Goal: Task Accomplishment & Management: Complete application form

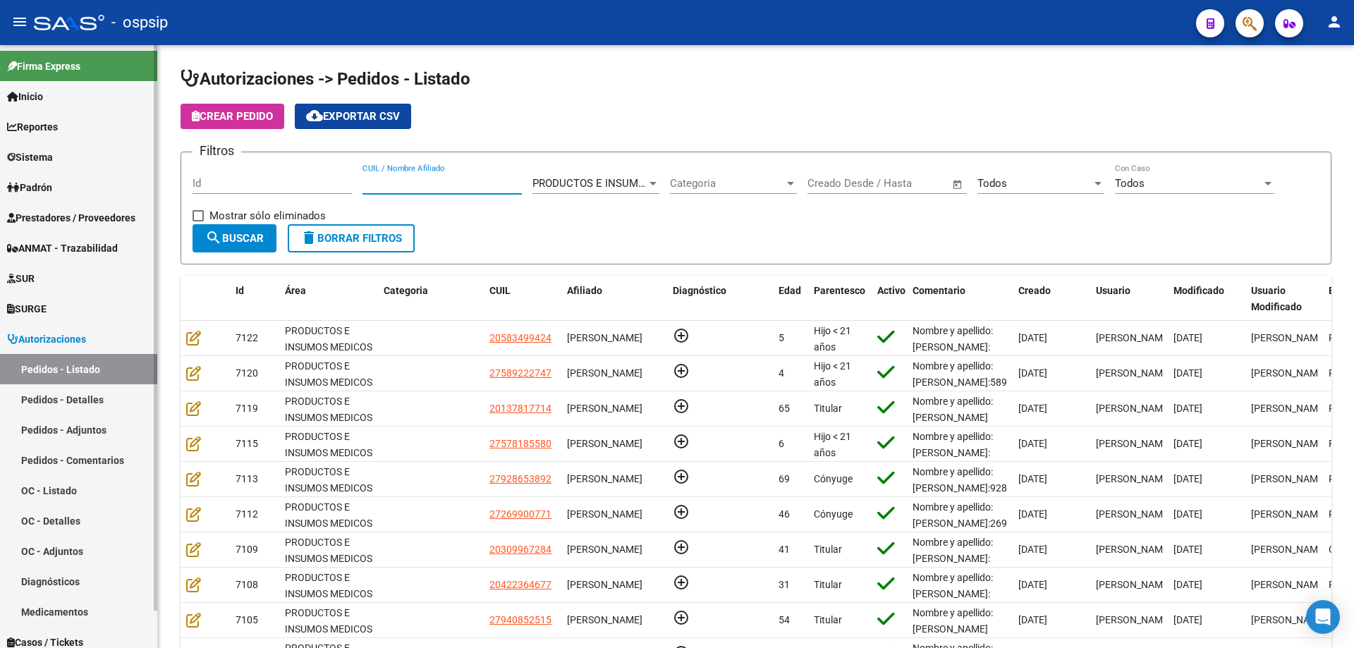
scroll to position [39, 0]
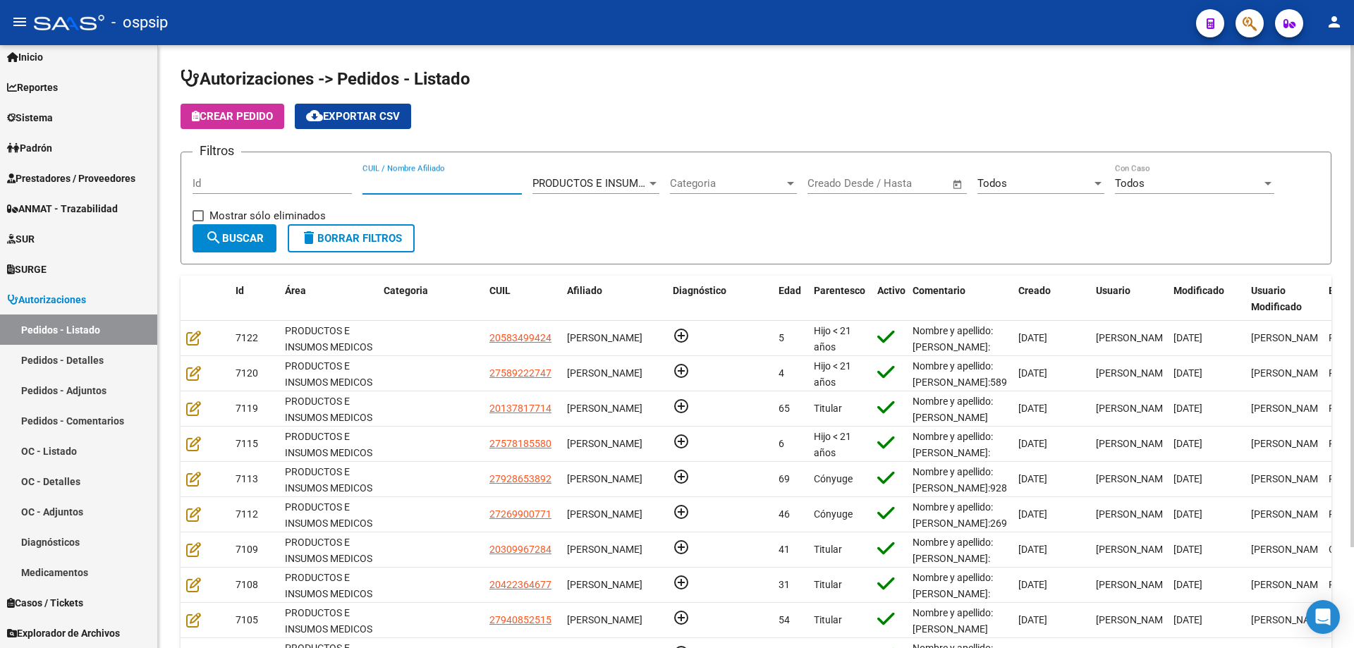
paste input "56.766.045"
click at [379, 184] on input "56.766.045" at bounding box center [441, 183] width 159 height 13
click at [394, 179] on input "56766.045" at bounding box center [441, 183] width 159 height 13
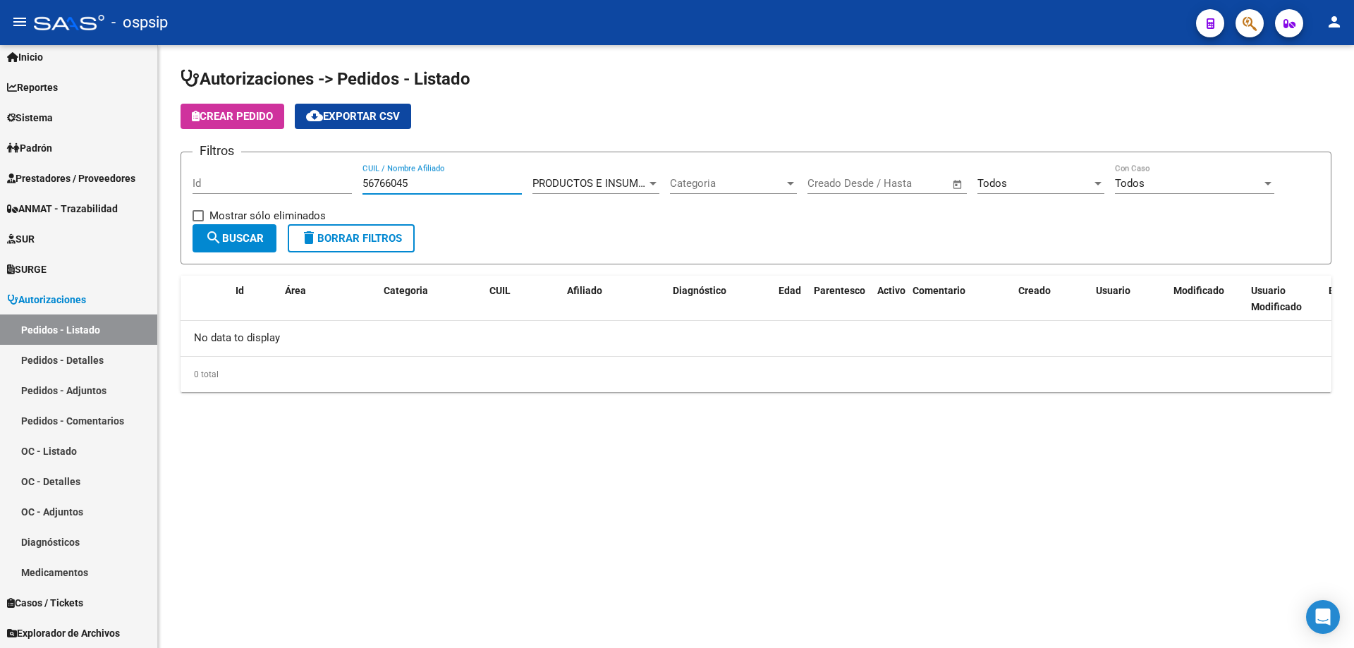
click at [391, 182] on input "56766045" at bounding box center [441, 183] width 159 height 13
type input "56766045"
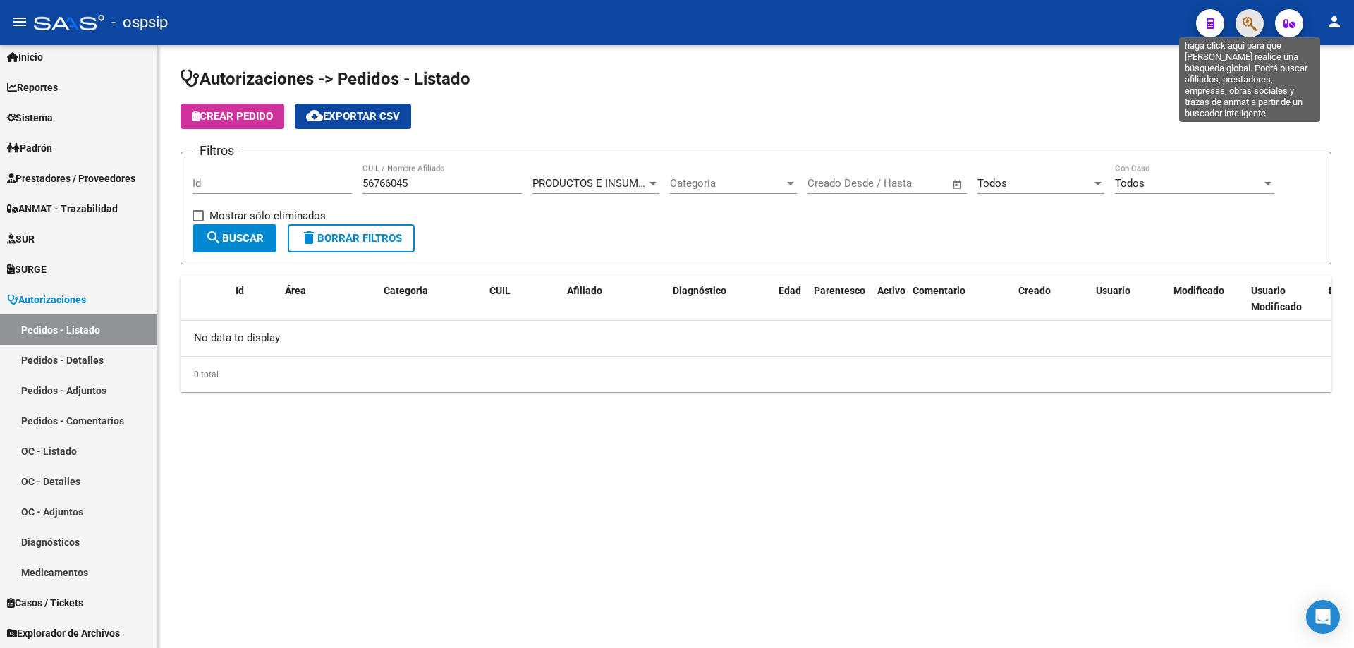
click at [1248, 25] on icon "button" at bounding box center [1249, 24] width 14 height 16
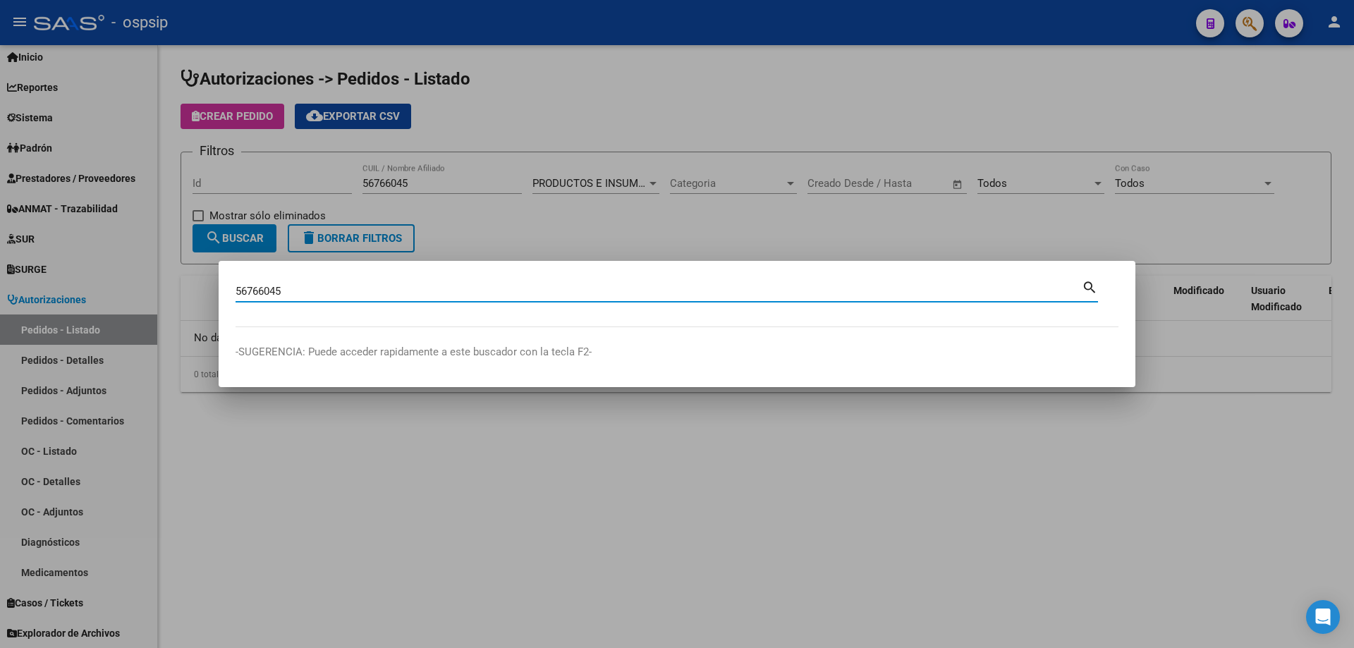
type input "56766045"
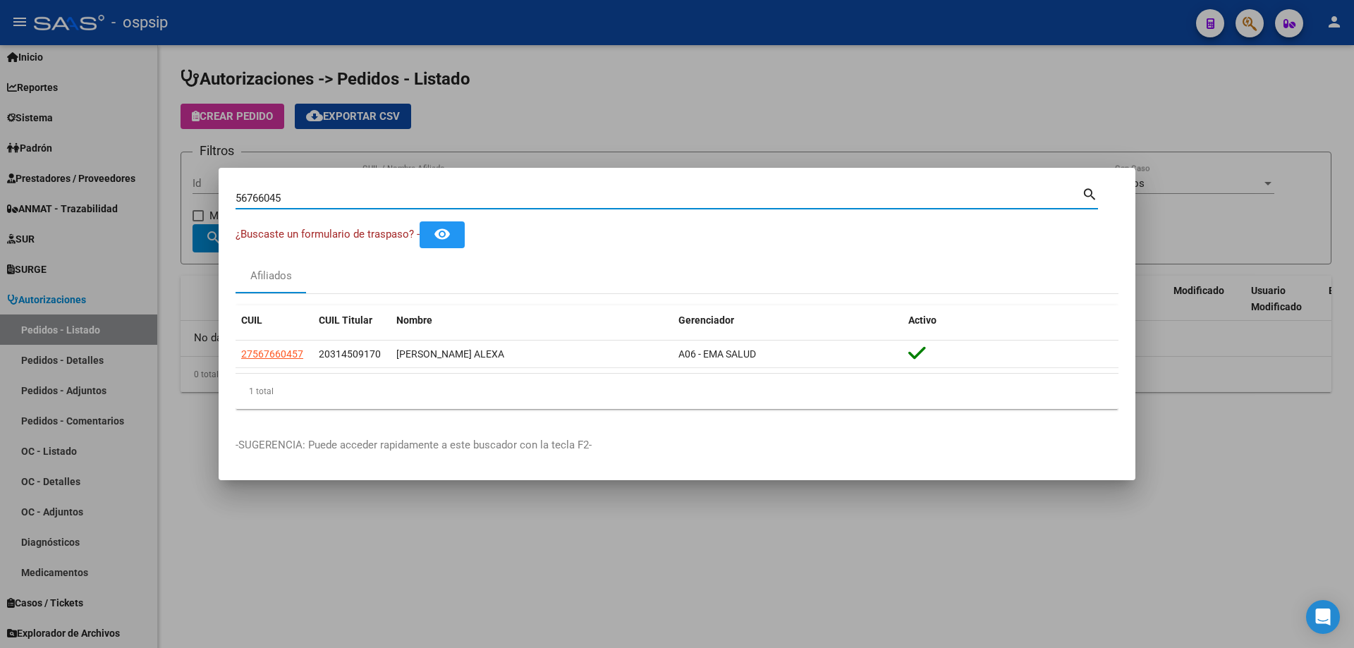
click at [262, 192] on input "56766045" at bounding box center [658, 198] width 846 height 13
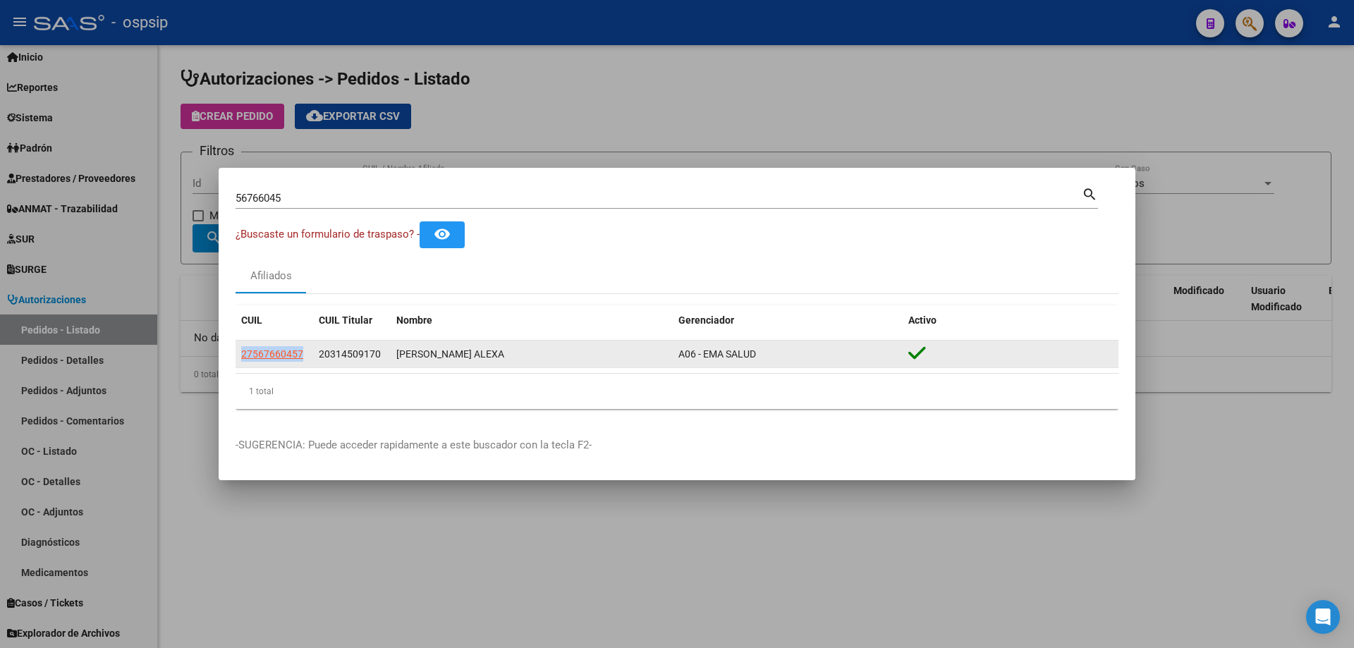
drag, startPoint x: 309, startPoint y: 352, endPoint x: 239, endPoint y: 347, distance: 70.7
click at [239, 347] on datatable-body-cell "27567660457" at bounding box center [274, 353] width 78 height 27
copy span "27567660457"
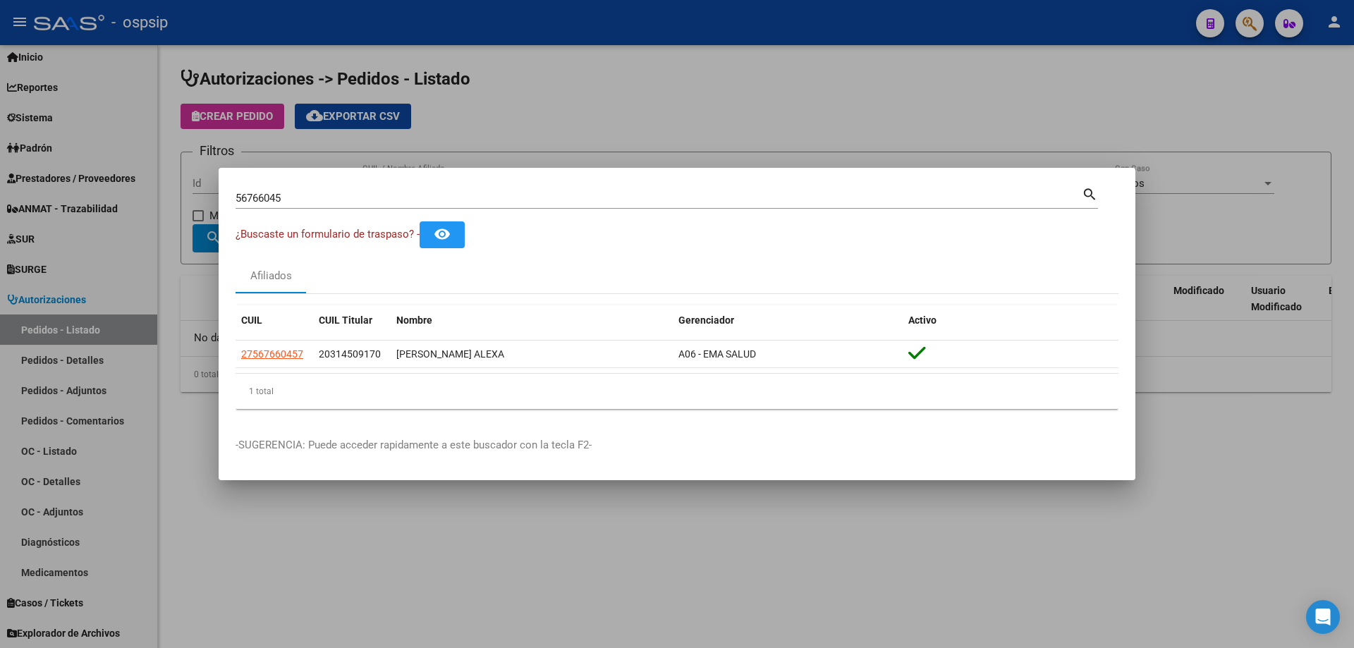
click at [190, 319] on div at bounding box center [677, 324] width 1354 height 648
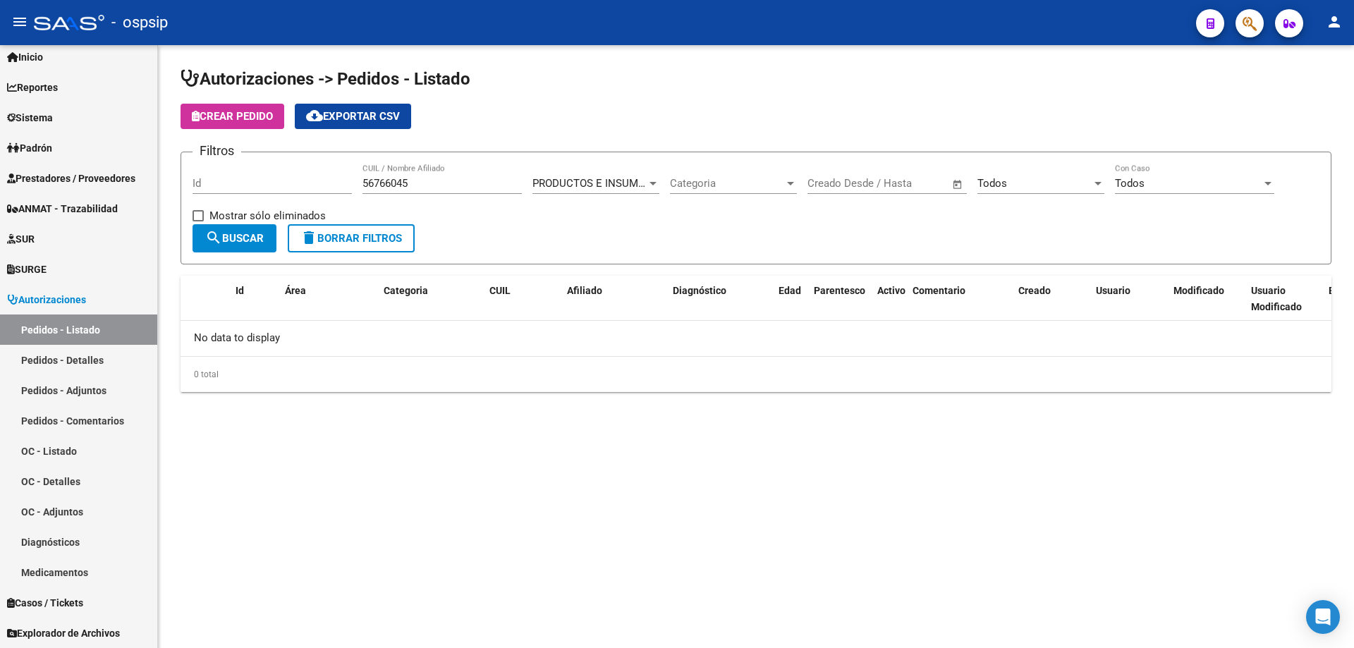
click at [262, 121] on span "Crear Pedido" at bounding box center [232, 116] width 81 height 13
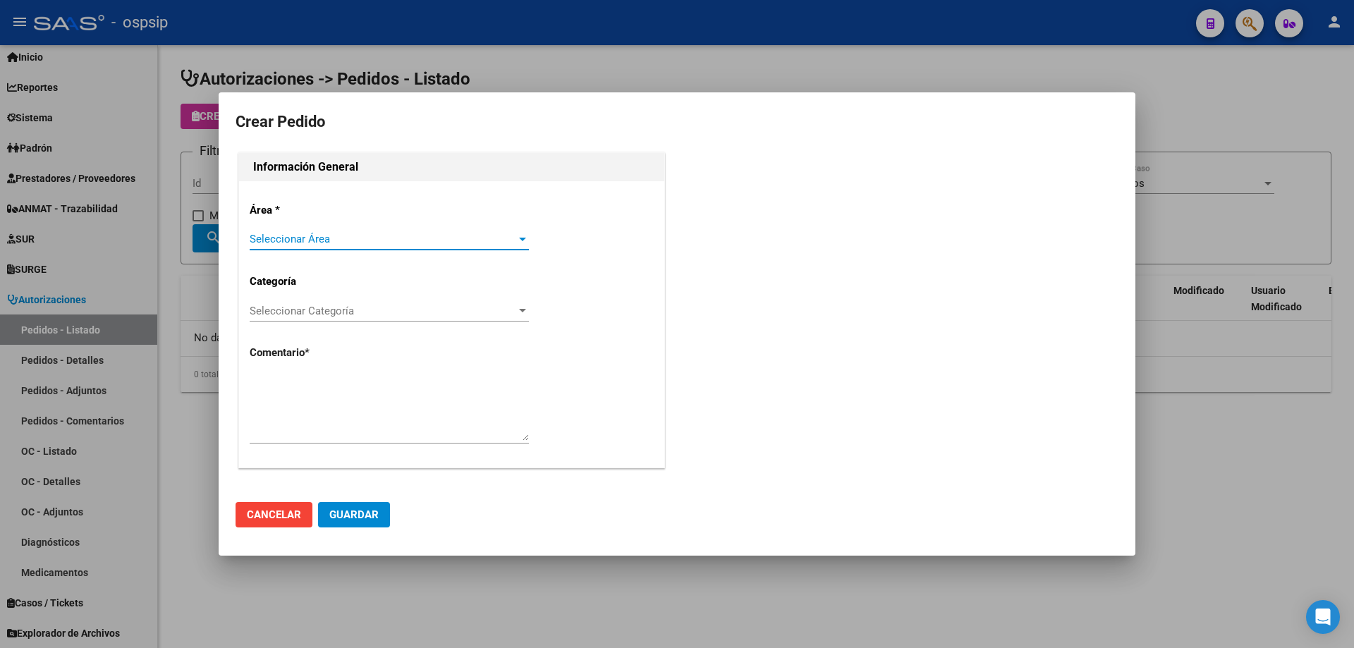
click at [273, 233] on span "Seleccionar Área" at bounding box center [383, 239] width 266 height 13
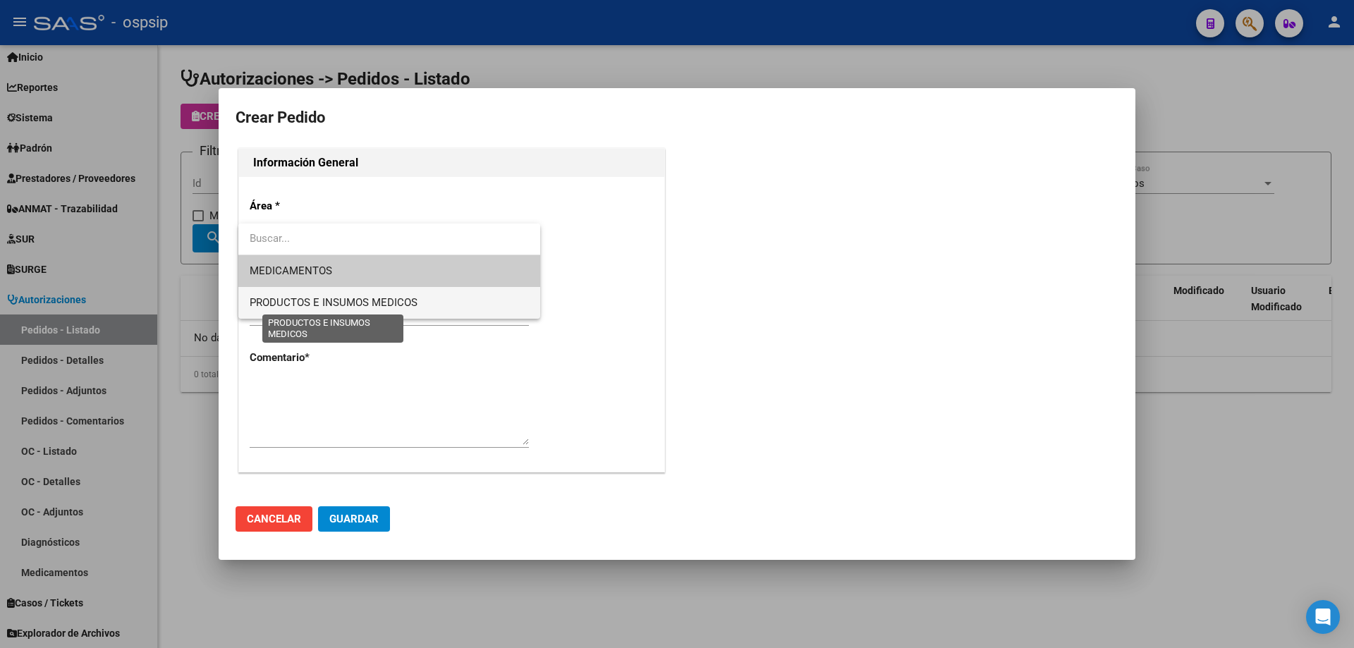
click at [296, 300] on span "PRODUCTOS E INSUMOS MEDICOS" at bounding box center [334, 302] width 168 height 13
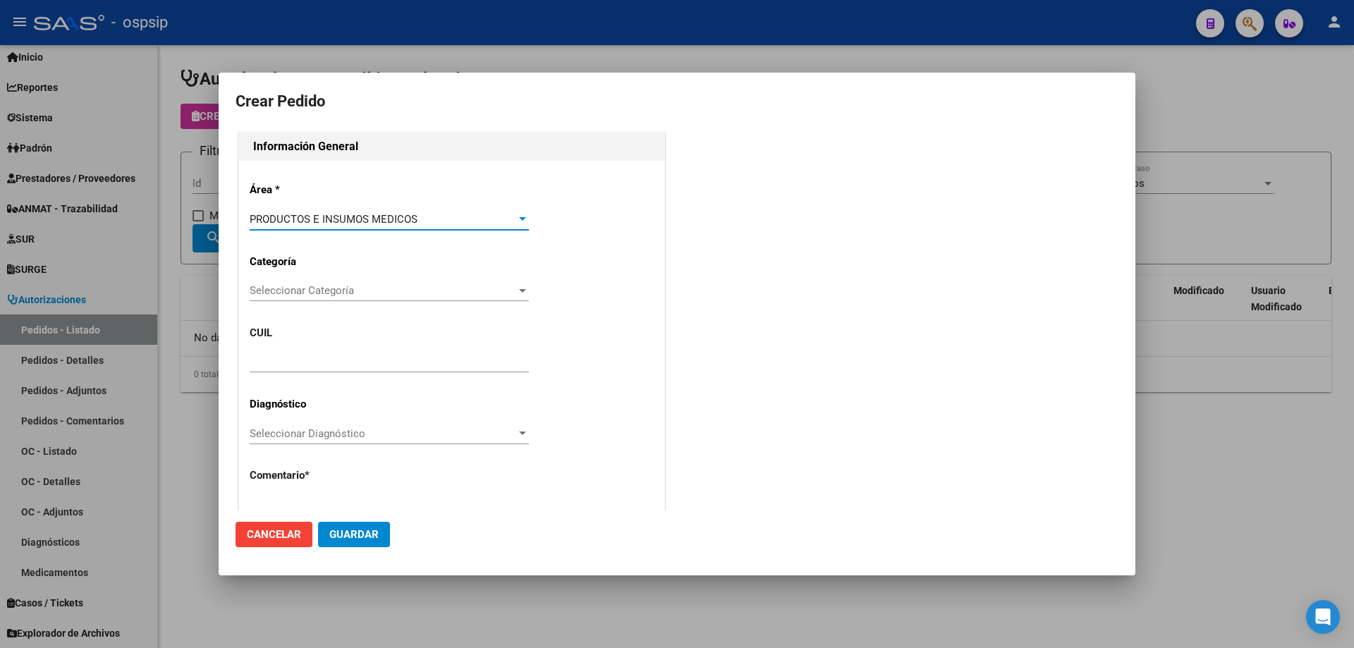
click at [303, 295] on span "Seleccionar Categoría" at bounding box center [383, 290] width 266 height 13
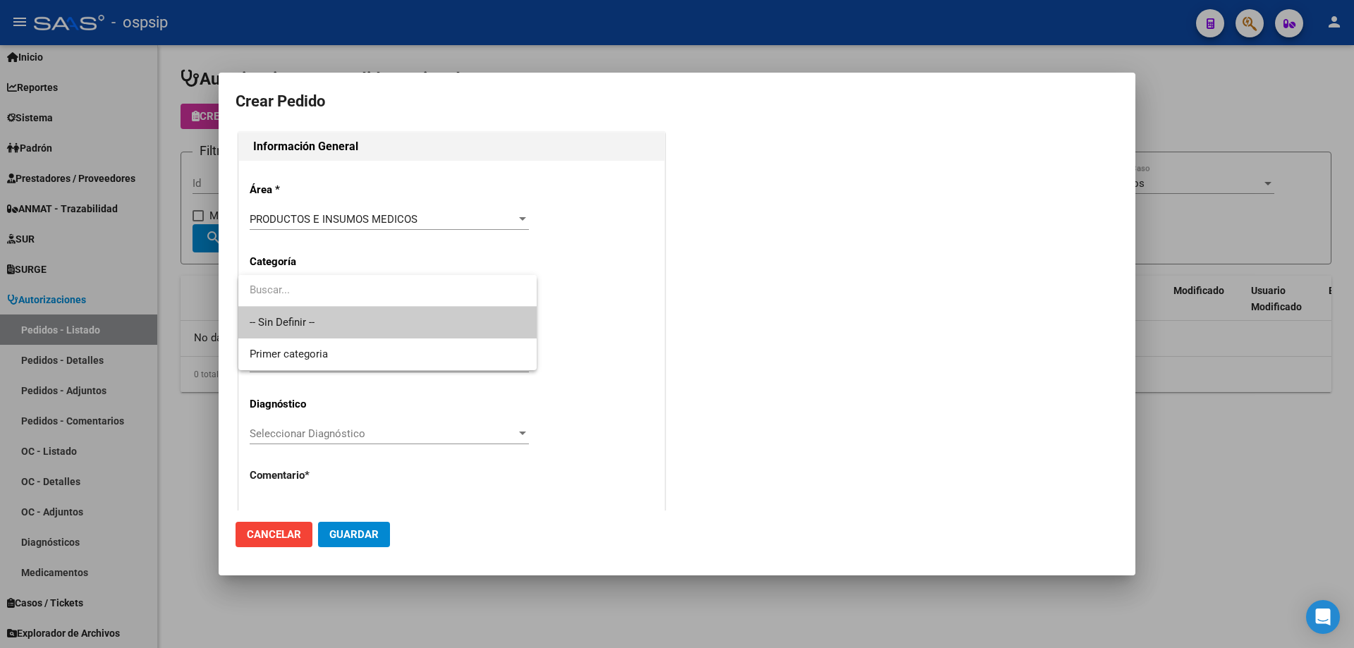
click at [300, 317] on span "-- Sin Definir --" at bounding box center [388, 323] width 276 height 32
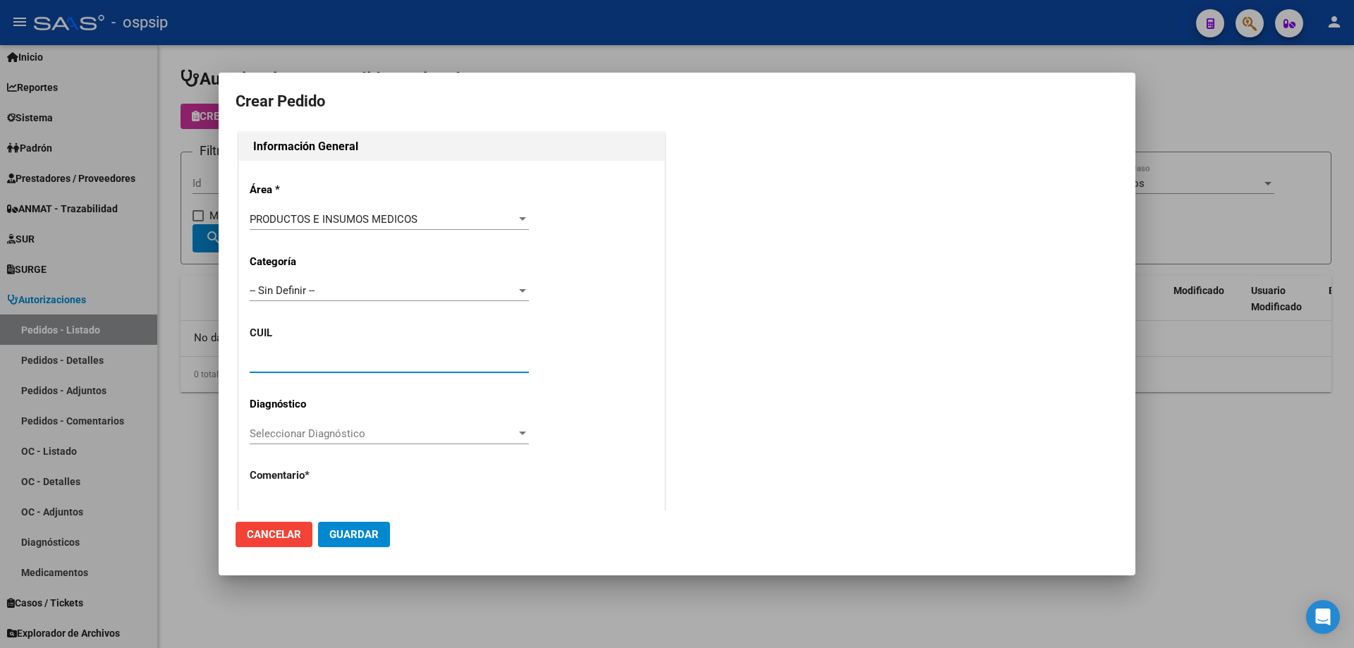
paste input "27-56766045-7"
type input "27-56766045-7"
type input "[PERSON_NAME]"
type input "Catamarca, [GEOGRAPHIC_DATA], CASA 19"
type input "Particular: 03834791557"
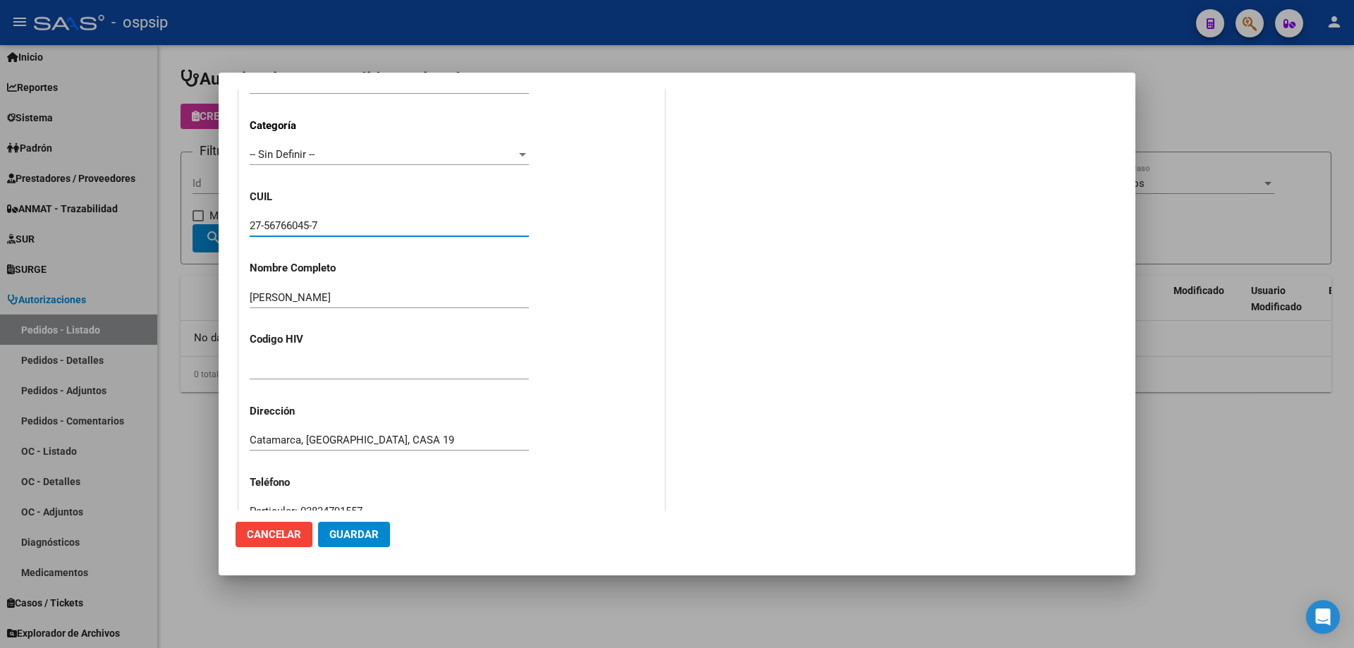
scroll to position [352, 0]
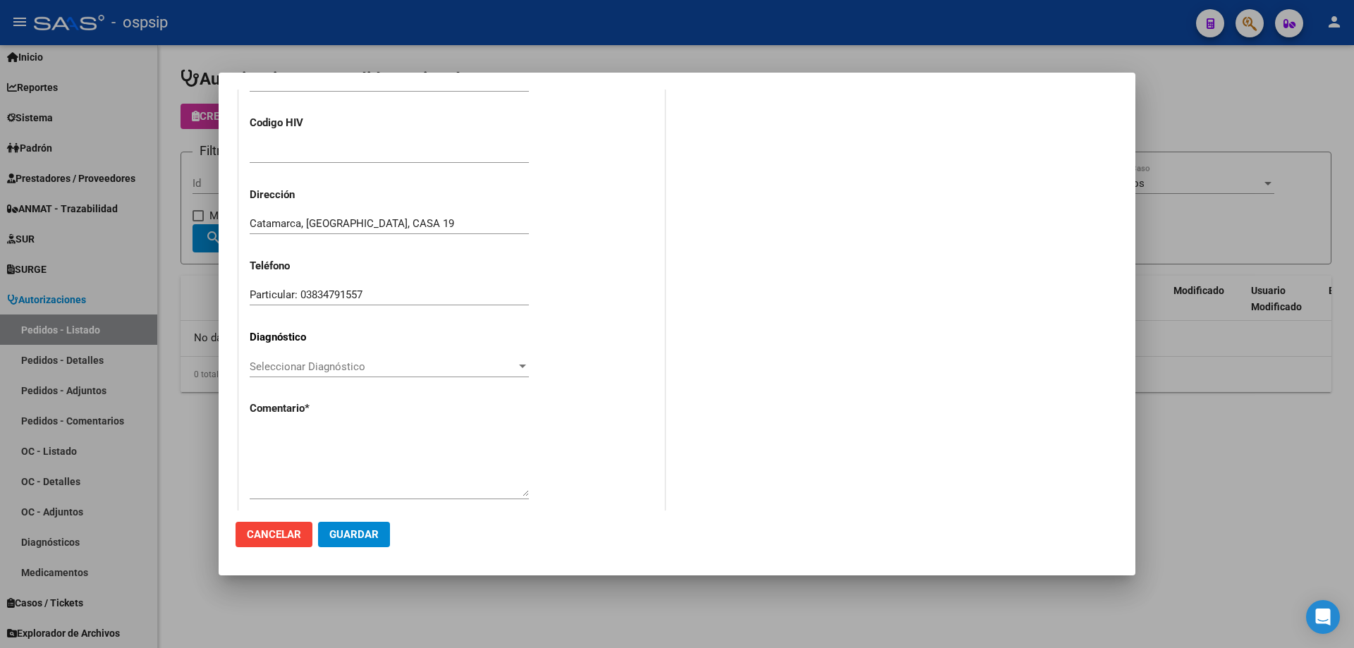
type input "CATAMARCA, [GEOGRAPHIC_DATA], CASA 19"
type input "27-56766045-7"
click at [319, 435] on textarea at bounding box center [389, 463] width 279 height 66
type textarea "Nombre y apellido:"
click at [340, 524] on button "Guardar" at bounding box center [354, 534] width 72 height 25
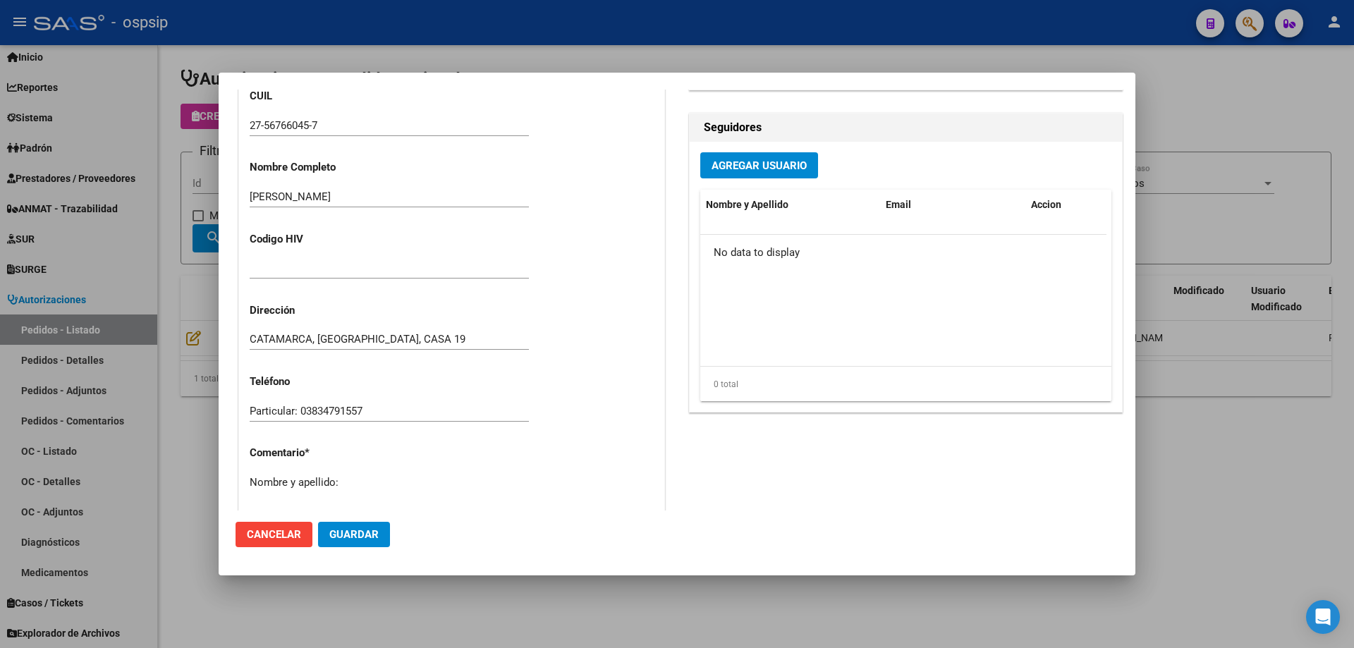
scroll to position [615, 0]
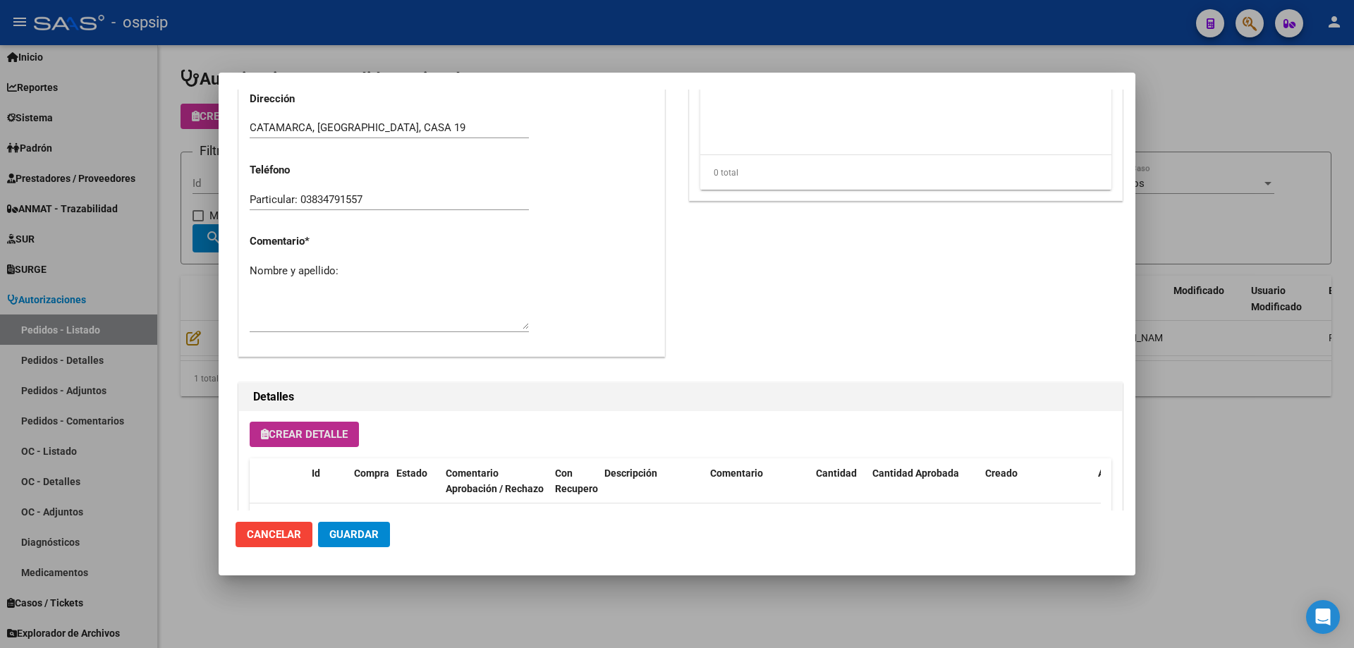
click at [340, 434] on span "Crear Detalle" at bounding box center [304, 434] width 87 height 13
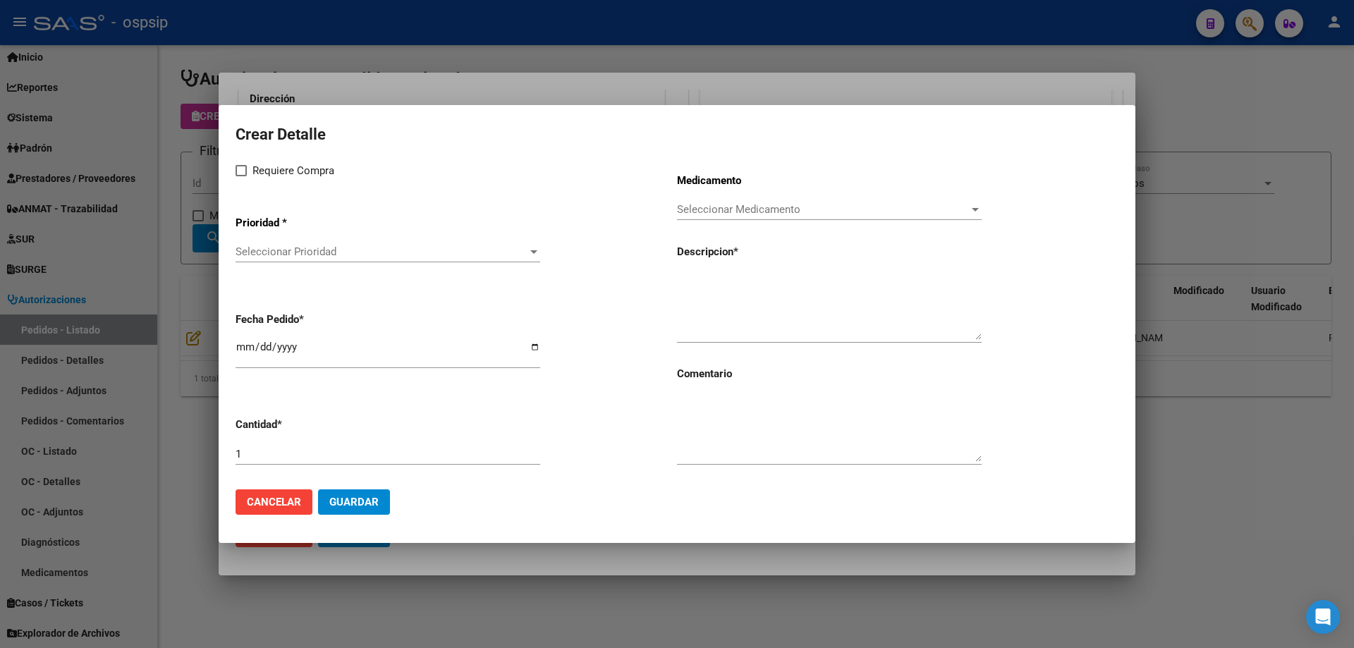
click at [376, 258] on span "Seleccionar Prioridad" at bounding box center [381, 251] width 292 height 13
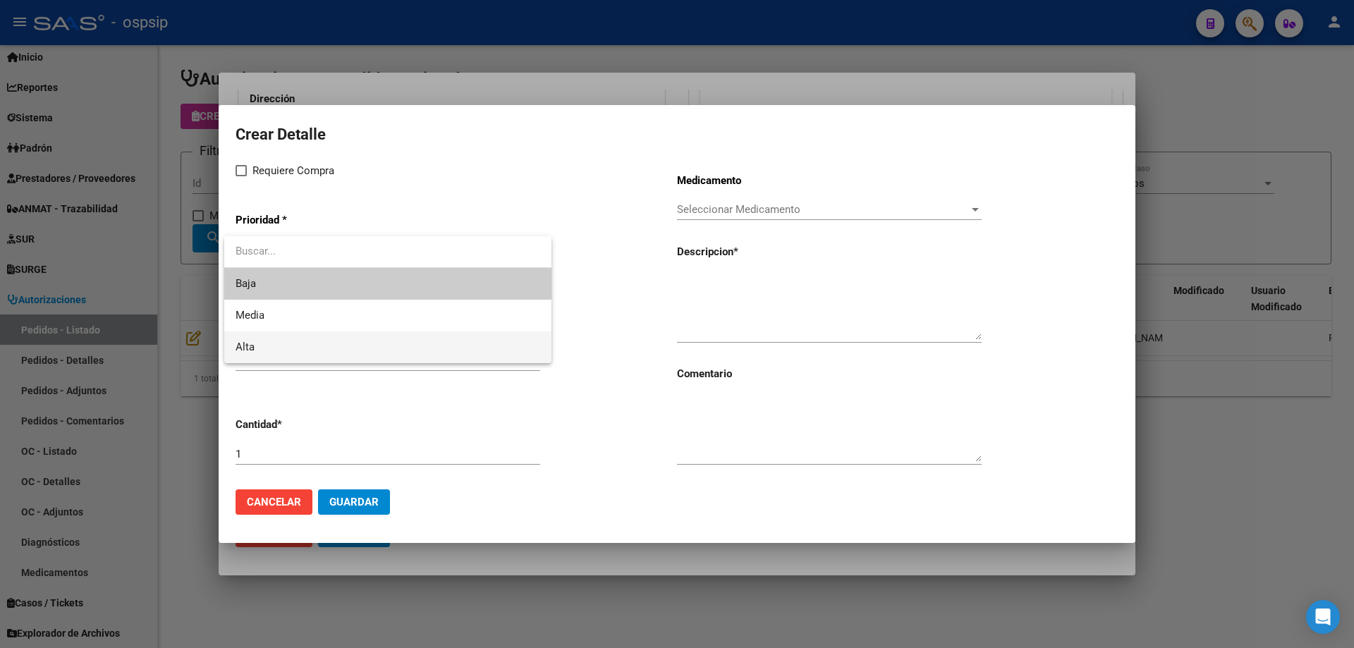
click at [342, 336] on span "Alta" at bounding box center [387, 347] width 305 height 32
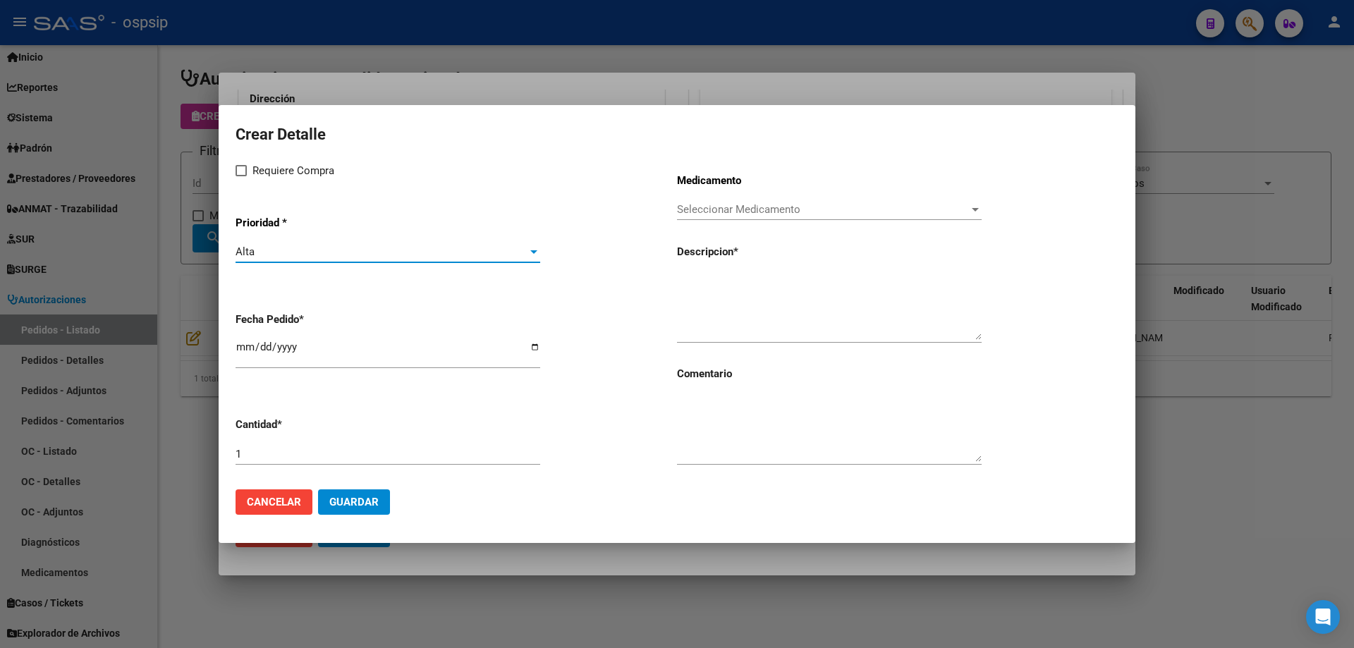
click at [272, 168] on span "Requiere Compra" at bounding box center [293, 170] width 82 height 17
click at [241, 176] on input "Requiere Compra" at bounding box center [240, 176] width 1 height 1
checkbox input "true"
click at [814, 314] on textarea at bounding box center [829, 307] width 305 height 66
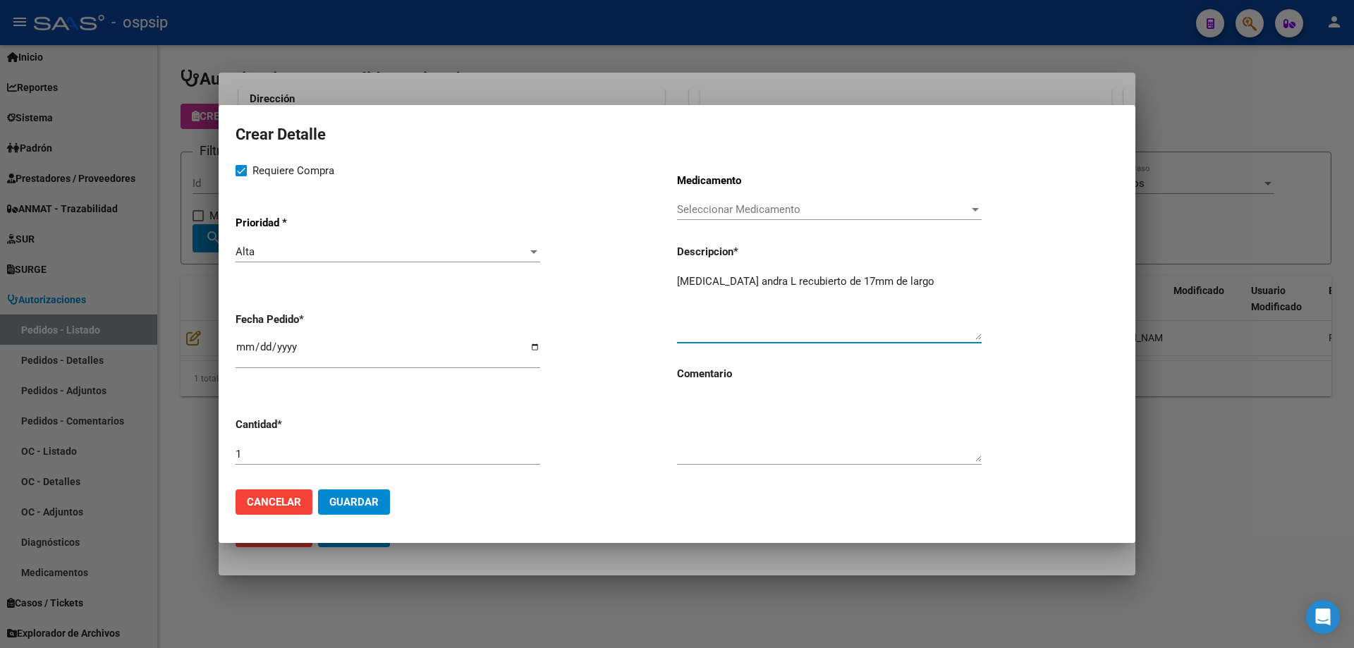
type textarea "[MEDICAL_DATA] andra L recubierto de 17mm de largo"
click at [340, 507] on span "Guardar" at bounding box center [353, 502] width 49 height 13
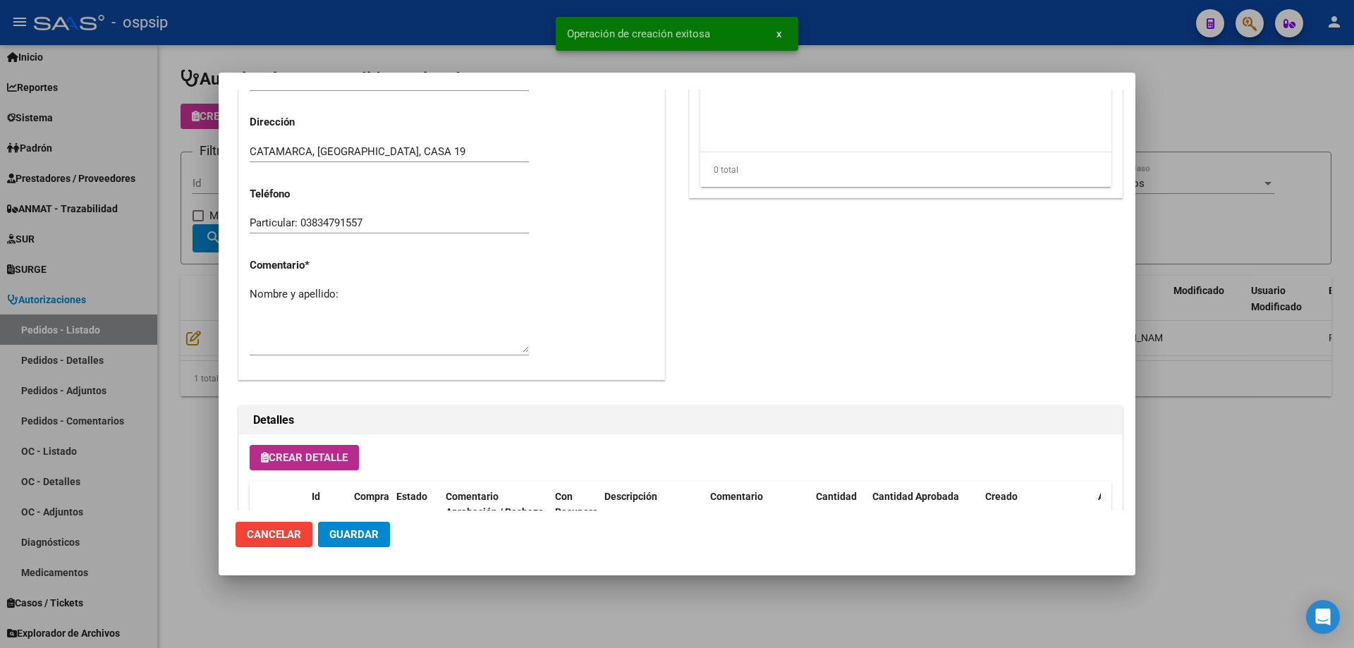
scroll to position [642, 0]
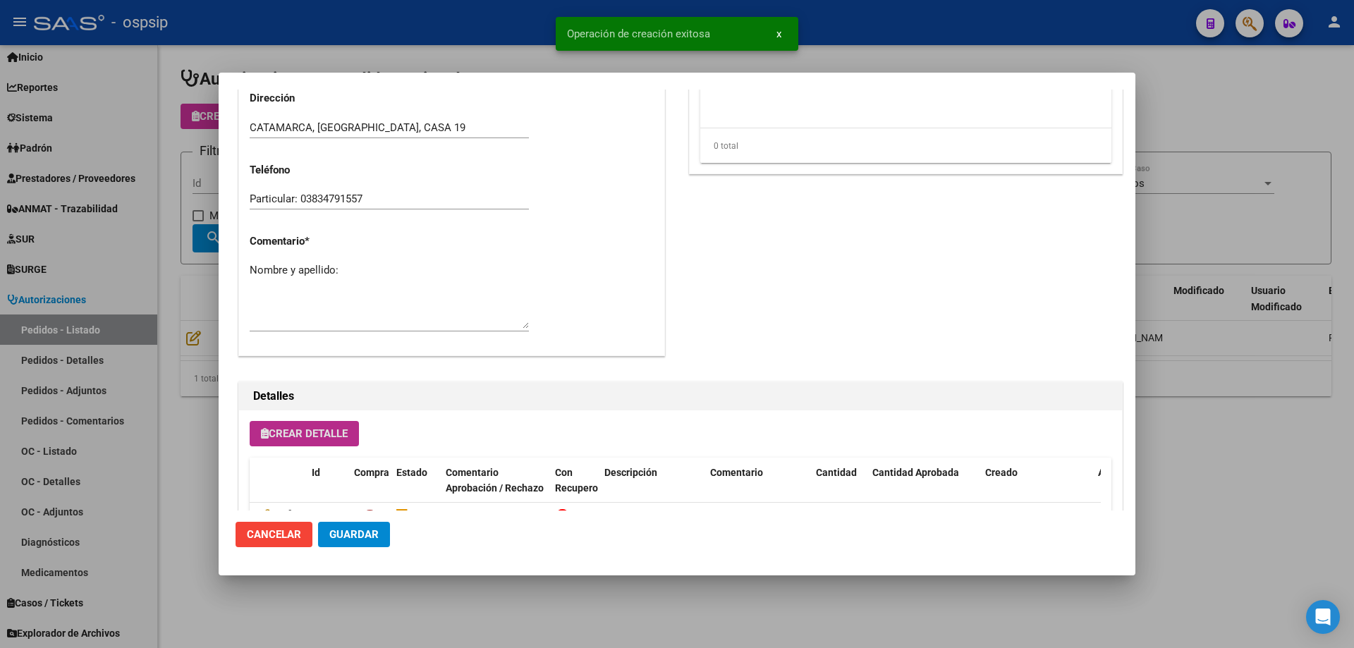
click at [317, 424] on button "Crear Detalle" at bounding box center [304, 433] width 109 height 25
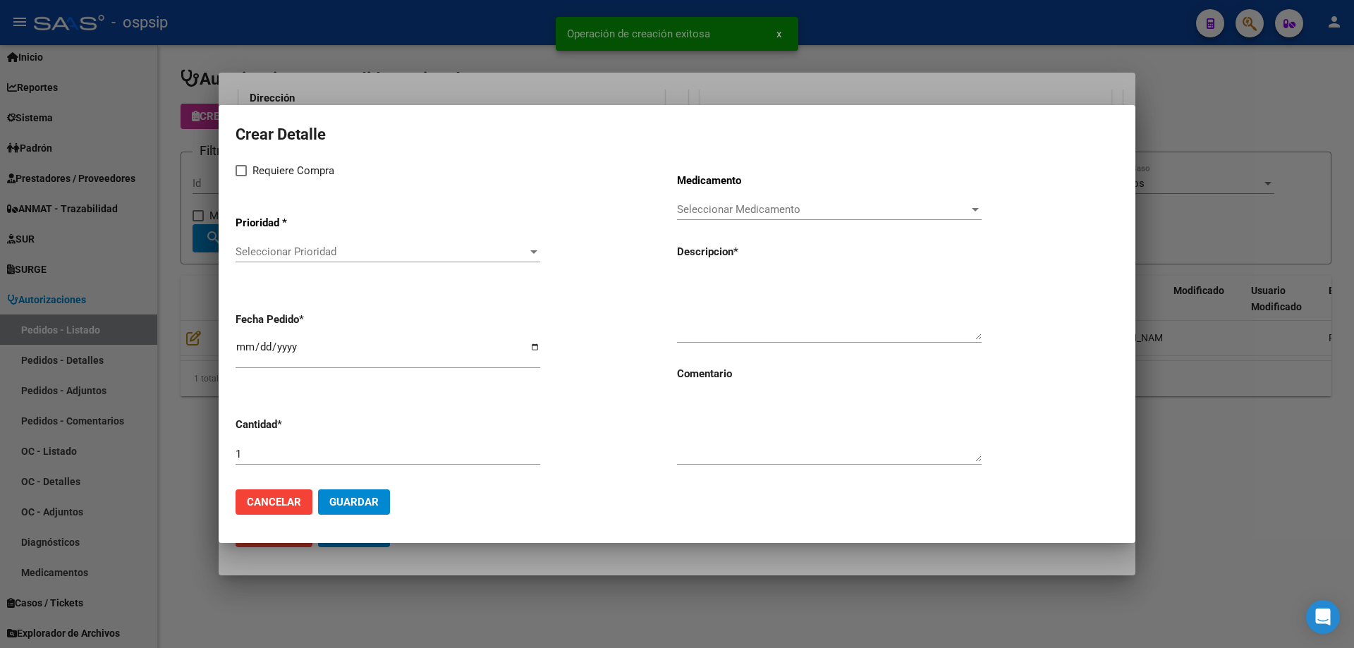
click at [338, 250] on span "Seleccionar Prioridad" at bounding box center [381, 251] width 292 height 13
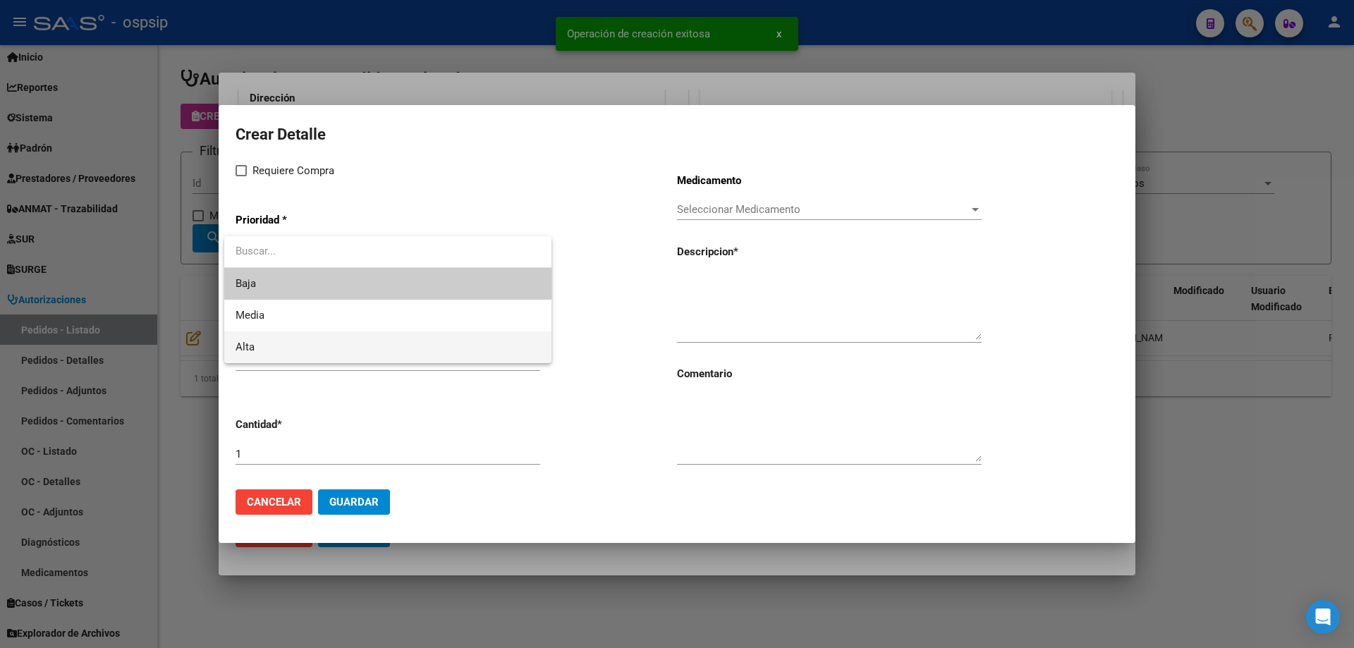
click at [276, 356] on span "Alta" at bounding box center [387, 347] width 305 height 32
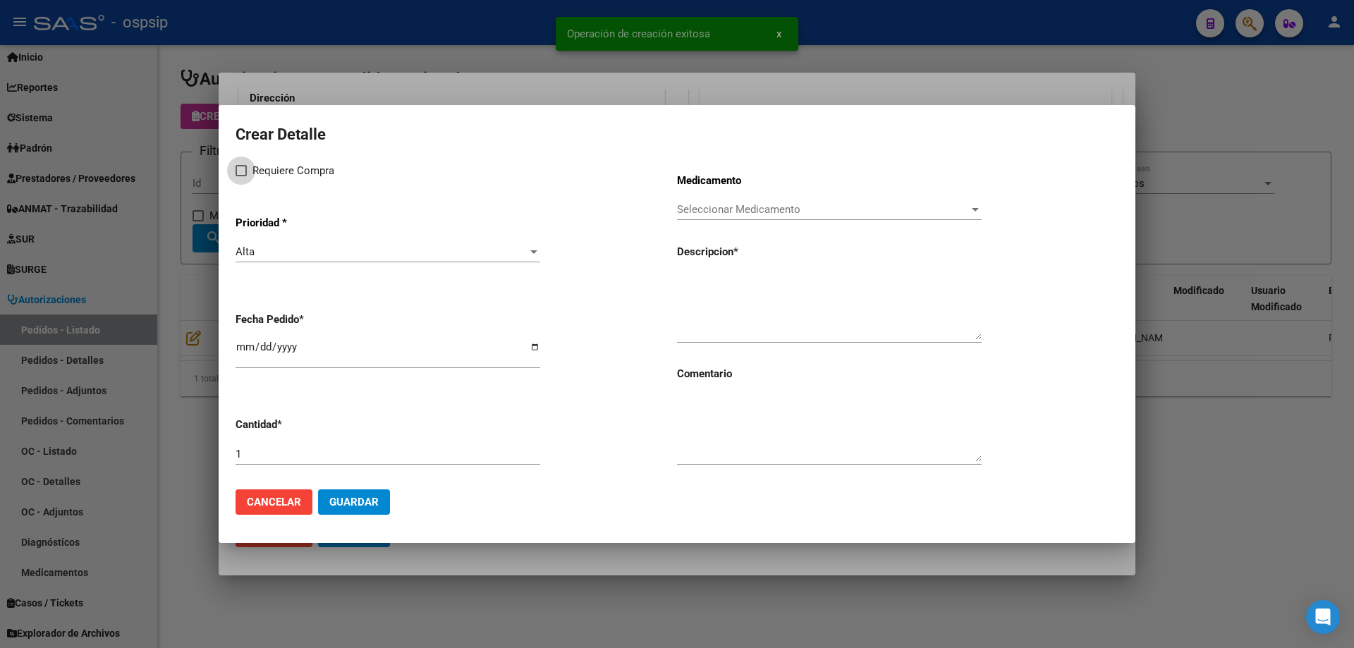
click at [262, 170] on span "Requiere Compra" at bounding box center [293, 170] width 82 height 17
click at [241, 176] on input "Requiere Compra" at bounding box center [240, 176] width 1 height 1
checkbox input "true"
click at [747, 223] on div "Seleccionar Medicamento Seleccionar Medicamento" at bounding box center [829, 216] width 305 height 35
click at [750, 207] on span "Seleccionar Medicamento" at bounding box center [823, 209] width 292 height 13
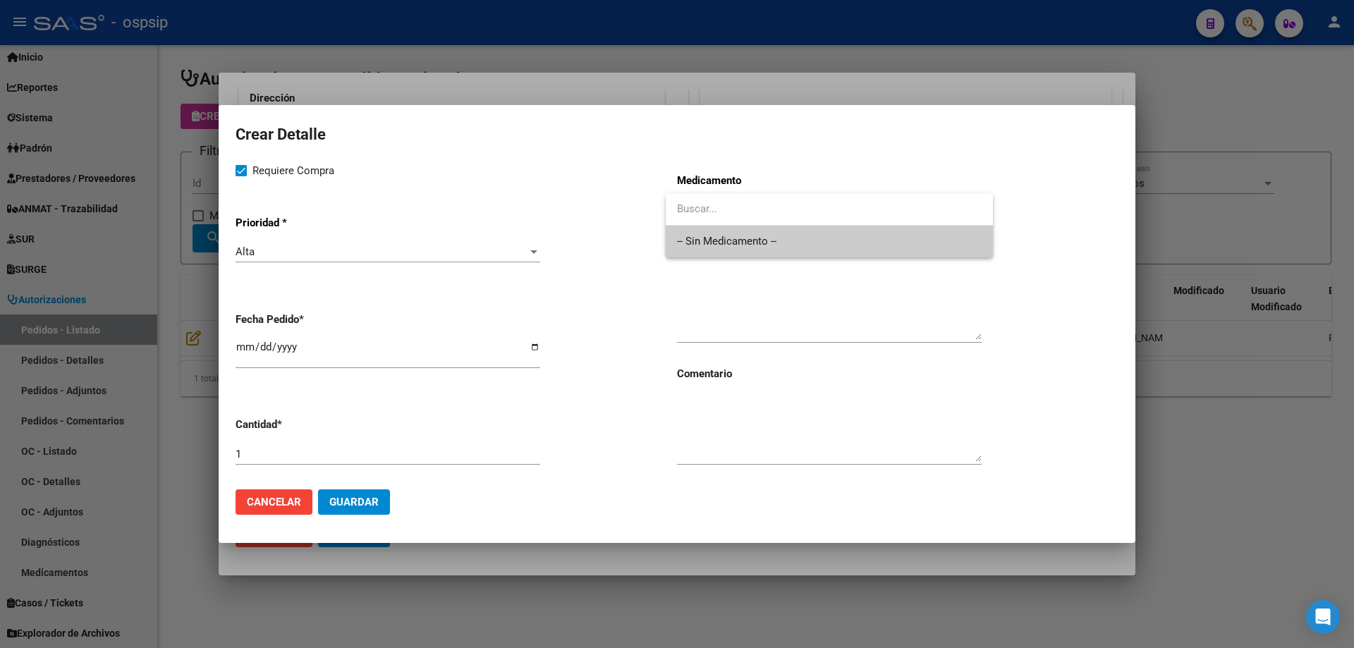
click at [742, 234] on span "-- Sin Medicamento --" at bounding box center [829, 242] width 305 height 32
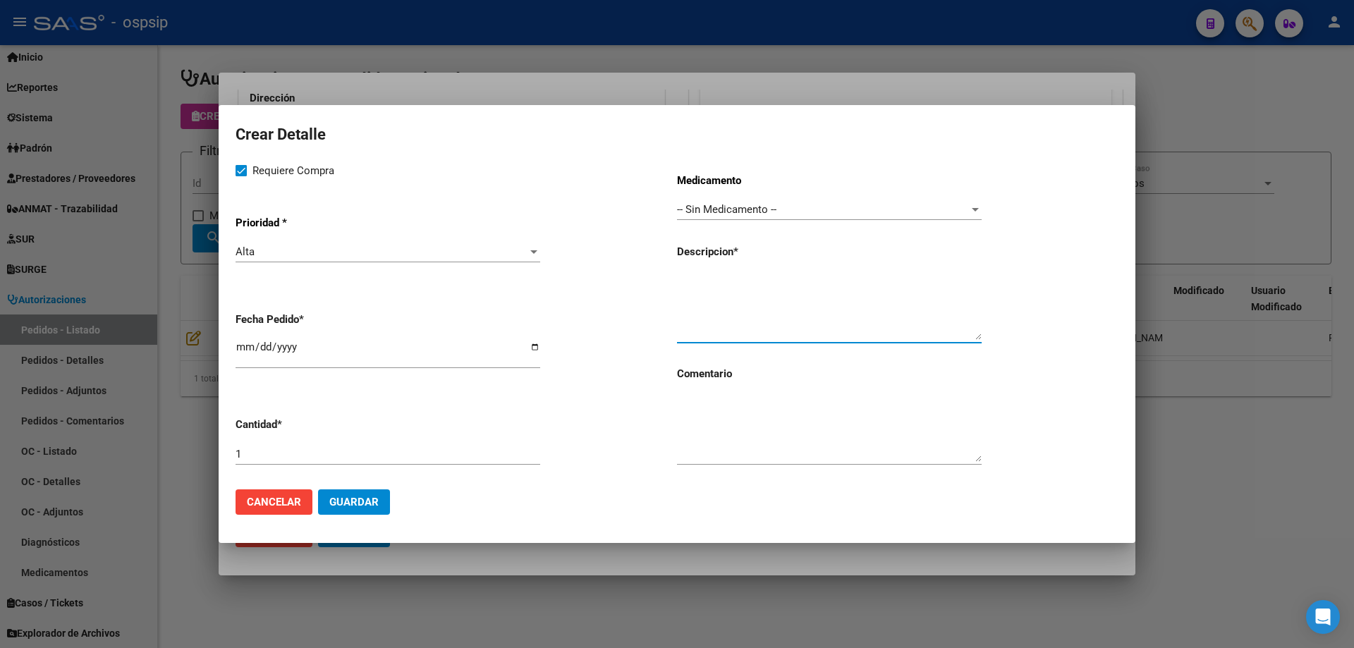
click at [725, 299] on textarea at bounding box center [829, 307] width 305 height 66
type textarea "[DEMOGRAPHIC_DATA] 7french"
click at [361, 496] on span "Guardar" at bounding box center [353, 502] width 49 height 13
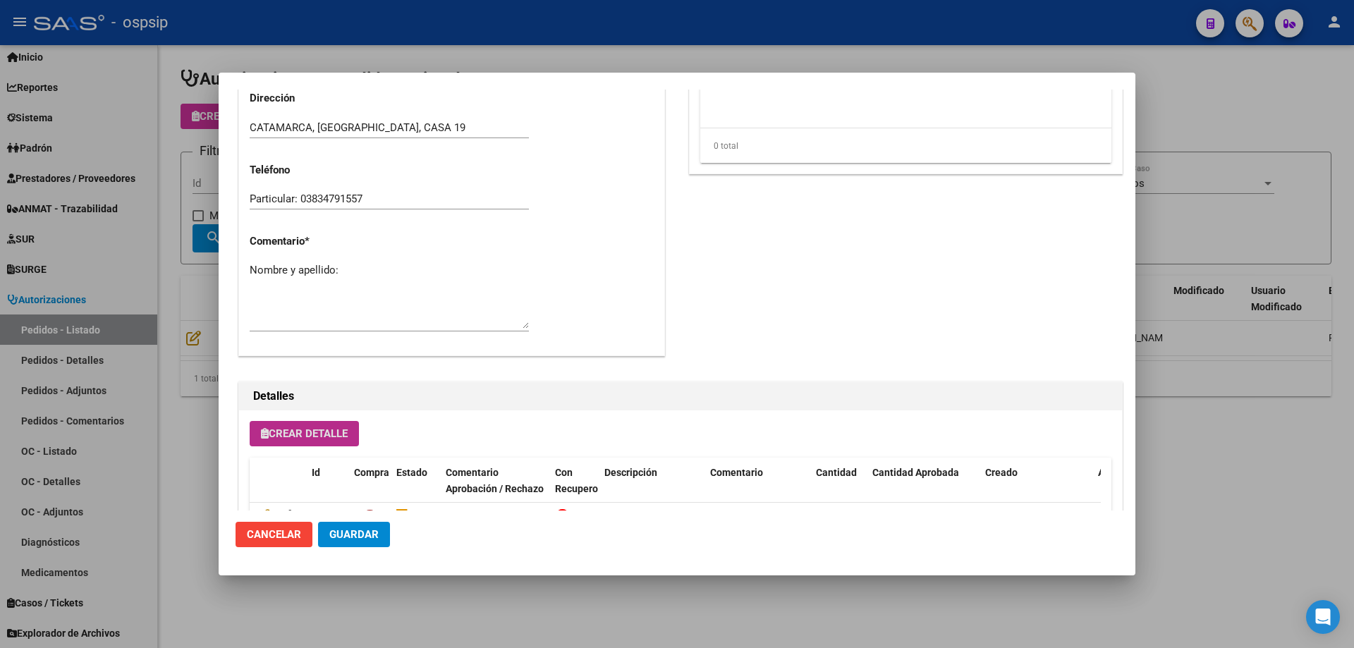
click at [348, 431] on span "Crear Detalle" at bounding box center [304, 433] width 87 height 13
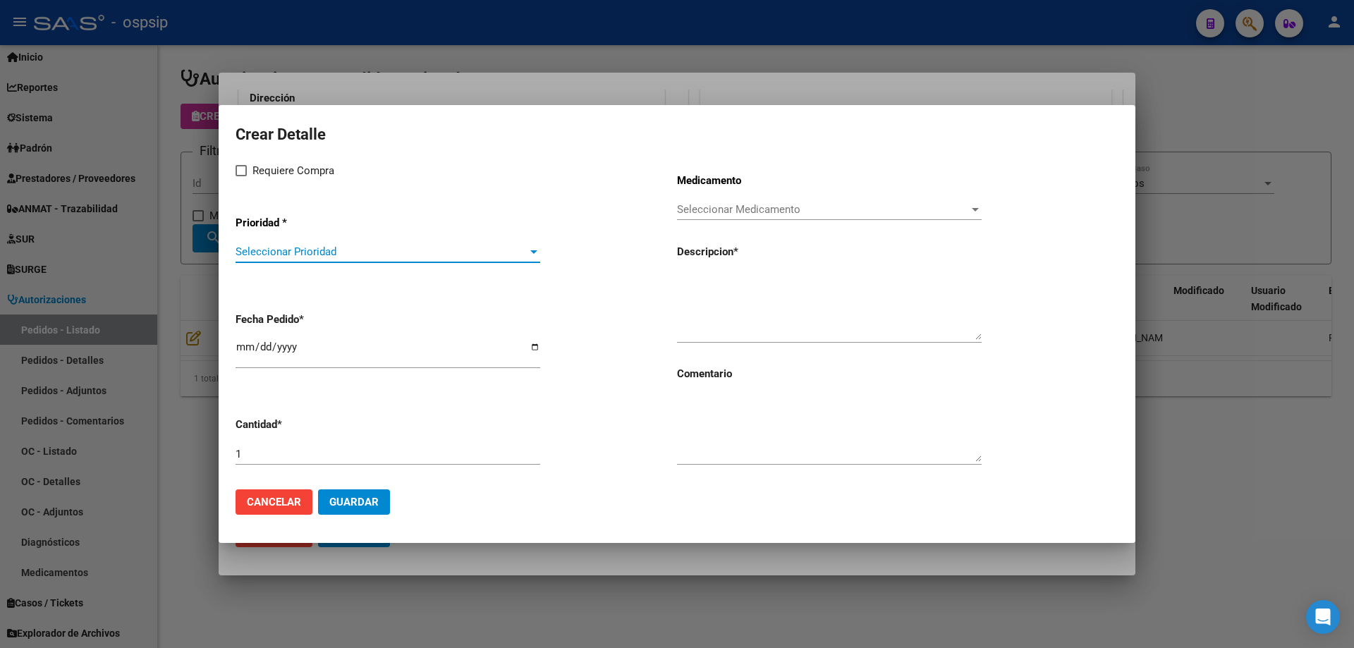
click at [350, 249] on span "Seleccionar Prioridad" at bounding box center [381, 251] width 292 height 13
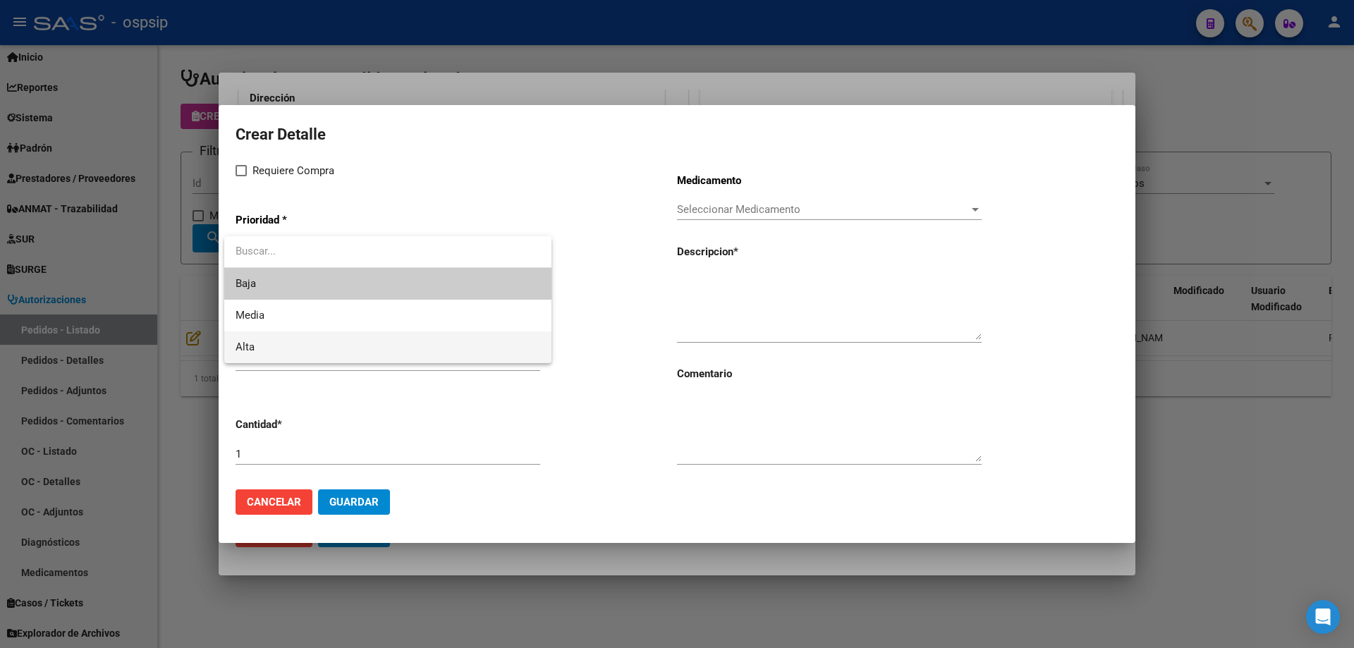
click at [292, 344] on span "Alta" at bounding box center [387, 347] width 305 height 32
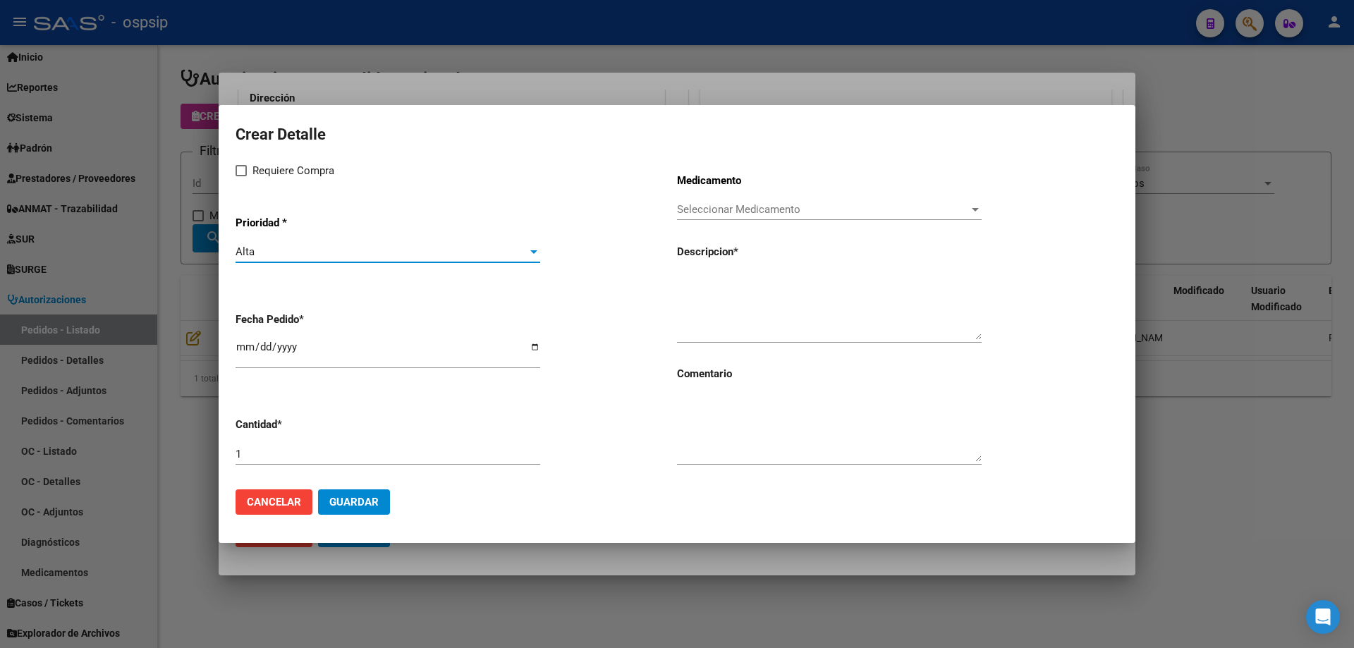
click at [272, 169] on span "Requiere Compra" at bounding box center [293, 170] width 82 height 17
click at [241, 176] on input "Requiere Compra" at bounding box center [240, 176] width 1 height 1
checkbox input "true"
click at [775, 204] on span "Seleccionar Medicamento" at bounding box center [823, 209] width 292 height 13
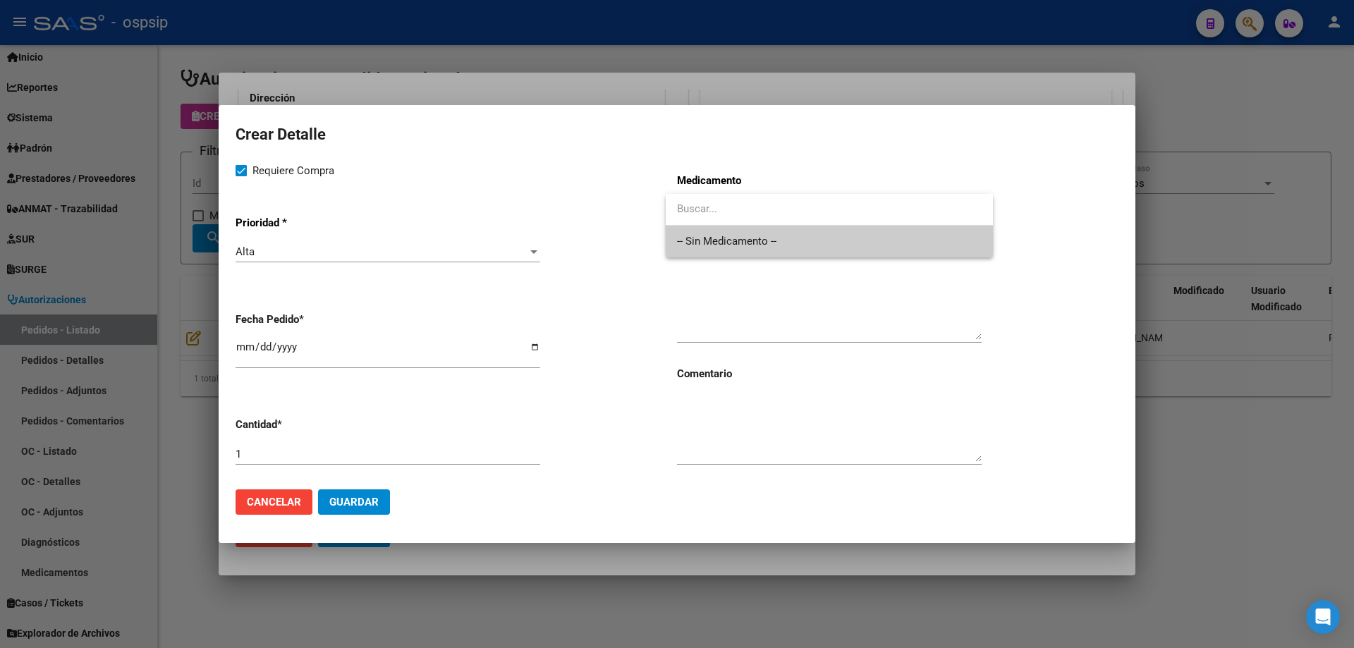
click at [763, 245] on span "-- Sin Medicamento --" at bounding box center [829, 242] width 305 height 32
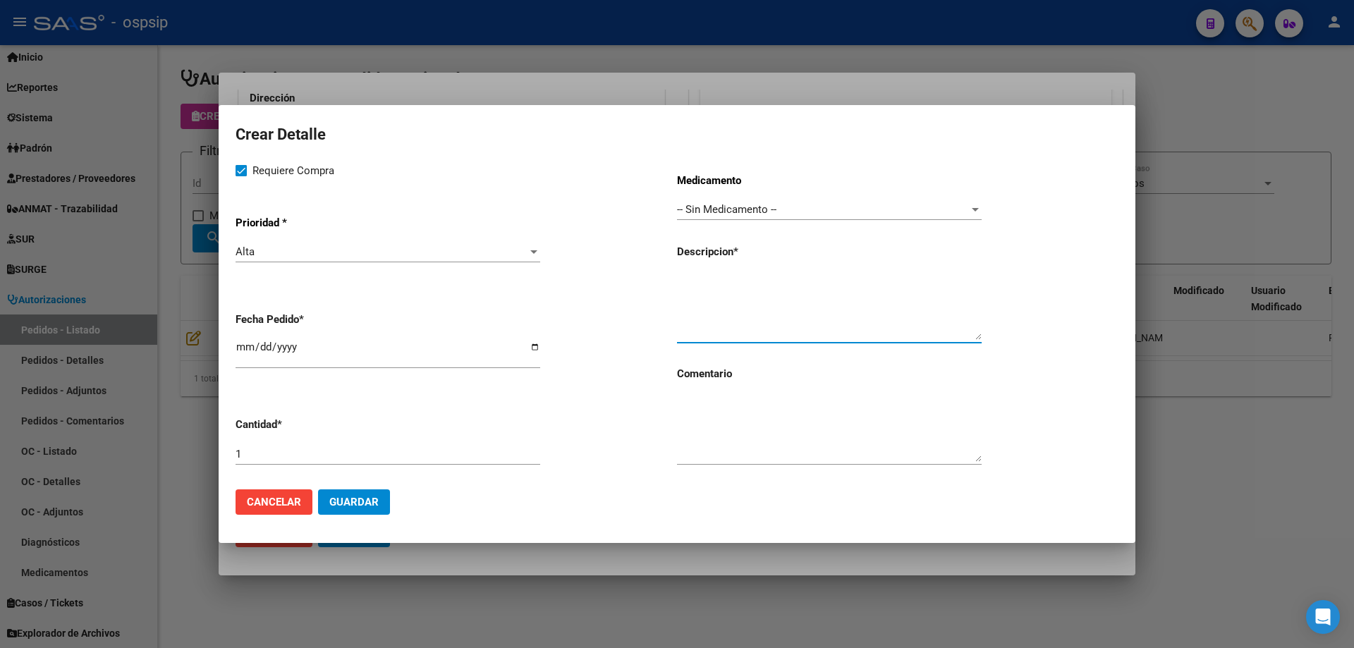
click at [755, 296] on textarea at bounding box center [829, 307] width 305 height 66
type textarea "Balon altosa de 10mm de diametro"
click at [363, 496] on span "Guardar" at bounding box center [353, 502] width 49 height 13
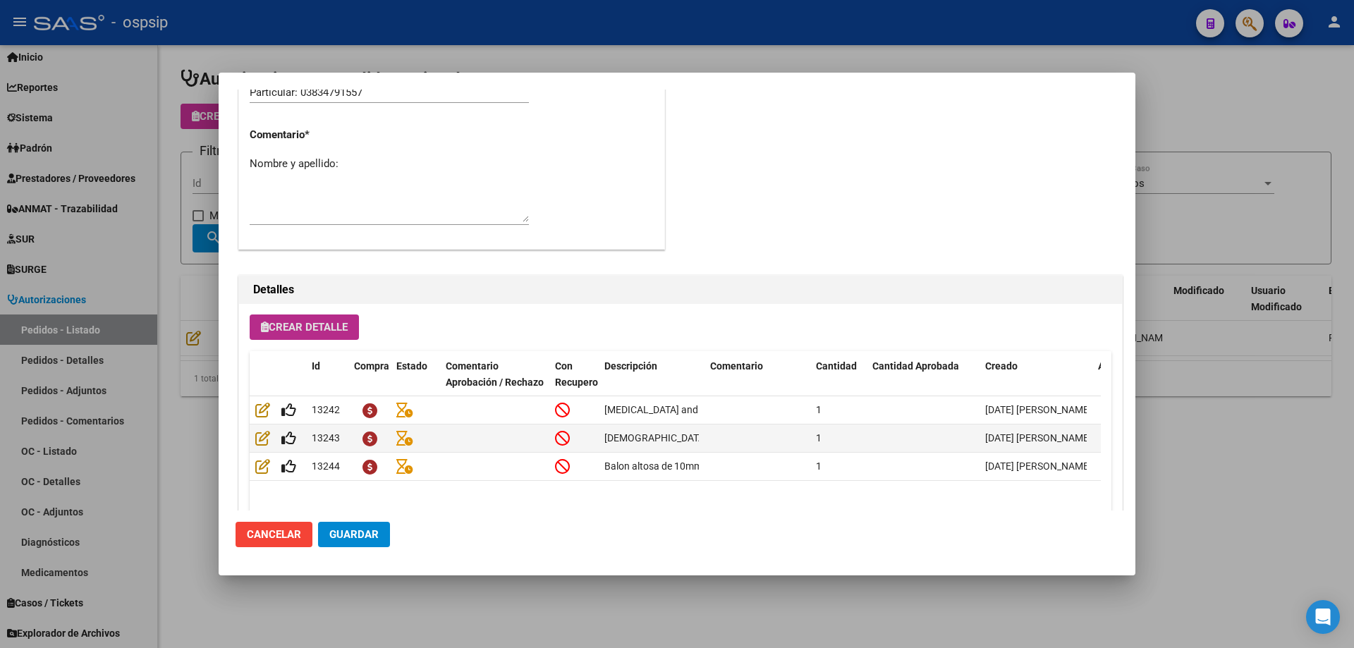
scroll to position [845, 0]
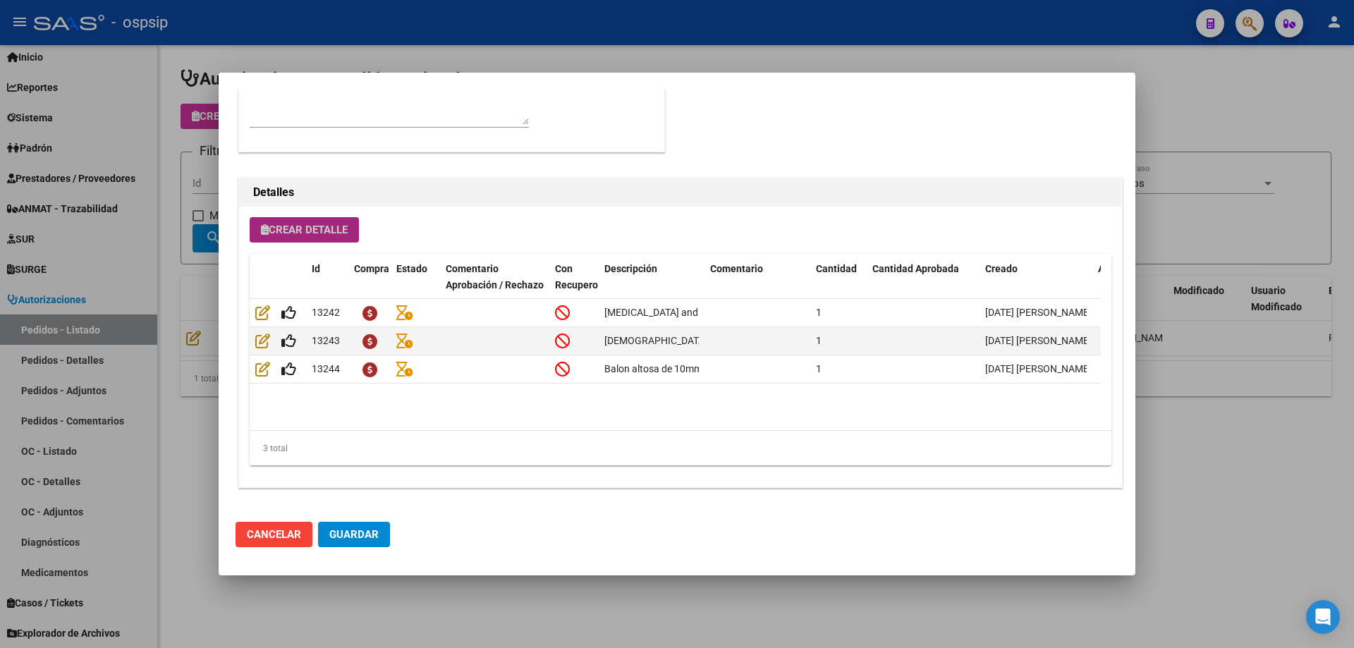
click at [348, 226] on span "Crear Detalle" at bounding box center [304, 229] width 87 height 13
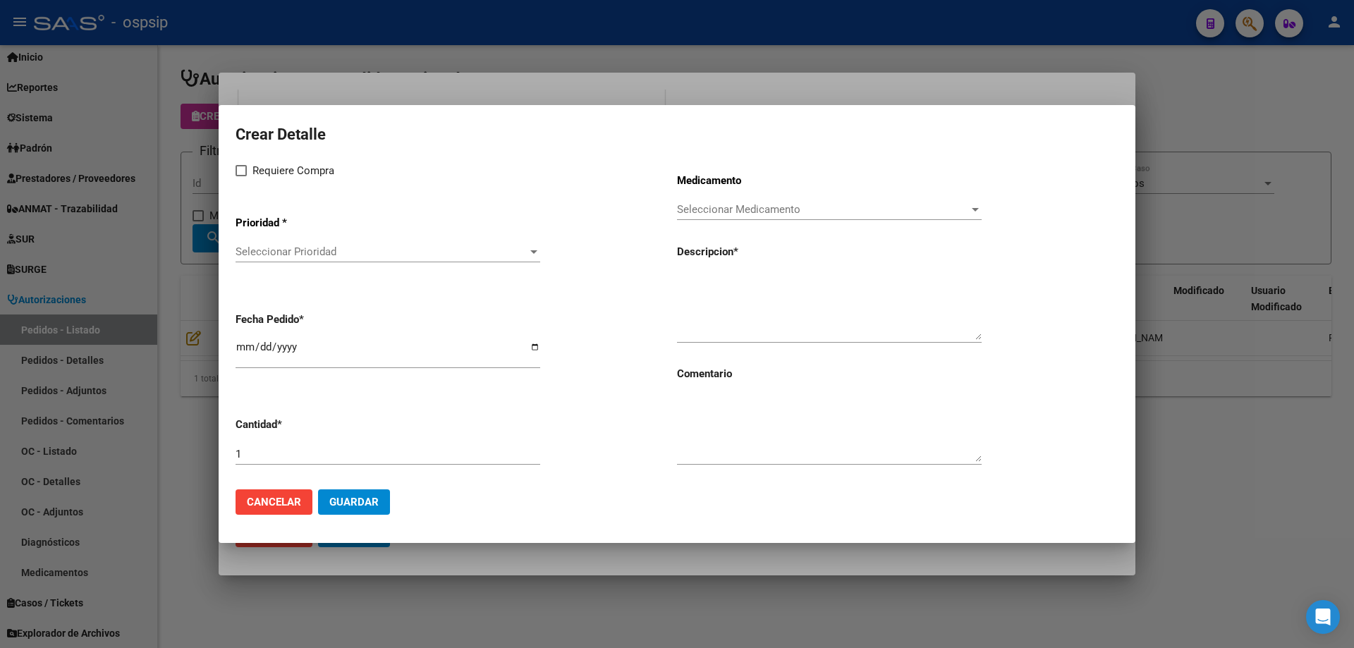
click at [387, 245] on div "Seleccionar Prioridad Seleccionar Prioridad" at bounding box center [387, 251] width 305 height 21
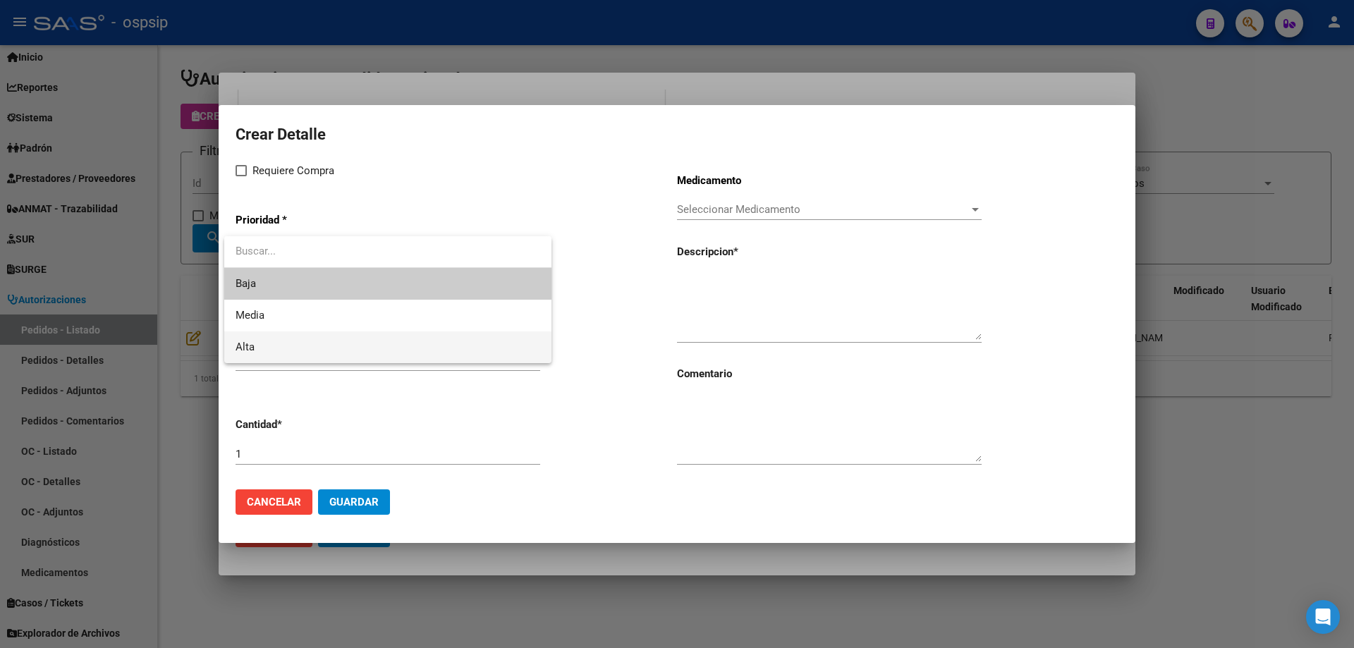
click at [309, 358] on span "Alta" at bounding box center [387, 347] width 305 height 32
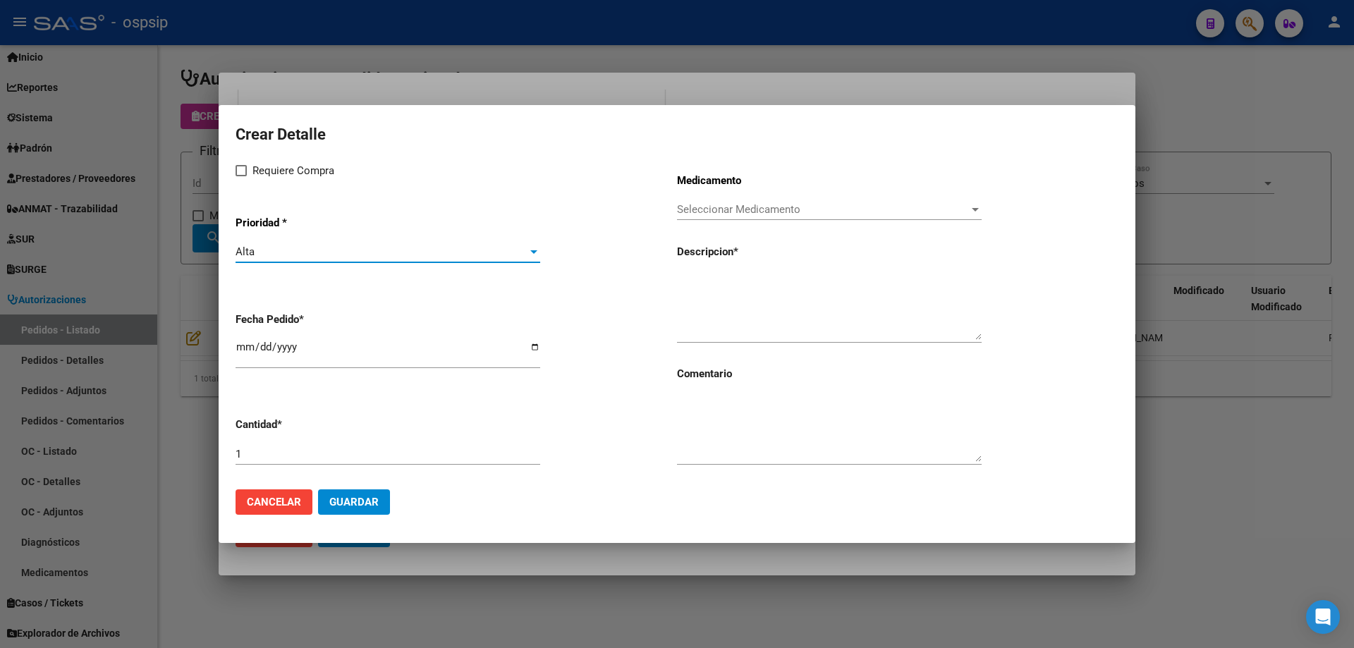
click at [256, 166] on span "Requiere Compra" at bounding box center [293, 170] width 82 height 17
click at [241, 176] on input "Requiere Compra" at bounding box center [240, 176] width 1 height 1
checkbox input "true"
click at [689, 207] on span "Seleccionar Medicamento" at bounding box center [823, 209] width 292 height 13
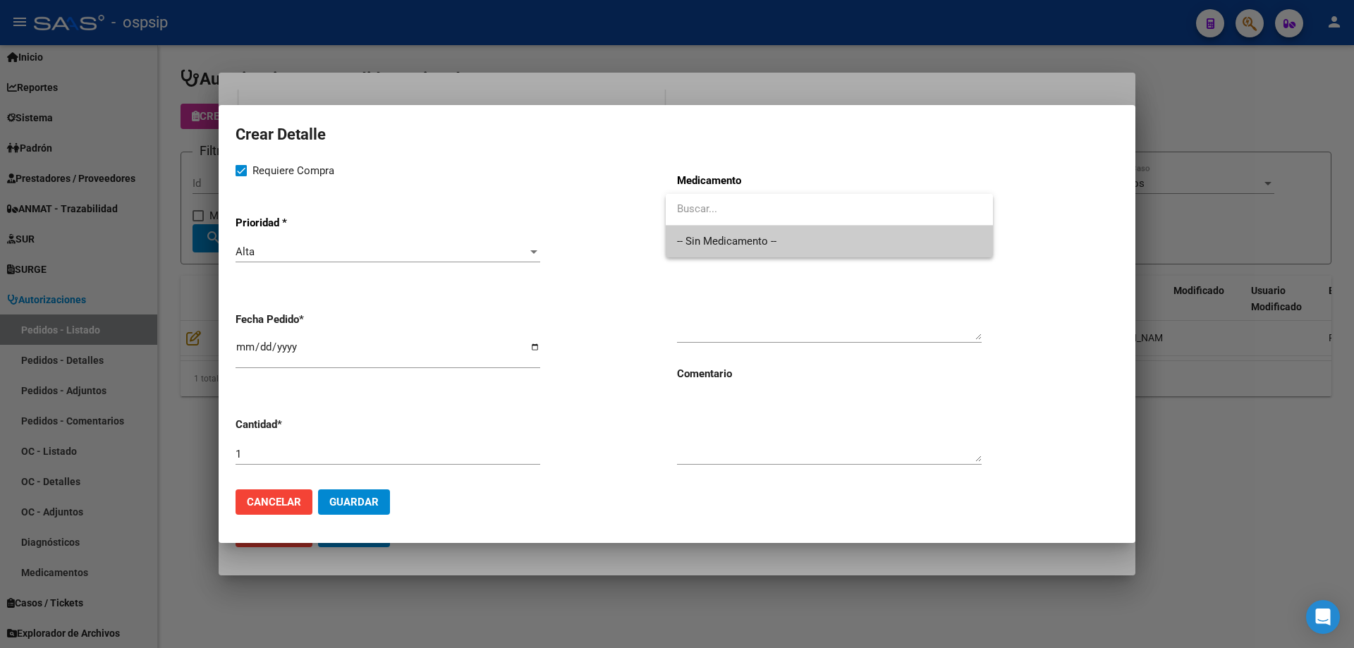
click at [689, 231] on span "-- Sin Medicamento --" at bounding box center [829, 242] width 305 height 32
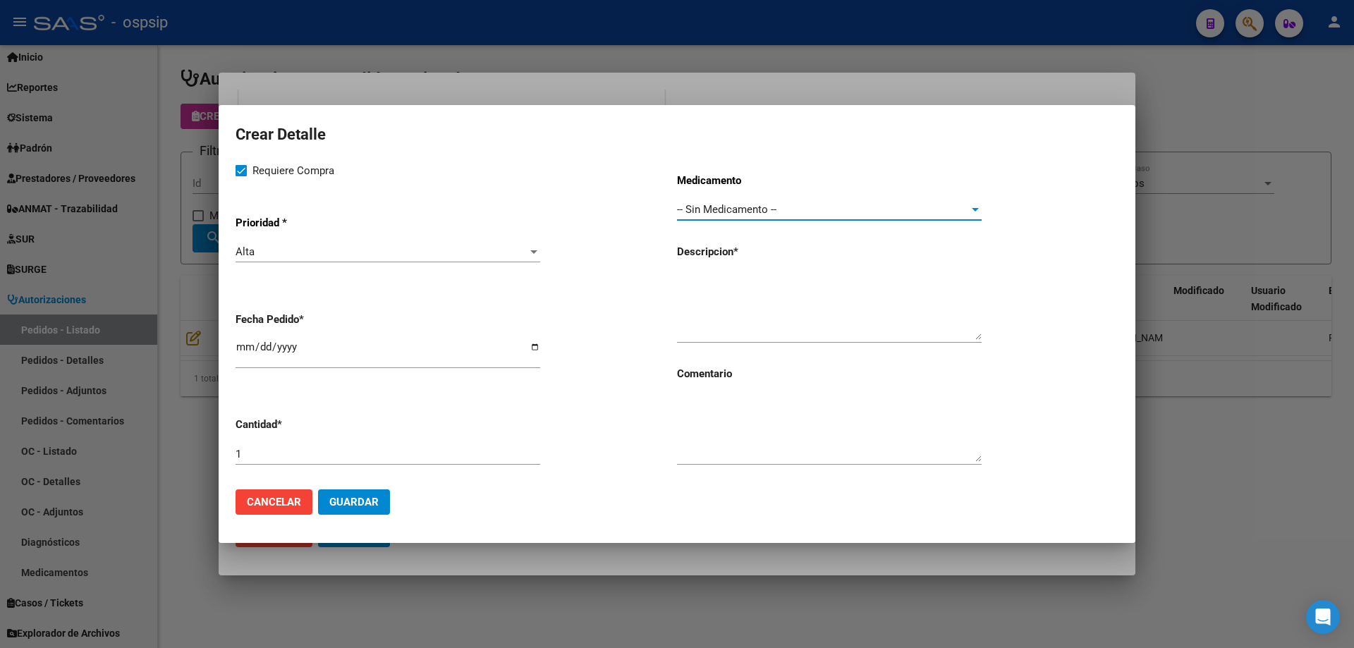
click at [699, 274] on textarea at bounding box center [829, 307] width 305 height 66
click at [787, 282] on textarea "Guía 0,035 x 260cm" at bounding box center [829, 307] width 305 height 66
type textarea "Guía 0,035 x 260cm"
click at [369, 502] on span "Guardar" at bounding box center [353, 502] width 49 height 13
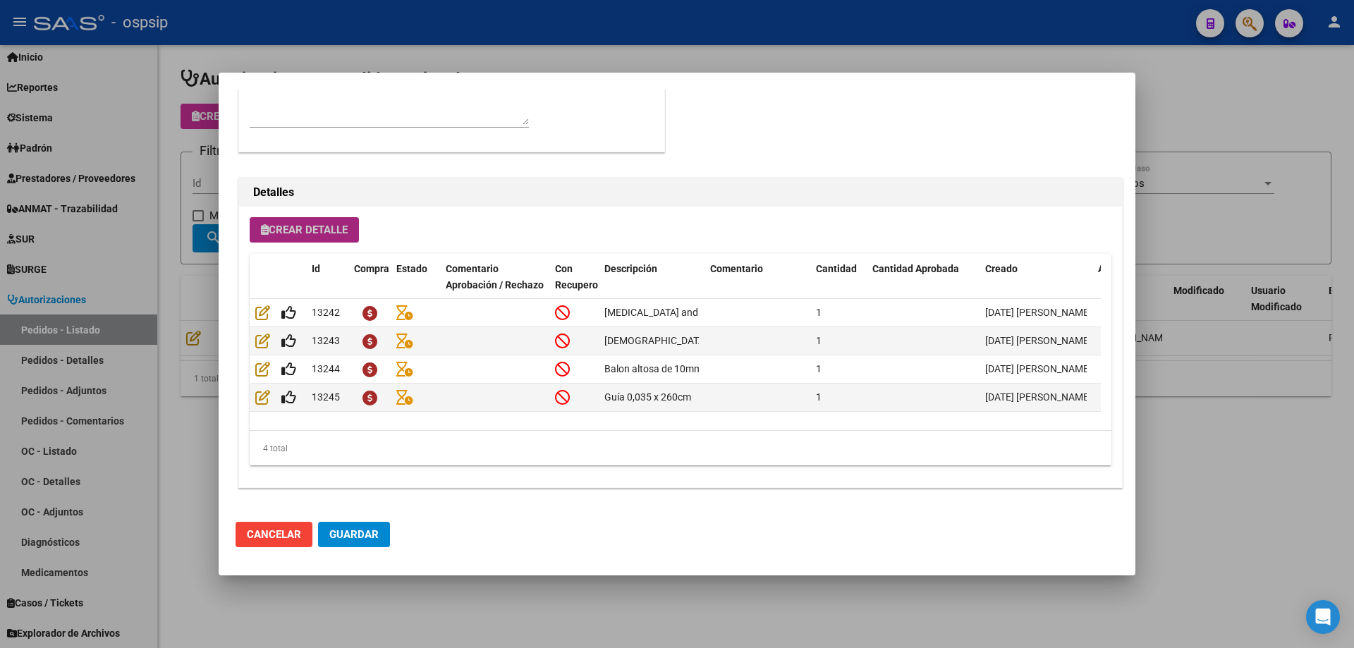
click at [340, 235] on span "Crear Detalle" at bounding box center [304, 229] width 87 height 13
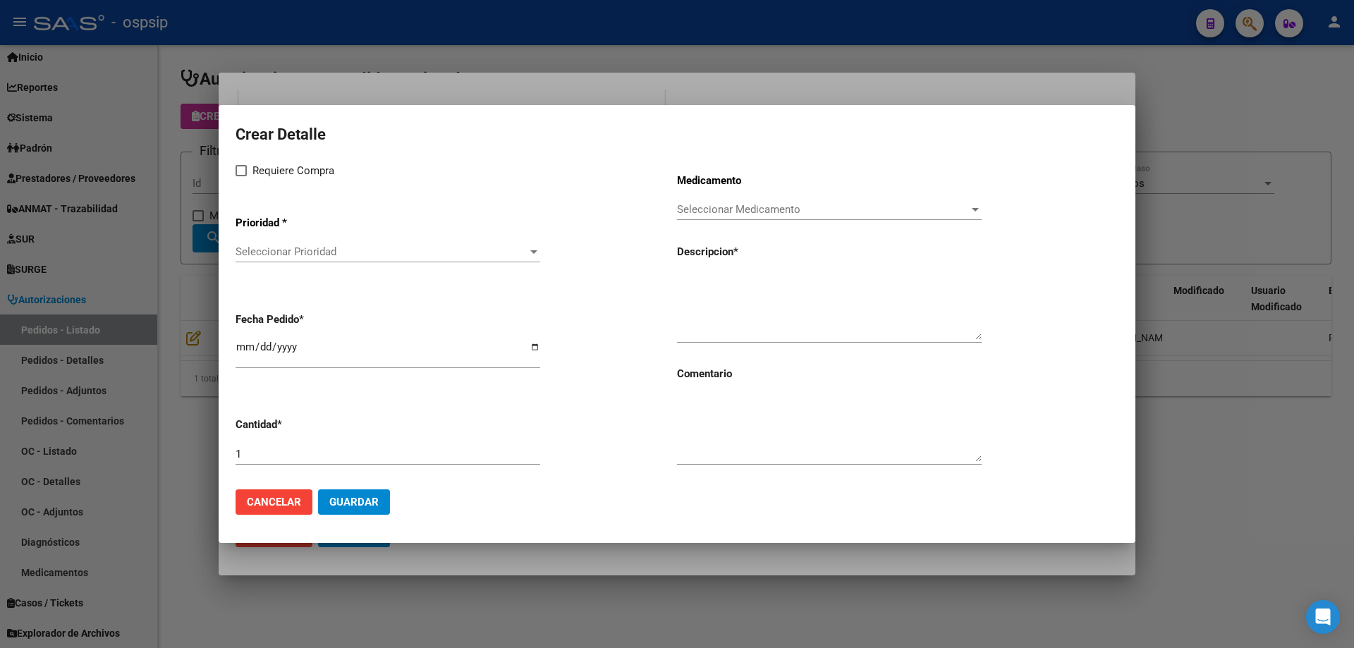
click at [379, 256] on span "Seleccionar Prioridad" at bounding box center [381, 251] width 292 height 13
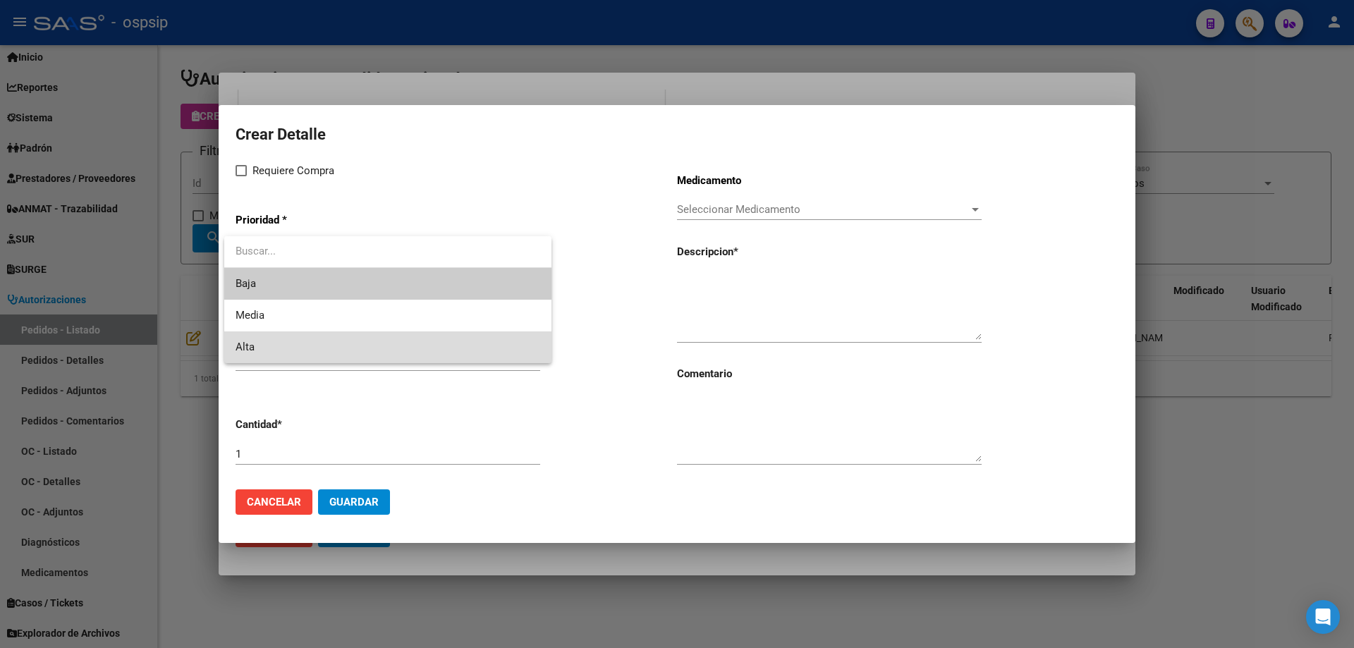
click at [317, 348] on span "Alta" at bounding box center [387, 347] width 305 height 32
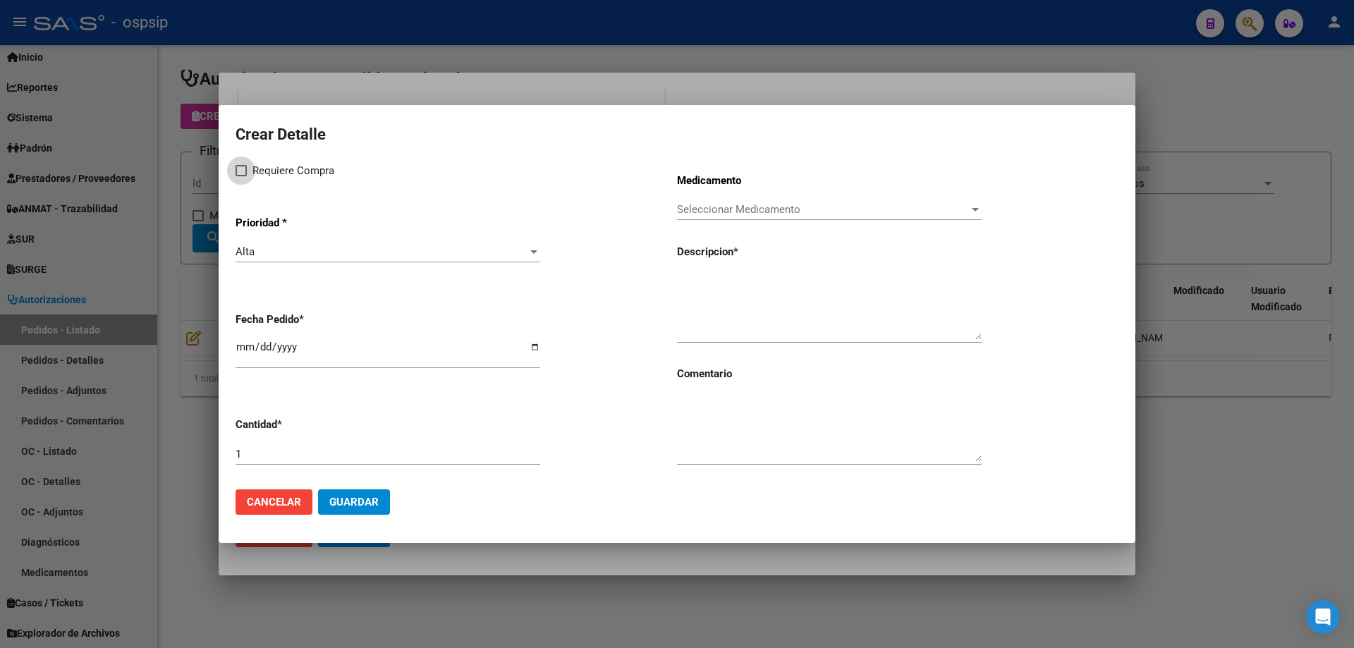
click at [284, 172] on span "Requiere Compra" at bounding box center [293, 170] width 82 height 17
click at [241, 176] on input "Requiere Compra" at bounding box center [240, 176] width 1 height 1
checkbox input "true"
click at [696, 212] on span "Seleccionar Medicamento" at bounding box center [823, 209] width 292 height 13
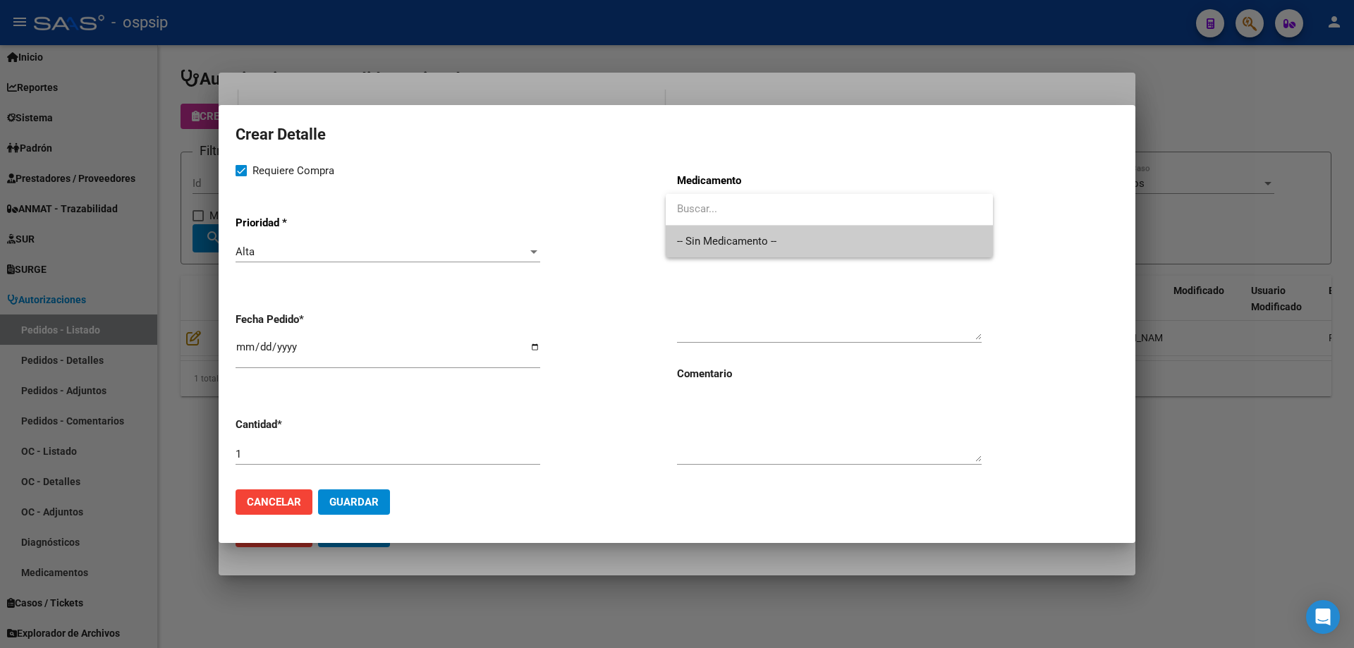
click at [694, 235] on span "-- Sin Medicamento --" at bounding box center [829, 242] width 305 height 32
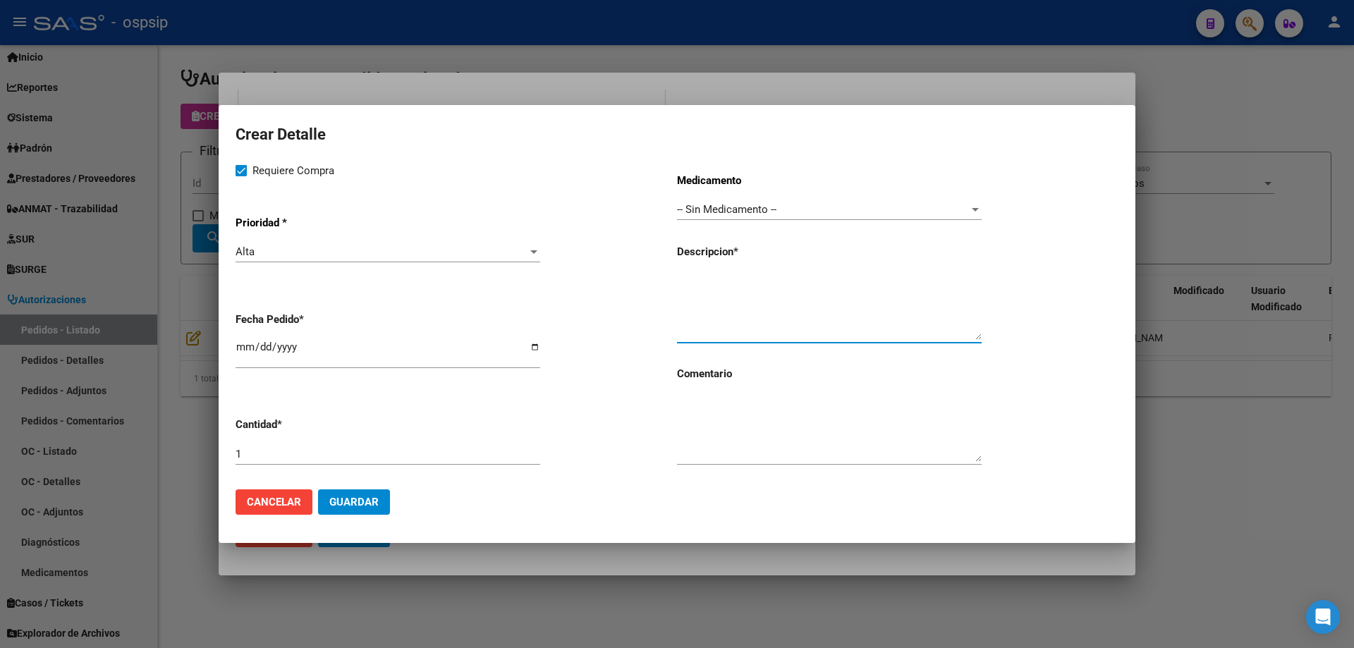
click at [696, 274] on textarea at bounding box center [829, 307] width 305 height 66
drag, startPoint x: 870, startPoint y: 286, endPoint x: 677, endPoint y: 295, distance: 193.4
click at [677, 295] on textarea "Balón de muy alta presión CONQUEST de 8mm de diámetro" at bounding box center [829, 307] width 305 height 66
click at [970, 277] on textarea "Balón de muy alta presión CONQUEST de 8mm de diámetro" at bounding box center [829, 307] width 305 height 66
type textarea "Balón de muy alta presión CONQUEST de 8mm de diámetro"
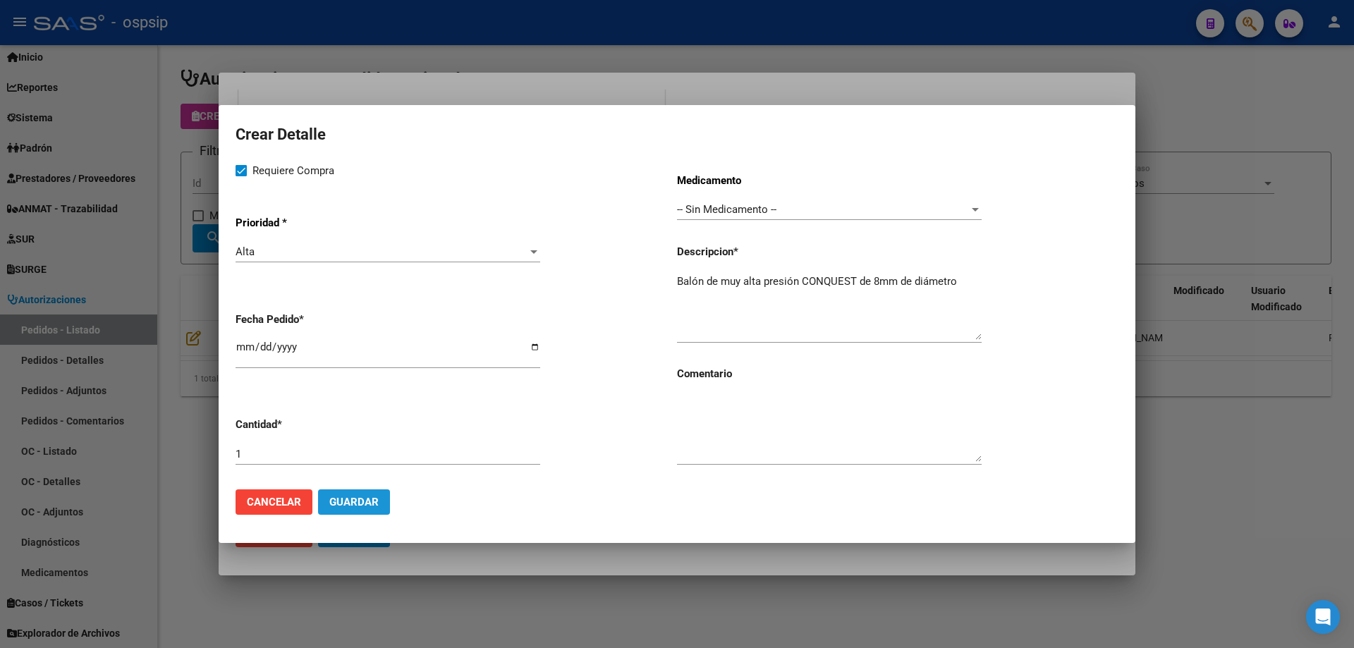
click at [361, 496] on span "Guardar" at bounding box center [353, 502] width 49 height 13
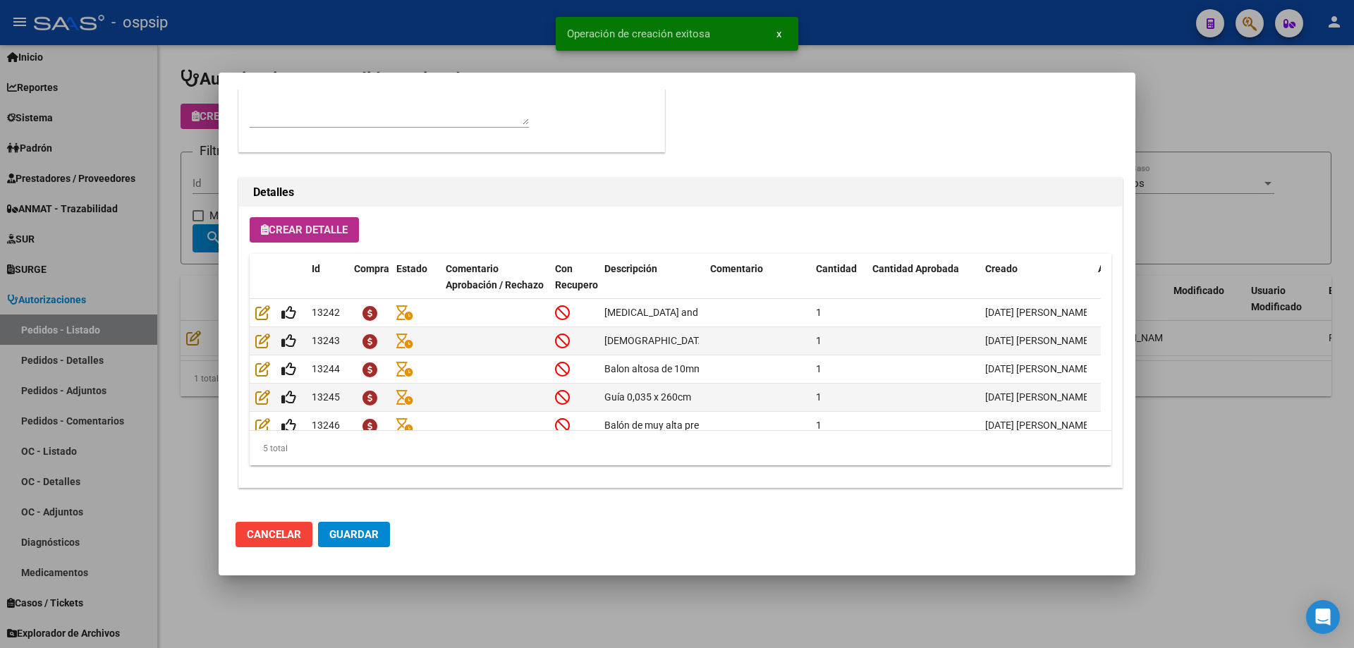
click at [319, 228] on span "Crear Detalle" at bounding box center [304, 229] width 87 height 13
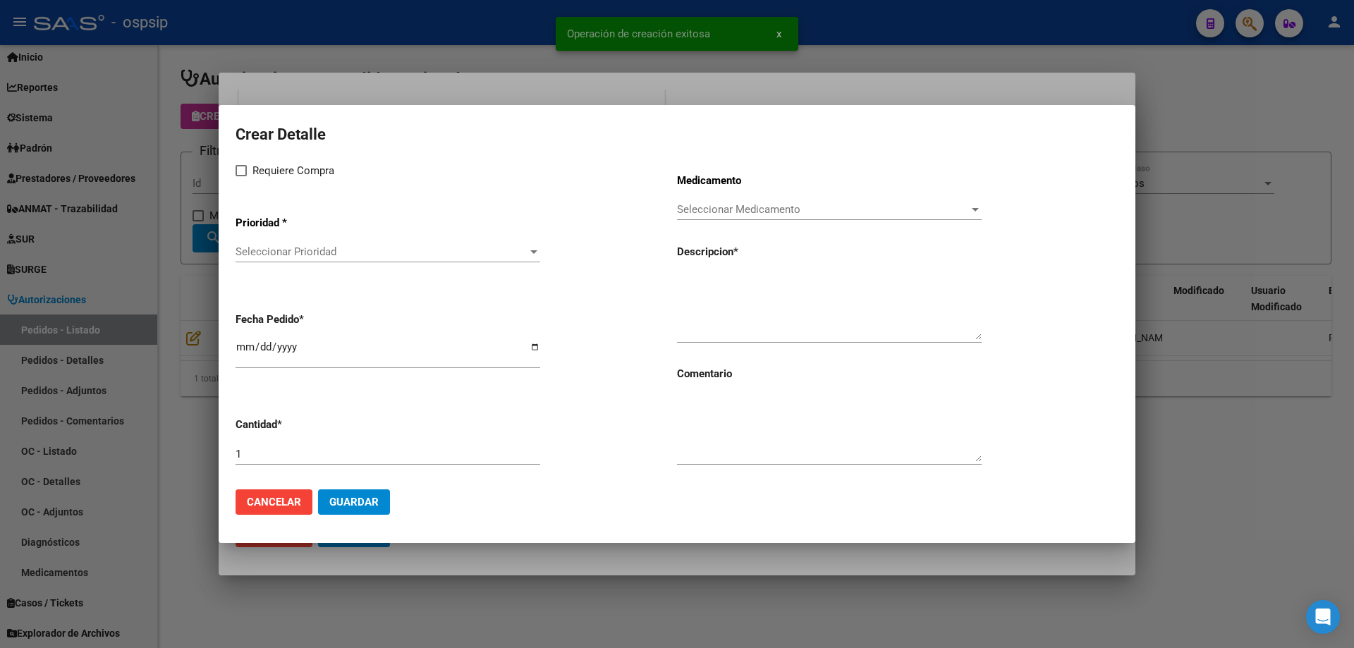
click at [336, 247] on span "Seleccionar Prioridad" at bounding box center [381, 251] width 292 height 13
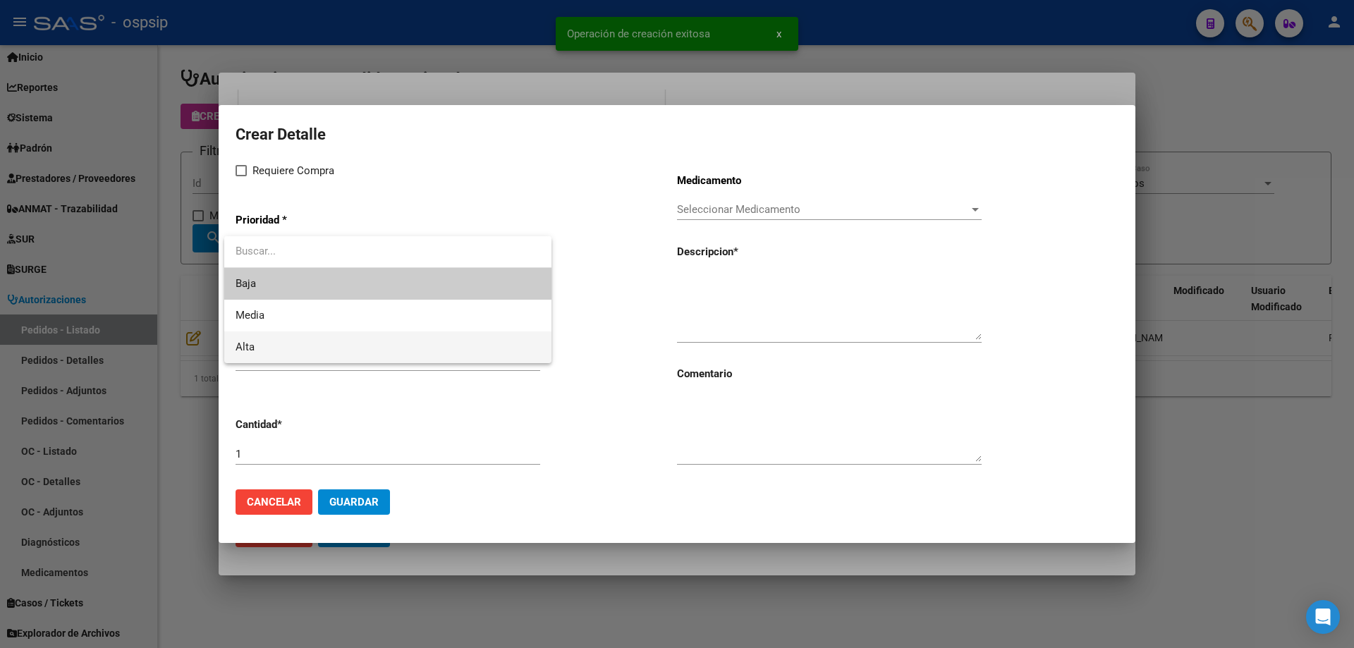
click at [286, 332] on span "Alta" at bounding box center [387, 347] width 305 height 32
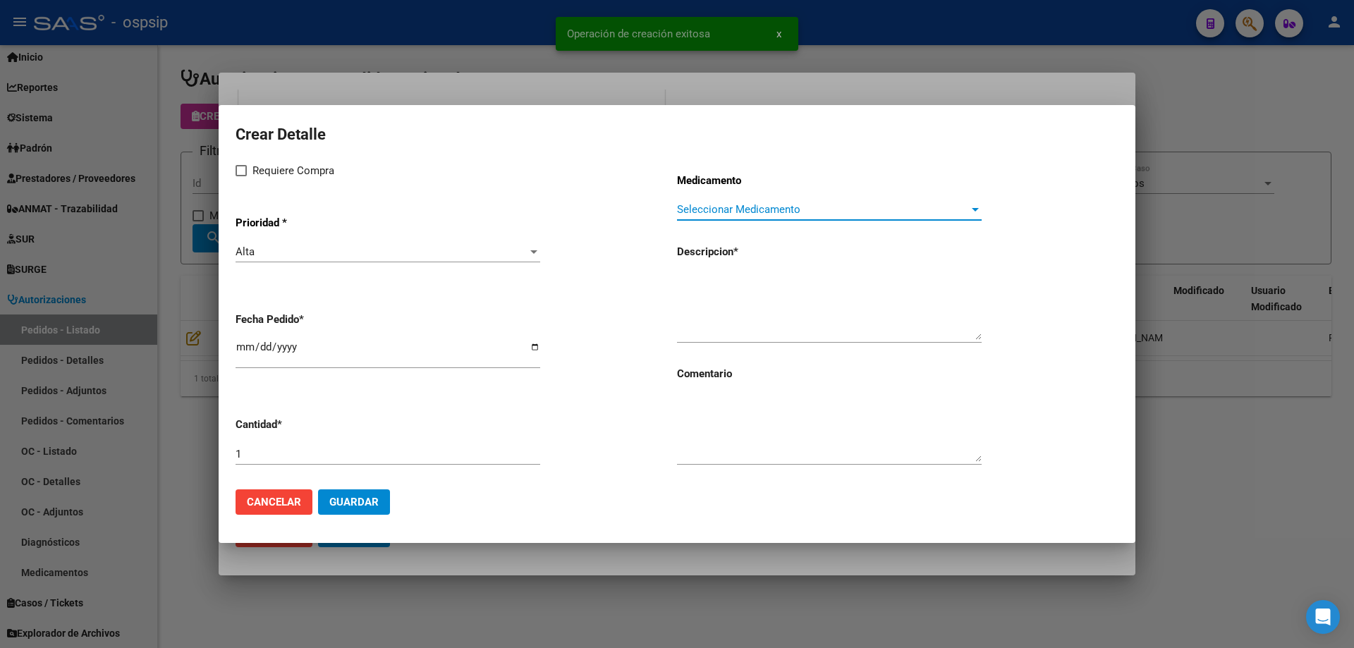
click at [781, 211] on span "Seleccionar Medicamento" at bounding box center [823, 209] width 292 height 13
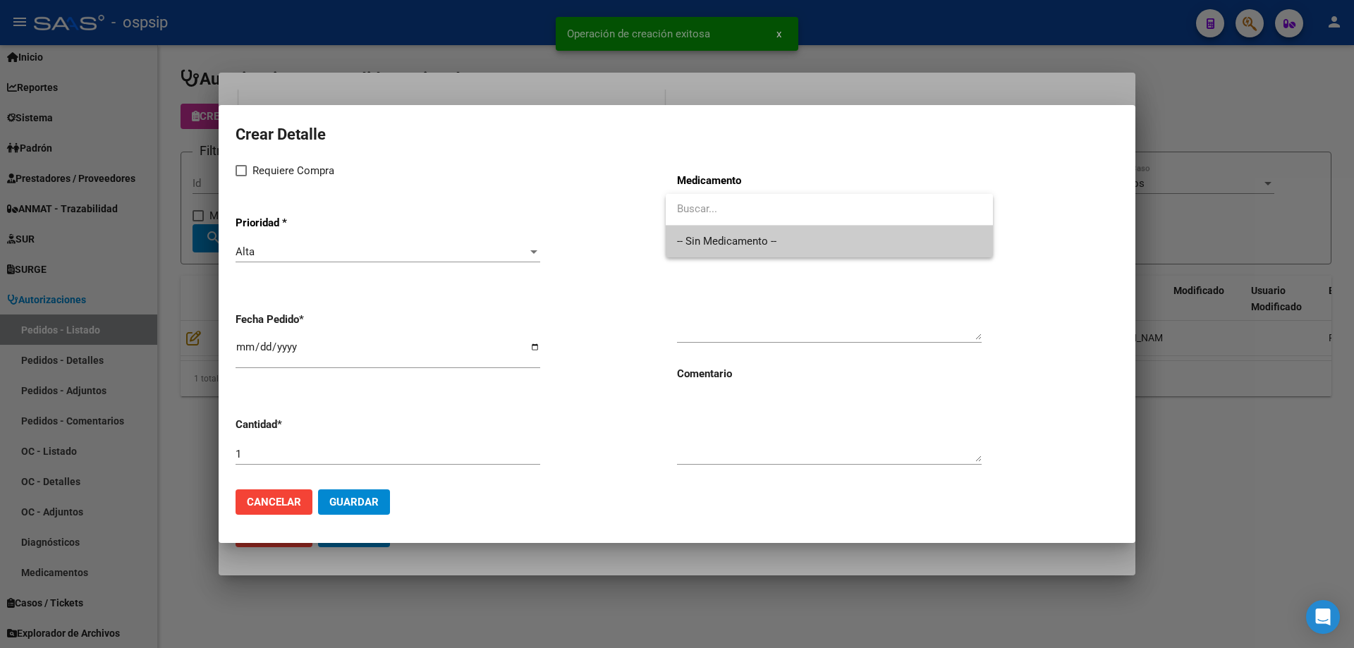
click at [770, 236] on span "-- Sin Medicamento --" at bounding box center [829, 242] width 305 height 32
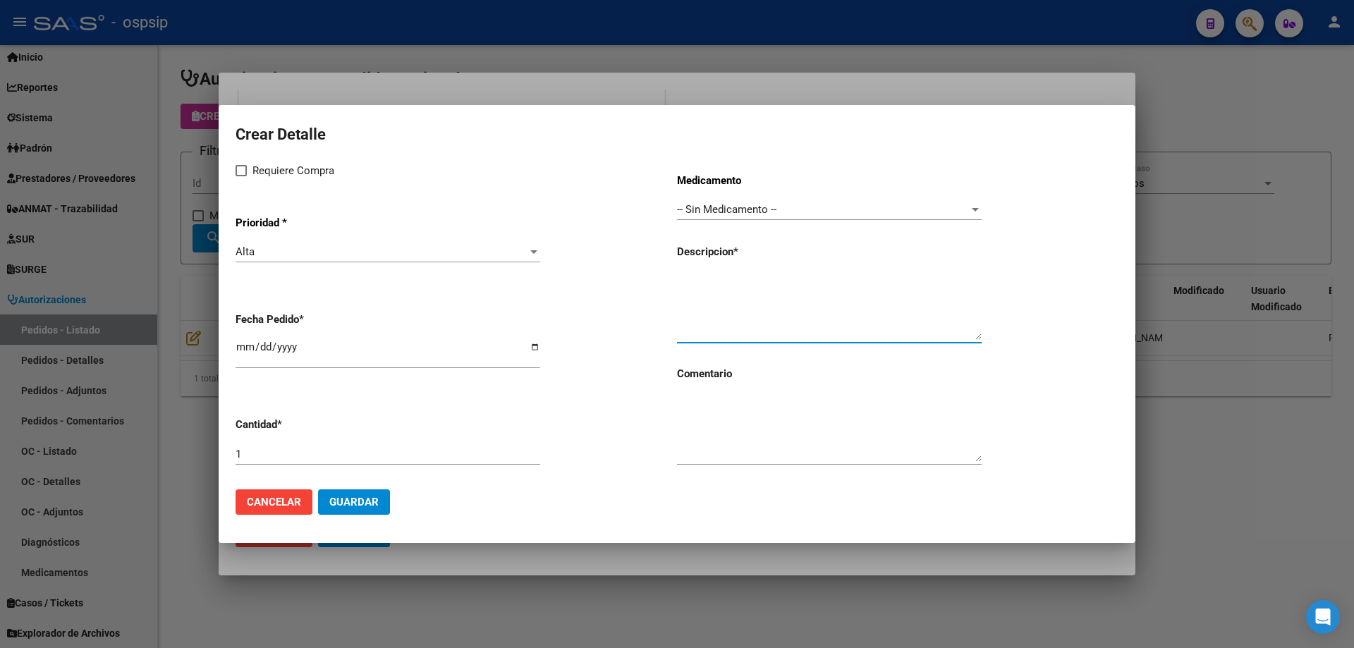
paste textarea "Balón de muy alta presión CONQUEST de"
type textarea "Balón de muy alta presión CONQUEST de 9mm de diametro"
click at [244, 173] on span at bounding box center [240, 170] width 11 height 11
click at [241, 176] on input "Requiere Compra" at bounding box center [240, 176] width 1 height 1
checkbox input "true"
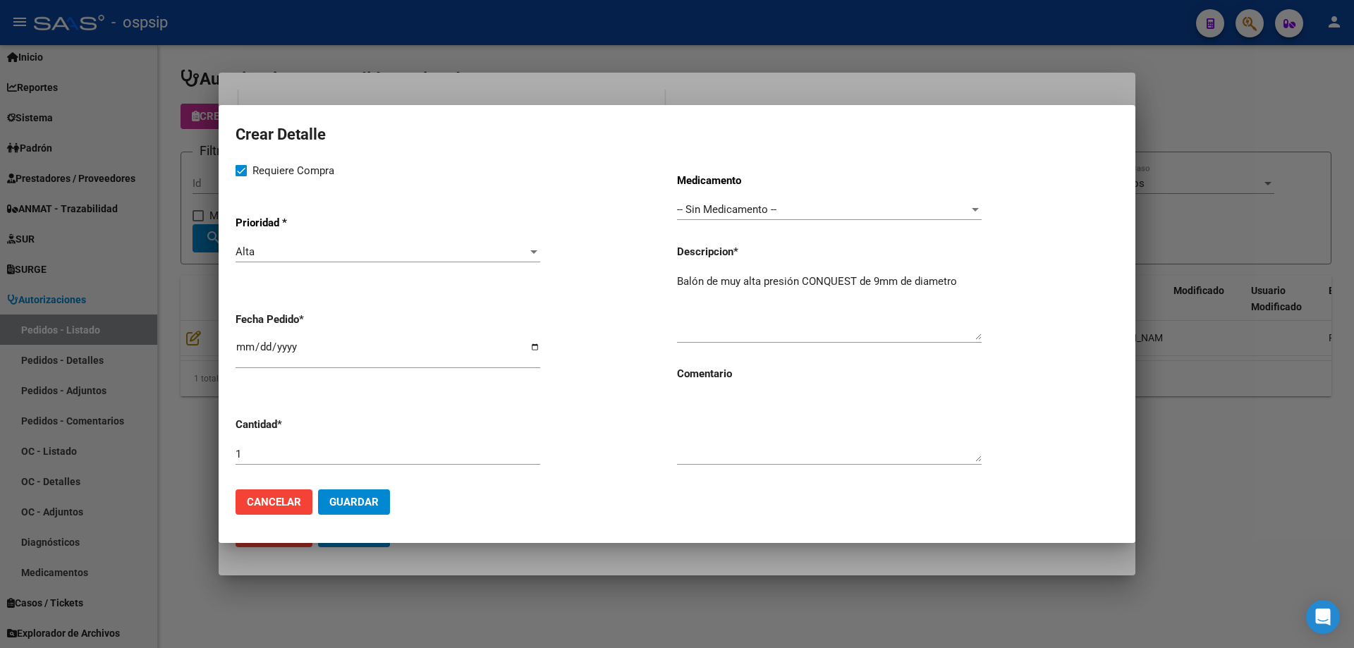
click at [353, 505] on span "Guardar" at bounding box center [353, 502] width 49 height 13
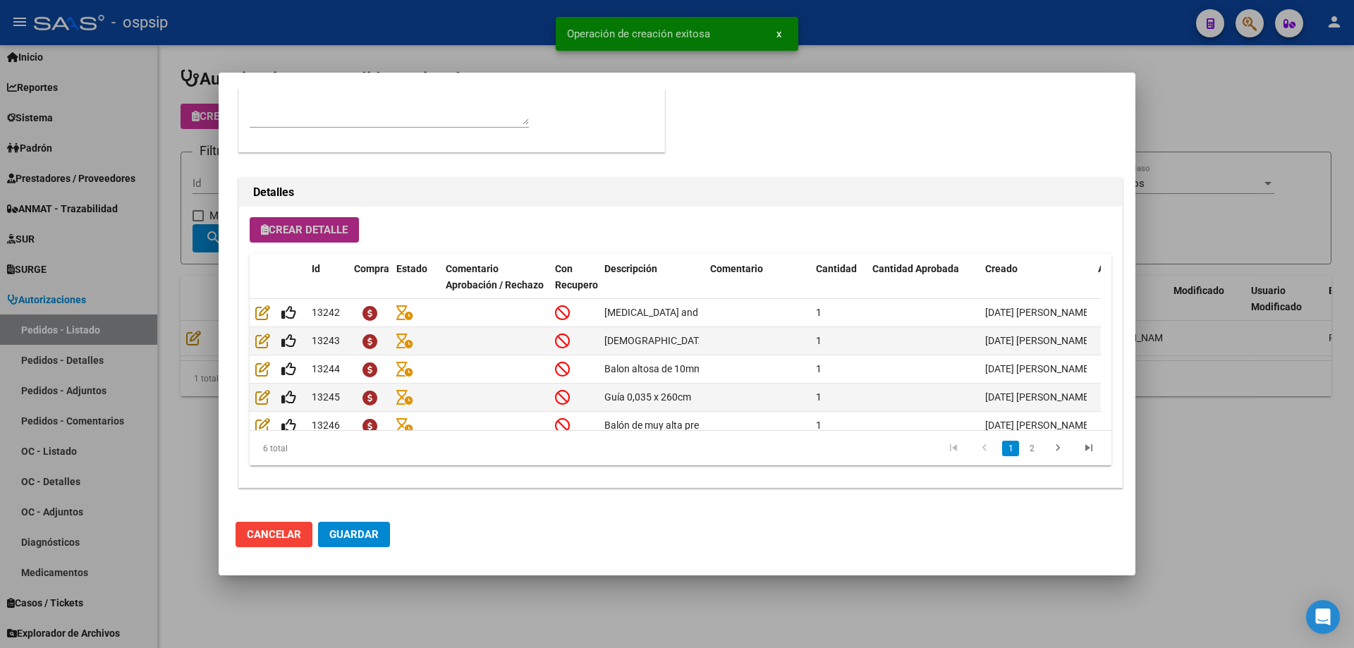
click at [317, 226] on span "Crear Detalle" at bounding box center [304, 229] width 87 height 13
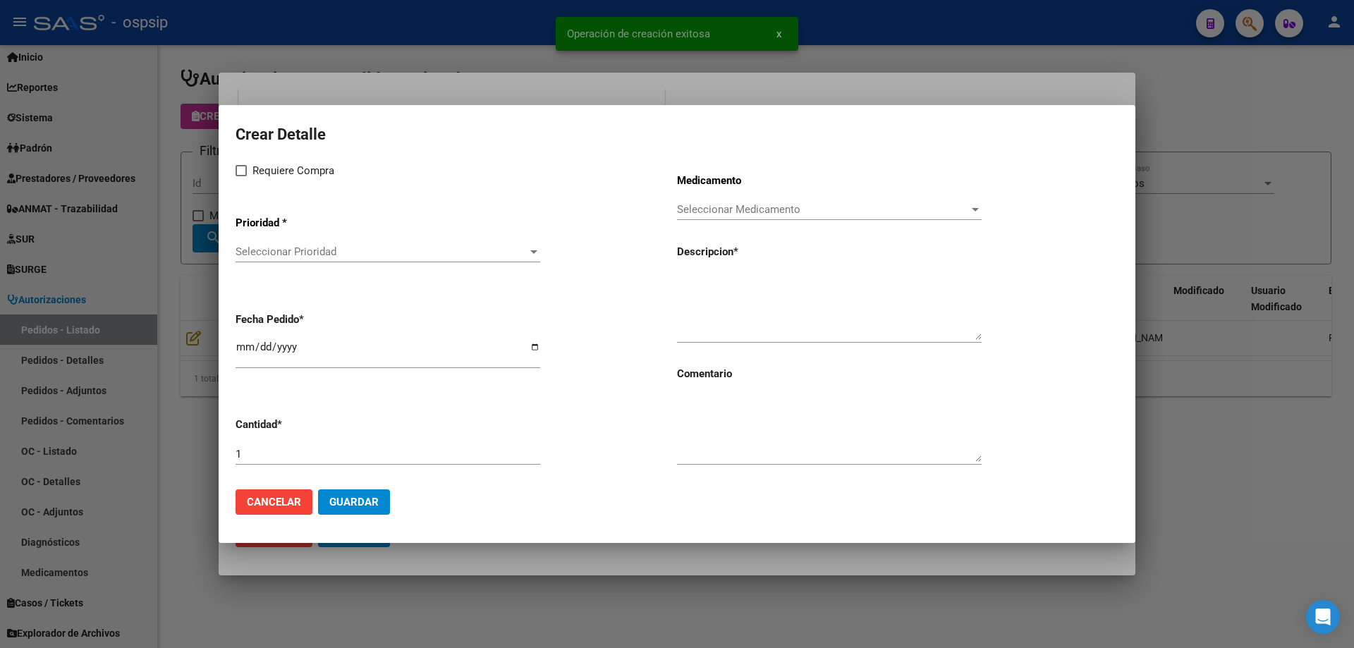
click at [885, 300] on textarea at bounding box center [829, 307] width 305 height 66
paste textarea "Balón de muy alta presión CONQUEST de"
type textarea "Balón de muy alta presión CONQUEST de"
click at [794, 207] on span "Seleccionar Medicamento" at bounding box center [823, 209] width 292 height 13
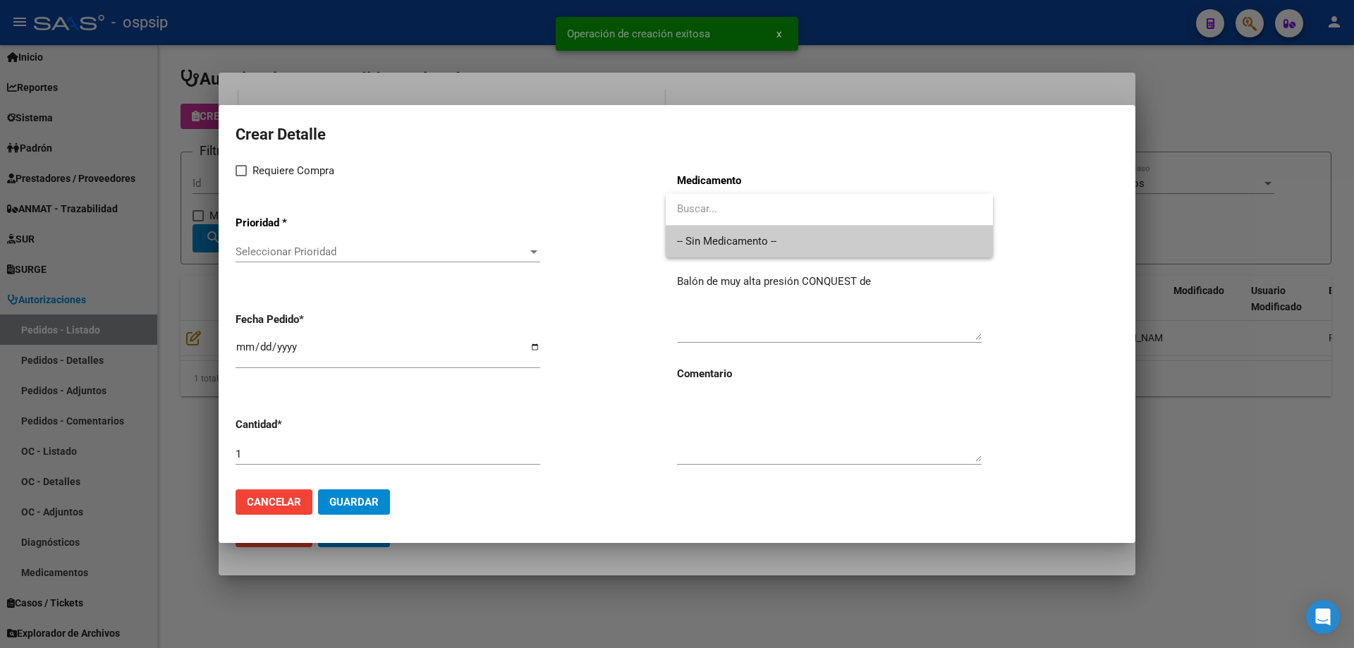
click at [780, 232] on span "-- Sin Medicamento --" at bounding box center [829, 242] width 305 height 32
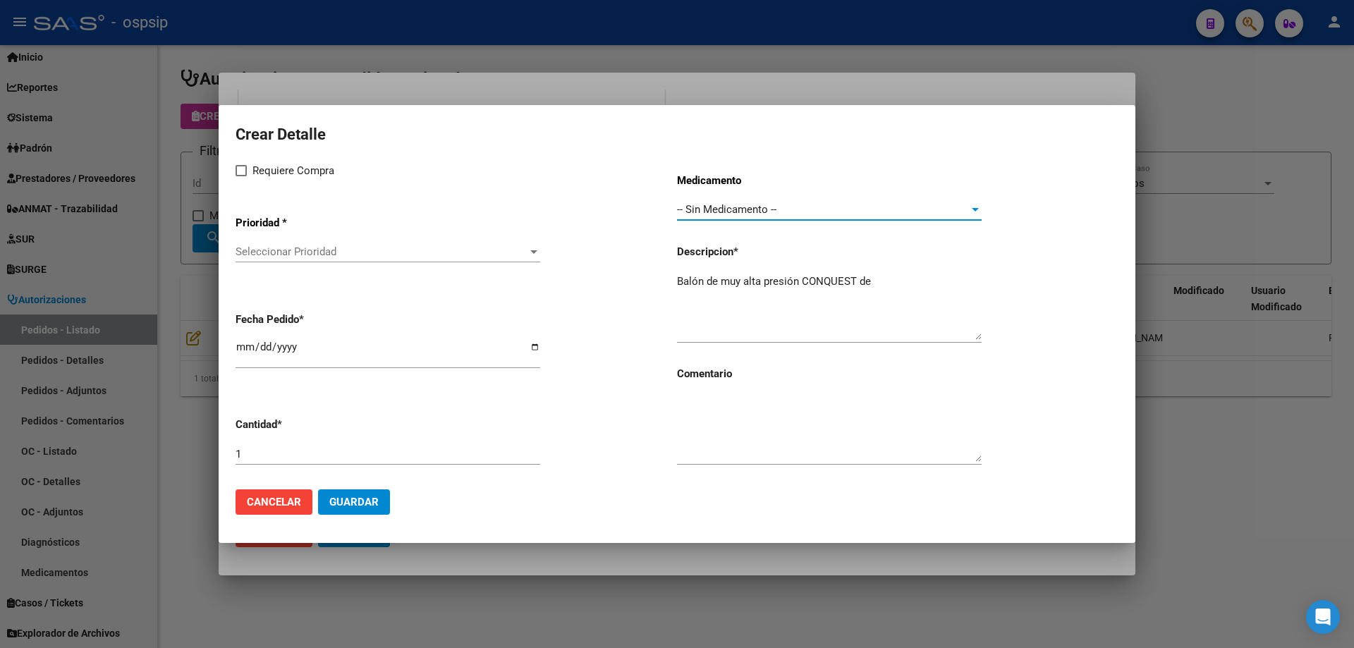
click at [472, 256] on span "Seleccionar Prioridad" at bounding box center [381, 251] width 292 height 13
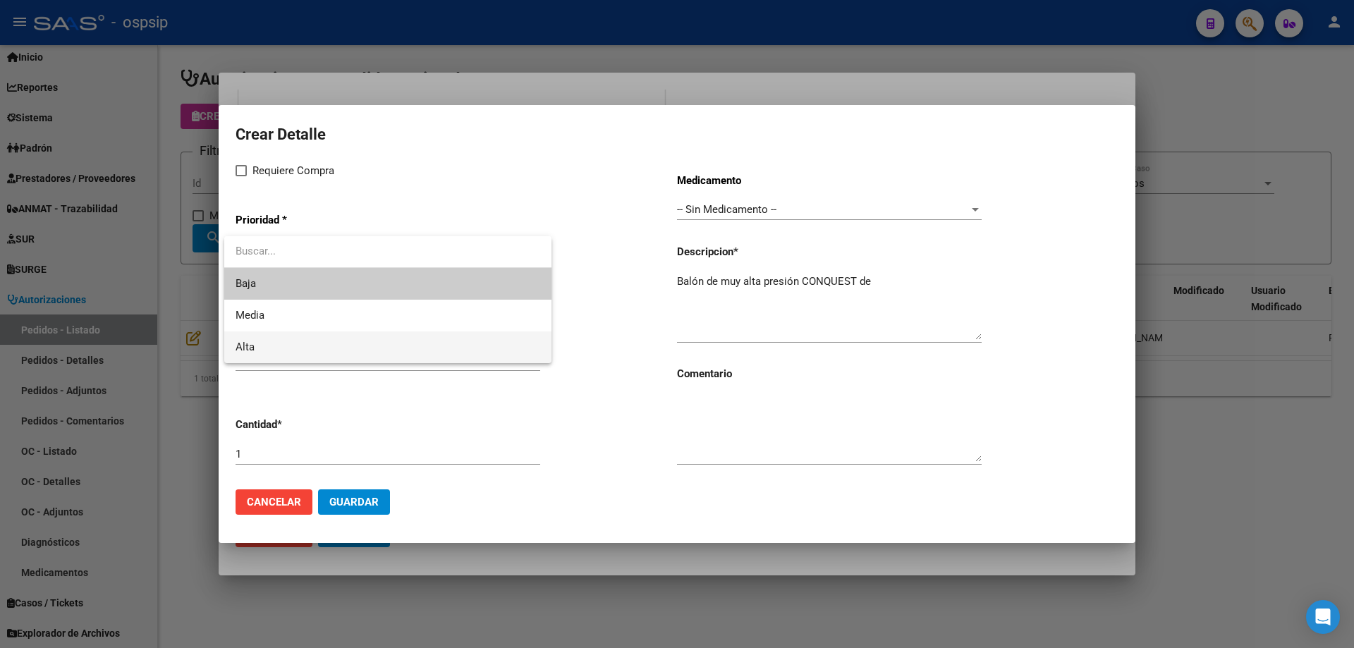
click at [391, 332] on span "Alta" at bounding box center [387, 347] width 305 height 32
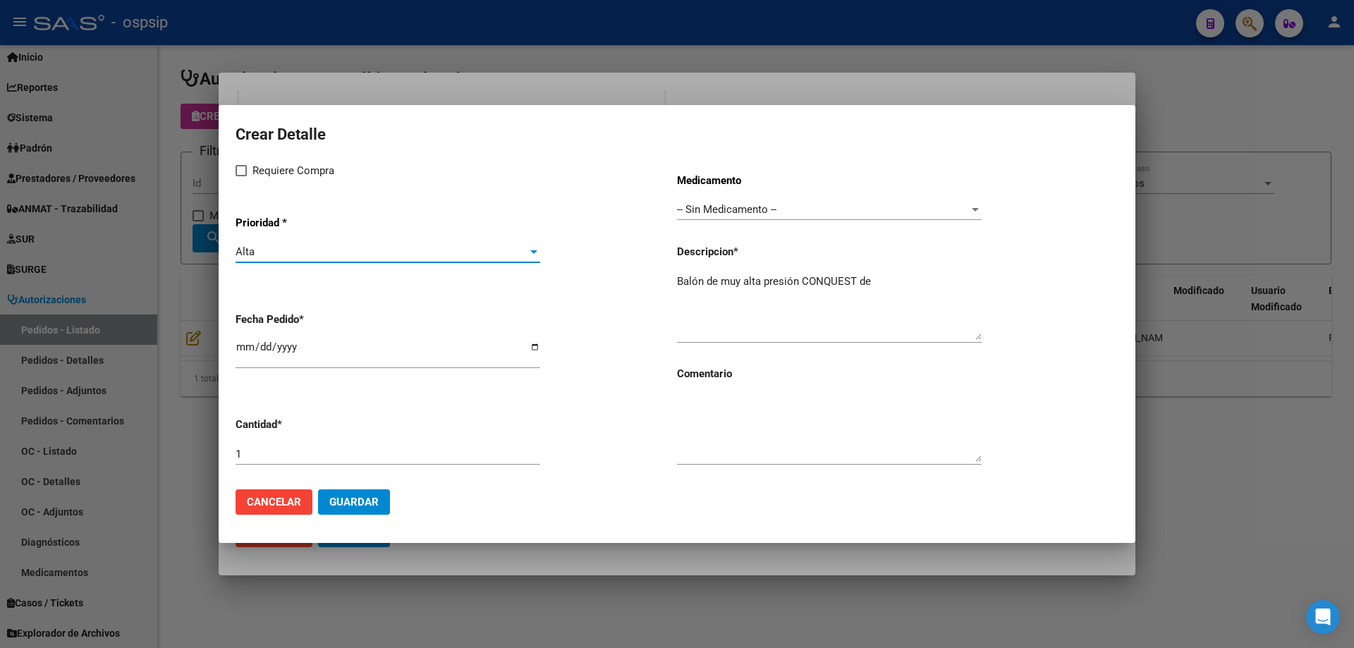
click at [290, 170] on span "Requiere Compra" at bounding box center [293, 170] width 82 height 17
click at [241, 176] on input "Requiere Compra" at bounding box center [240, 176] width 1 height 1
checkbox input "true"
click at [873, 274] on textarea "Balón de muy alta presión CONQUEST de" at bounding box center [829, 307] width 305 height 66
type textarea "Balón de muy alta presión CONQUEST de 10mm de diámetro"
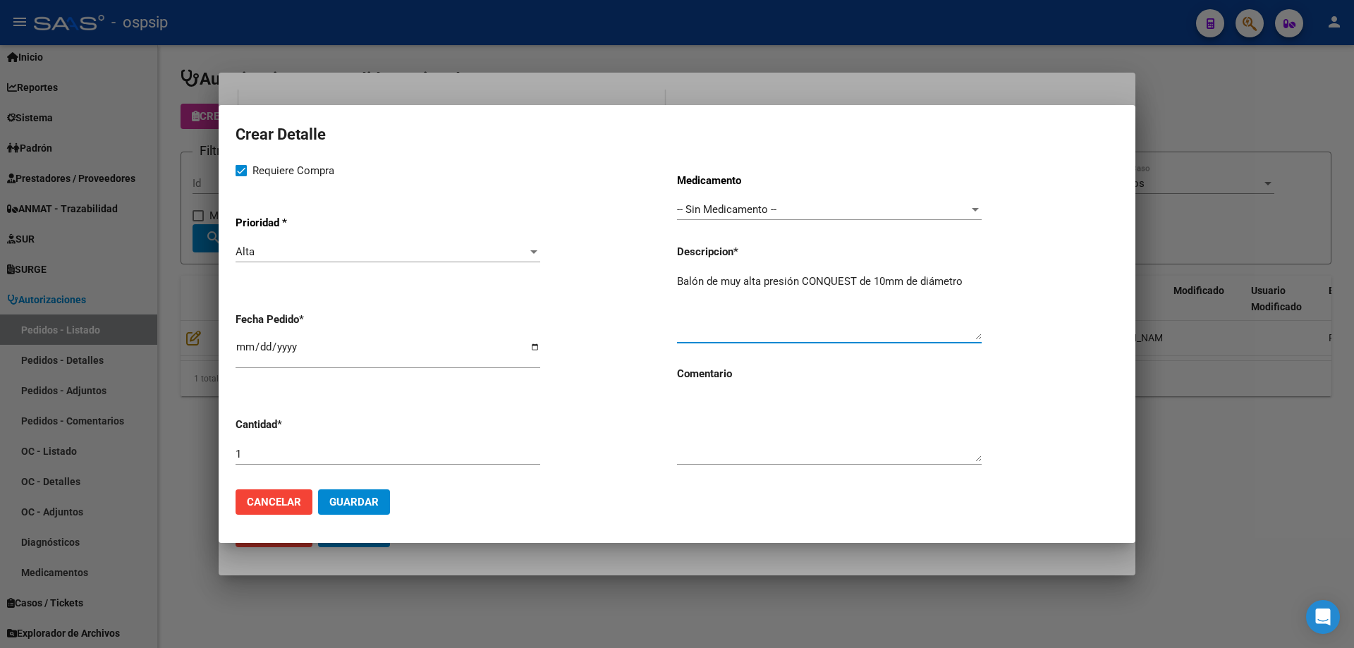
click at [371, 510] on button "Guardar" at bounding box center [354, 501] width 72 height 25
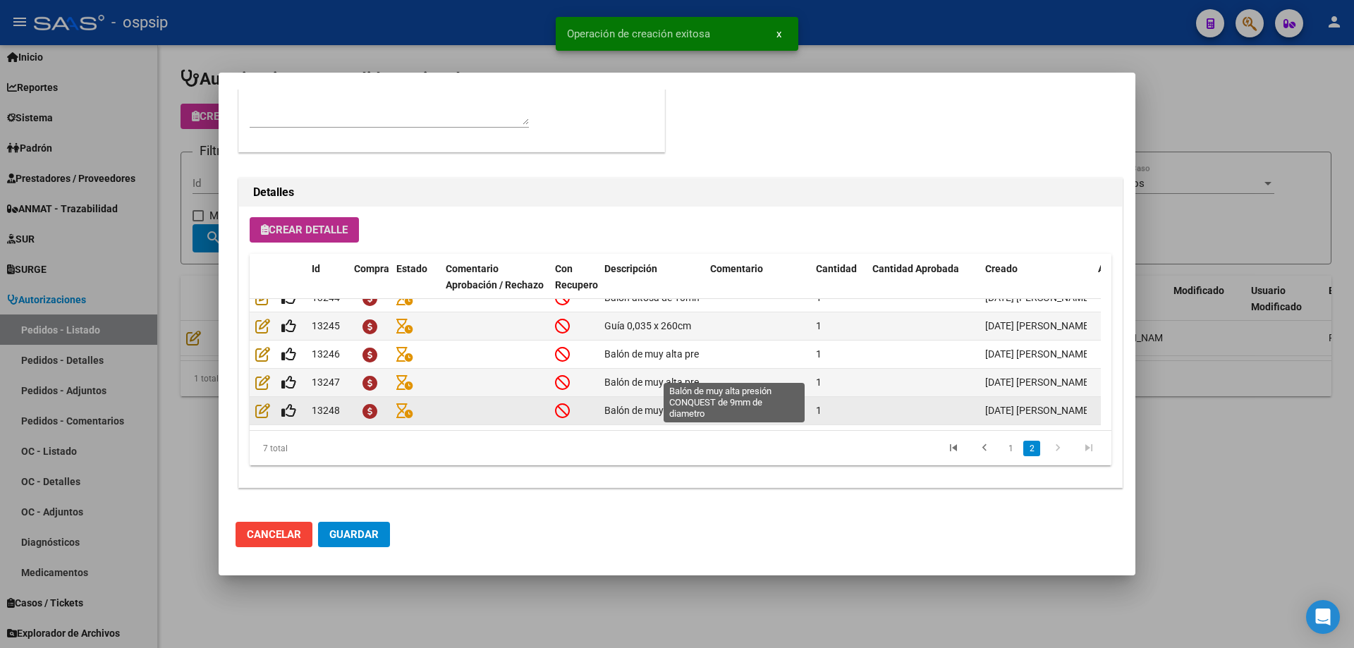
scroll to position [82, 0]
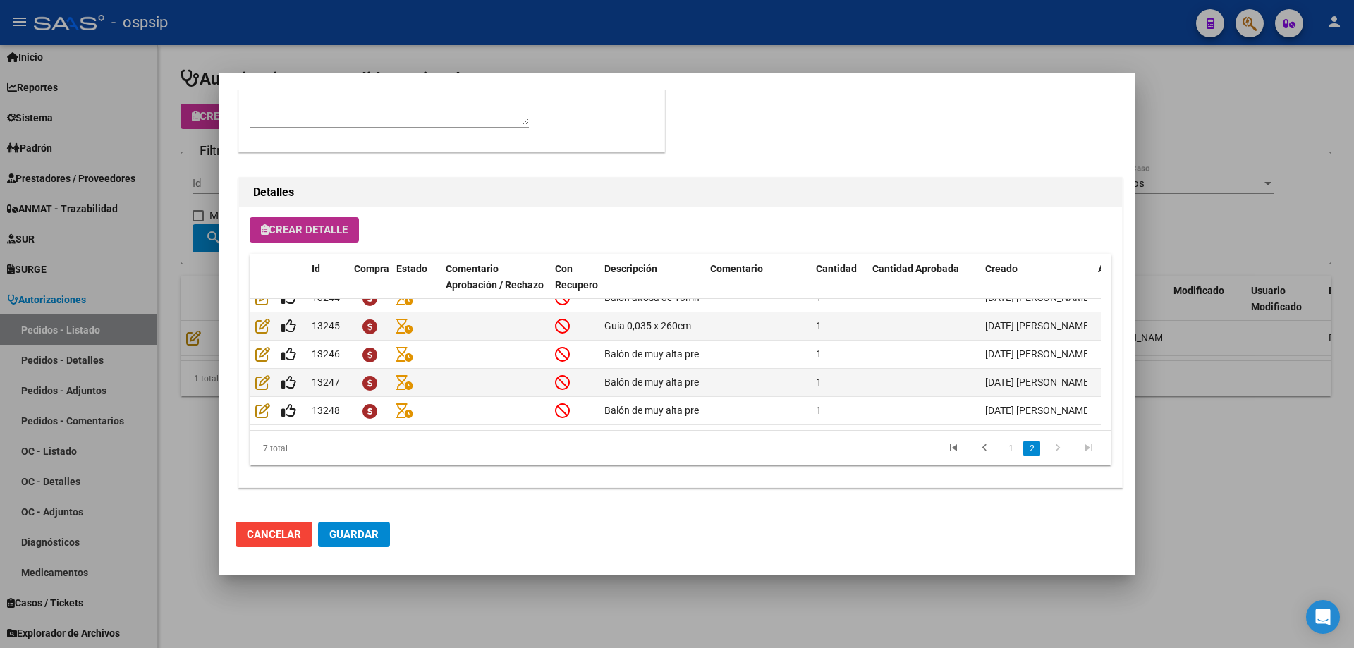
click at [321, 232] on span "Crear Detalle" at bounding box center [304, 229] width 87 height 13
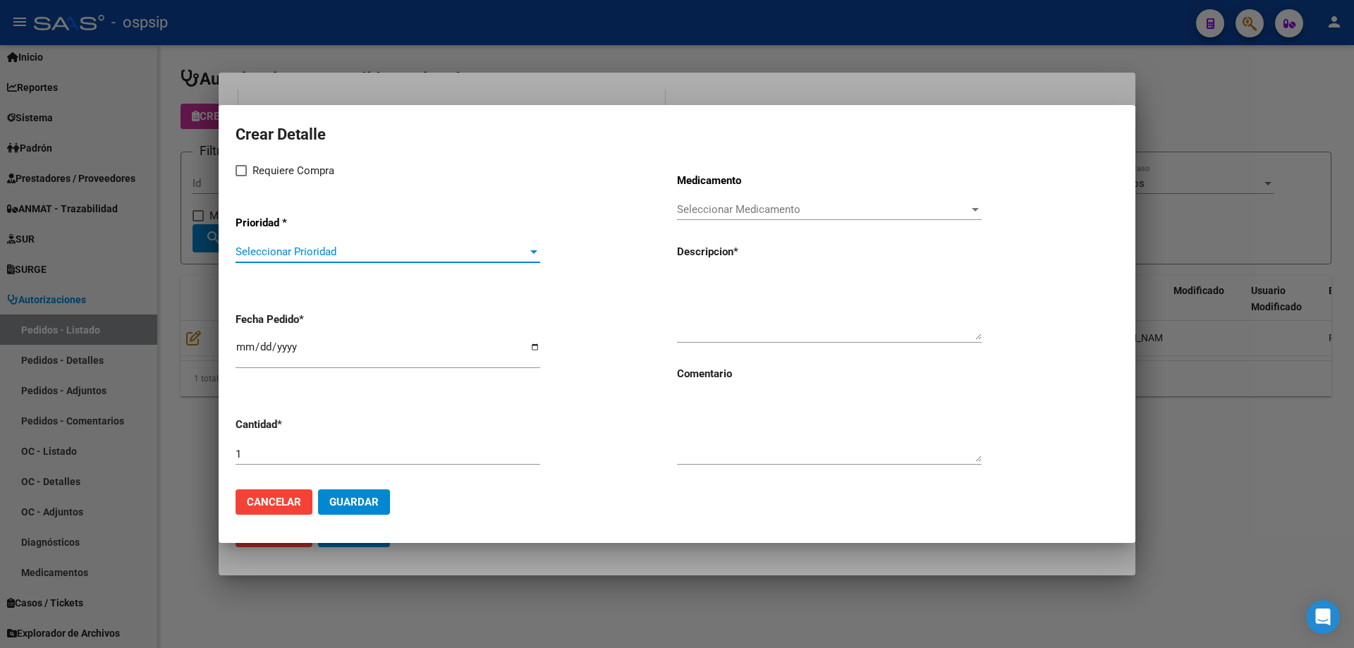
click at [333, 249] on span "Seleccionar Prioridad" at bounding box center [381, 251] width 292 height 13
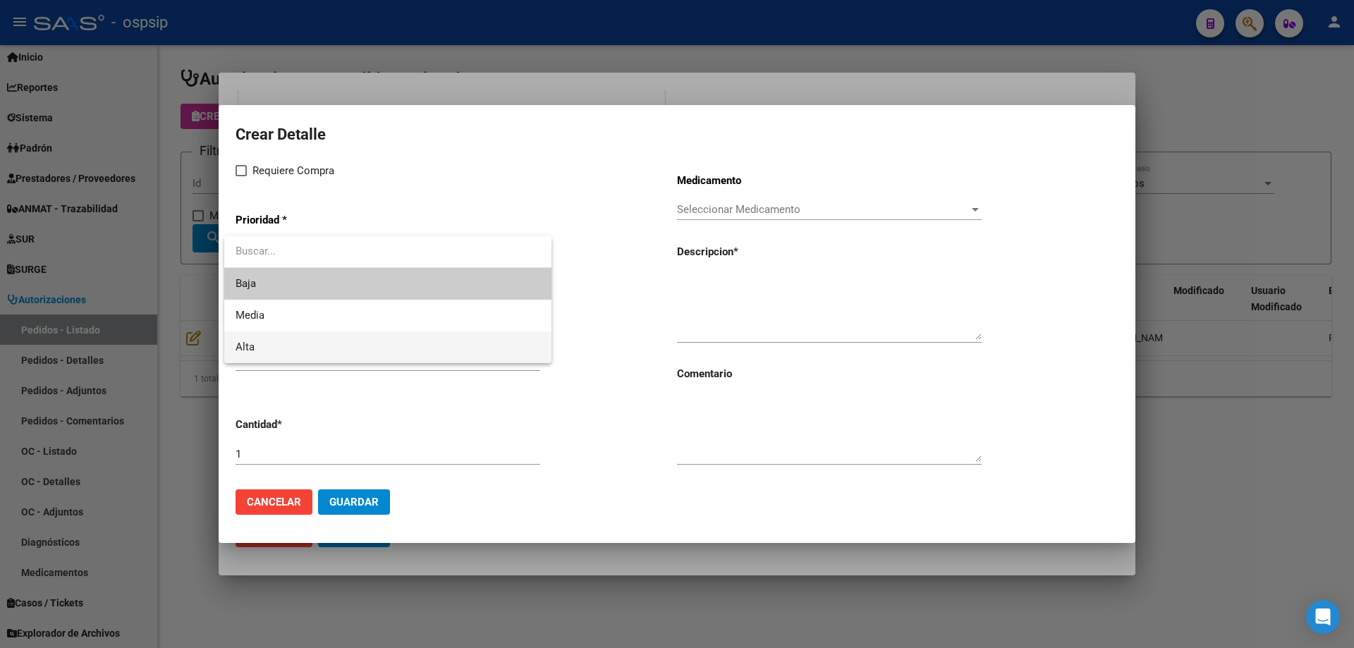
click at [283, 345] on span "Alta" at bounding box center [387, 347] width 305 height 32
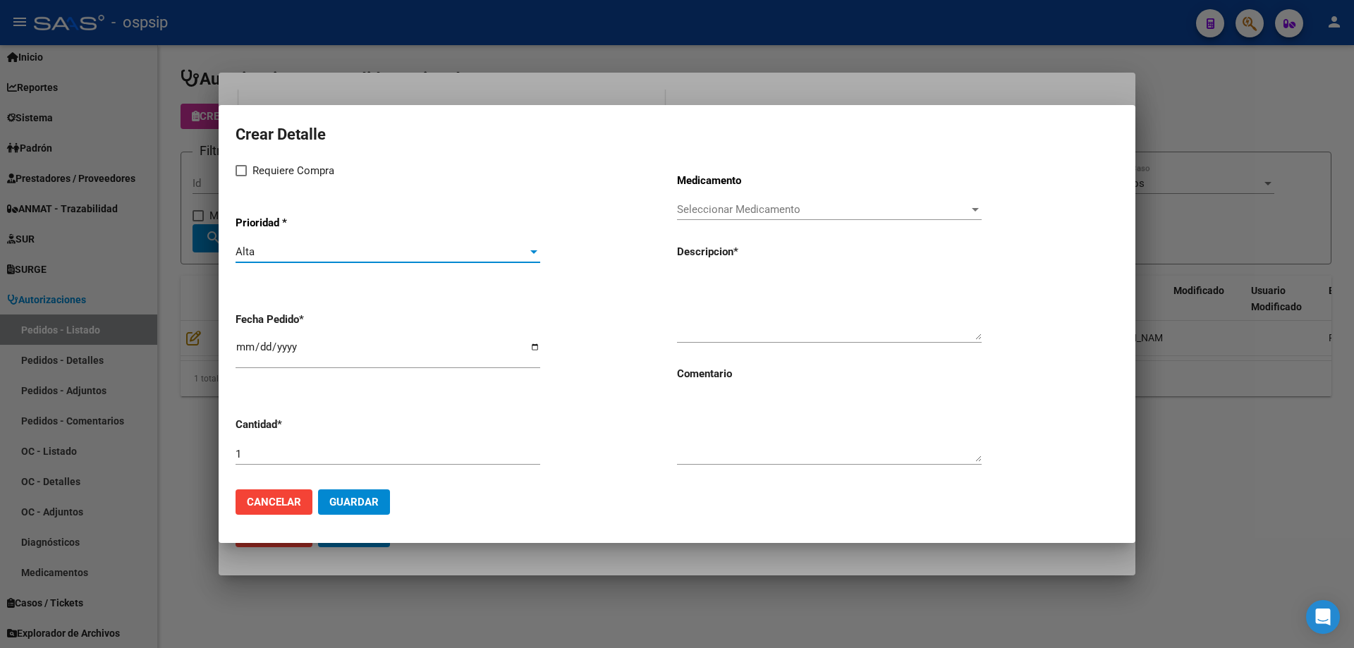
click at [259, 167] on span "Requiere Compra" at bounding box center [293, 170] width 82 height 17
click at [241, 176] on input "Requiere Compra" at bounding box center [240, 176] width 1 height 1
checkbox input "true"
click at [701, 204] on span "Seleccionar Medicamento" at bounding box center [823, 209] width 292 height 13
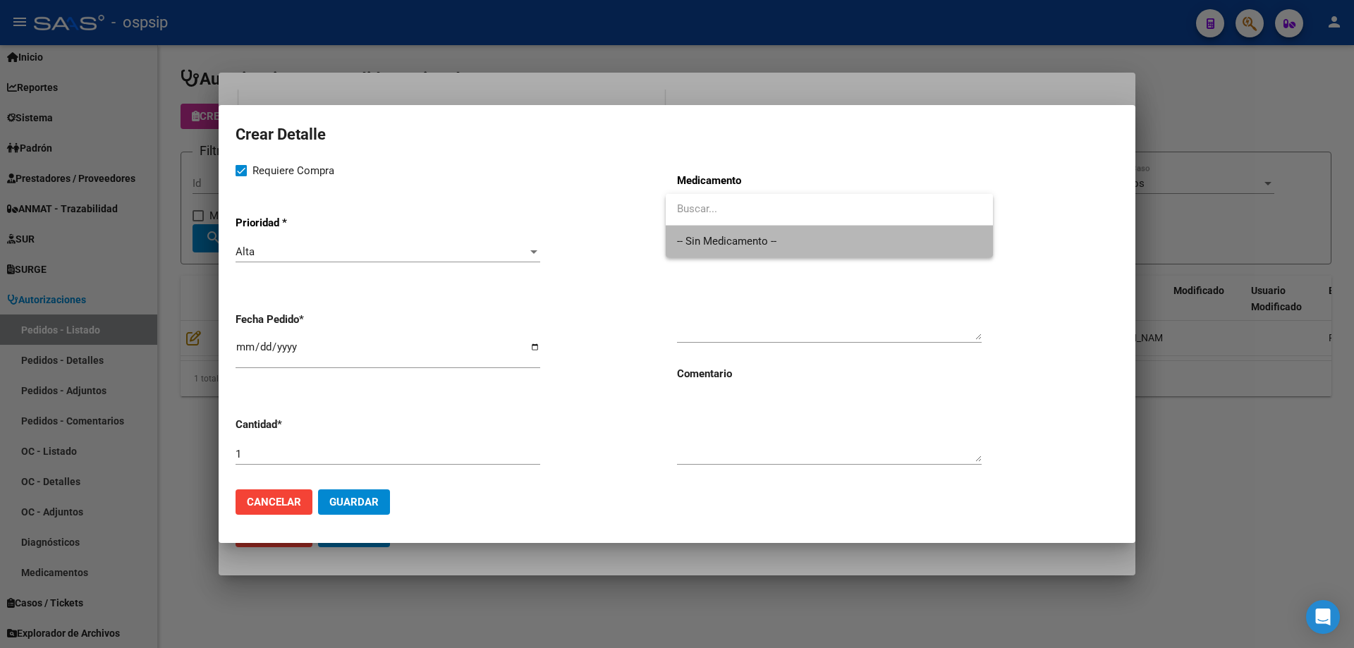
click at [694, 226] on span "-- Sin Medicamento --" at bounding box center [829, 242] width 305 height 32
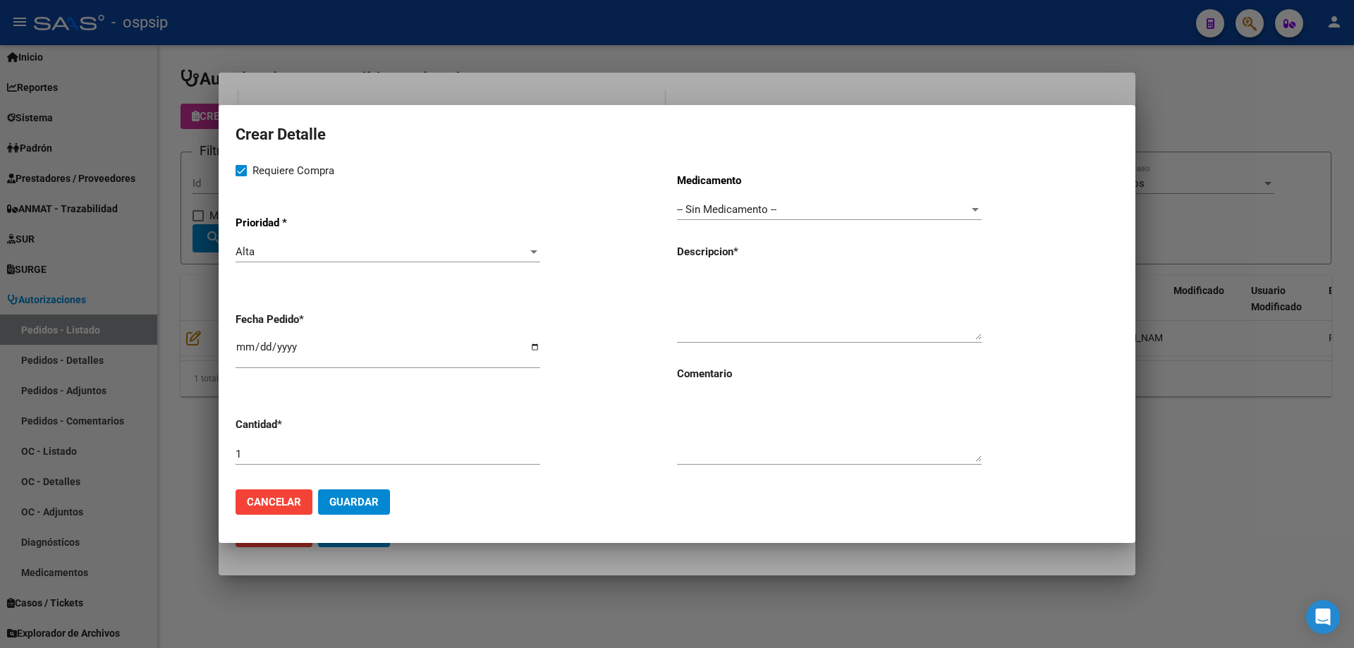
click at [697, 269] on div "Medicamento -- Sin Medicamento -- Seleccionar Medicamento Descripcion * Comenta…" at bounding box center [897, 320] width 441 height 316
click at [697, 275] on textarea at bounding box center [829, 307] width 305 height 66
type textarea "Amplatzer vascular plug IV de 4mm"
click at [379, 510] on button "Guardar" at bounding box center [354, 501] width 72 height 25
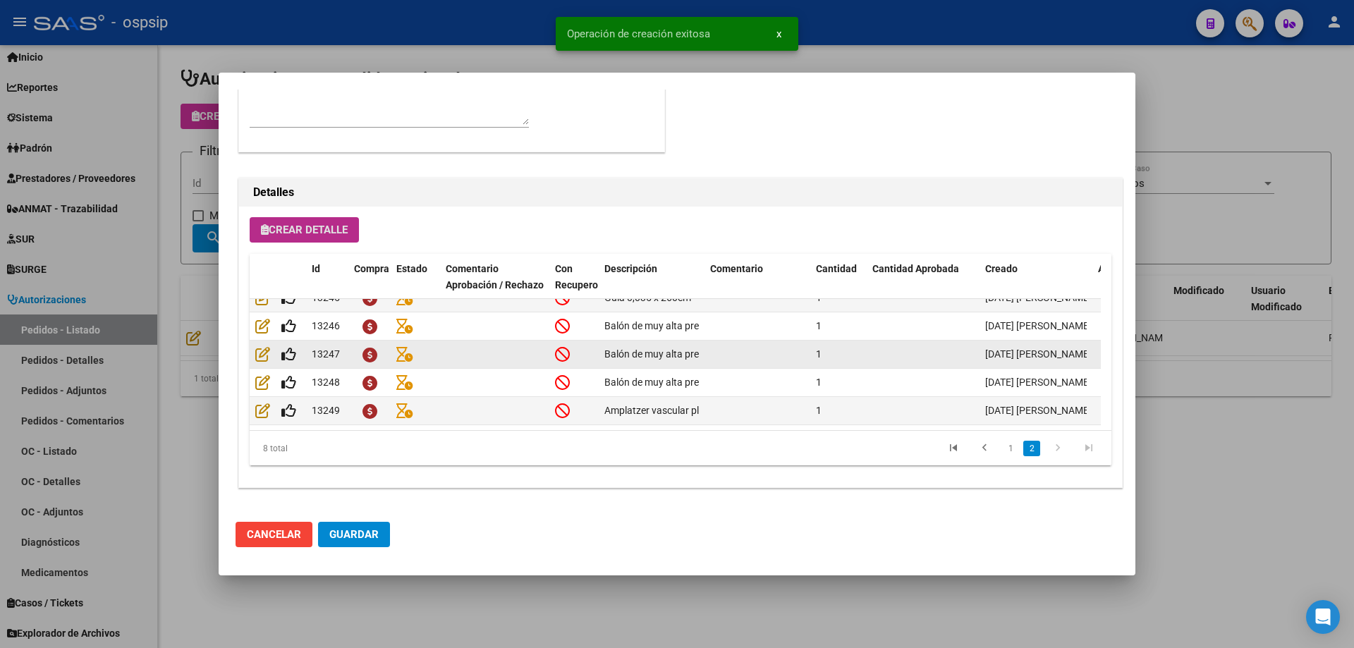
scroll to position [110, 0]
click at [355, 540] on span "Guardar" at bounding box center [353, 534] width 49 height 13
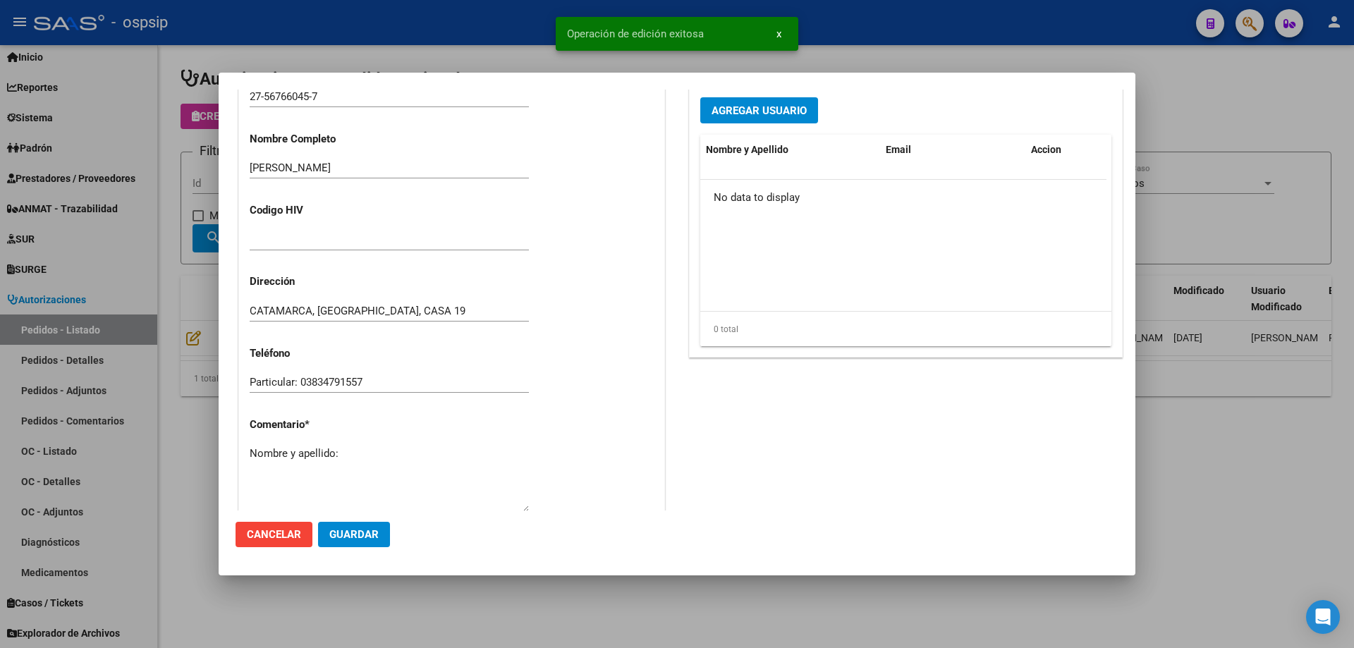
scroll to position [493, 0]
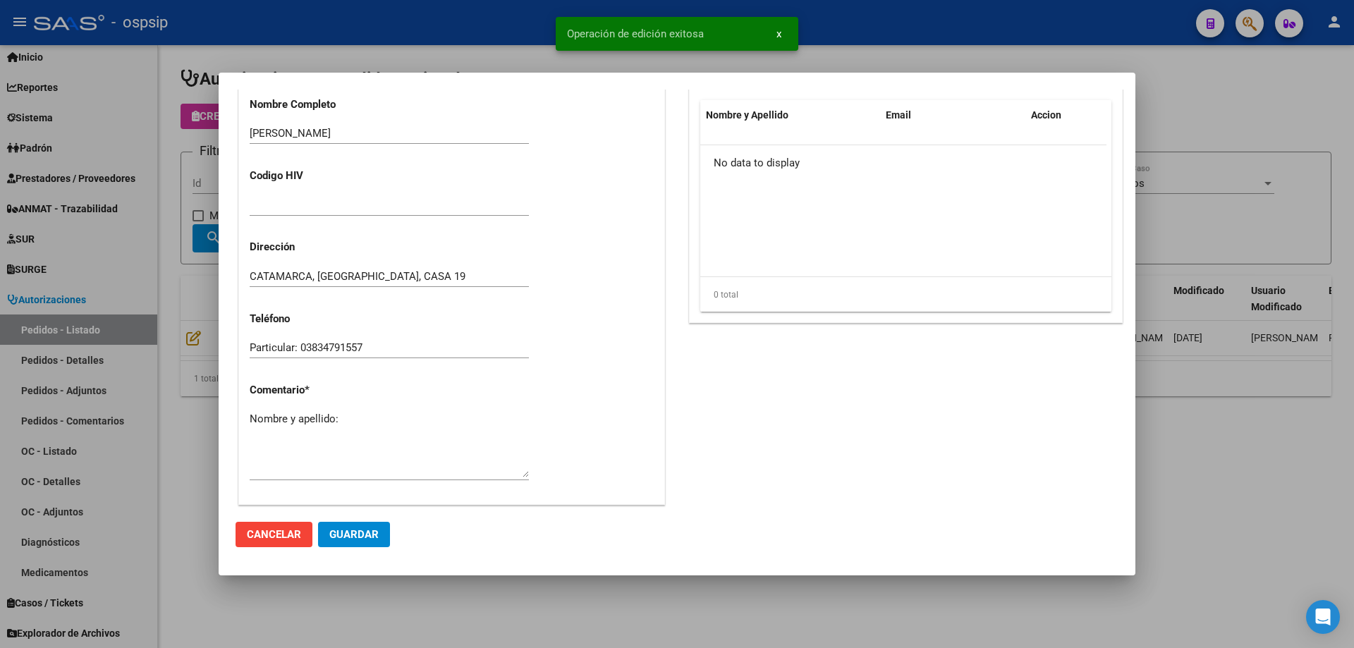
click at [380, 431] on textarea "Nombre y apellido:" at bounding box center [389, 444] width 279 height 66
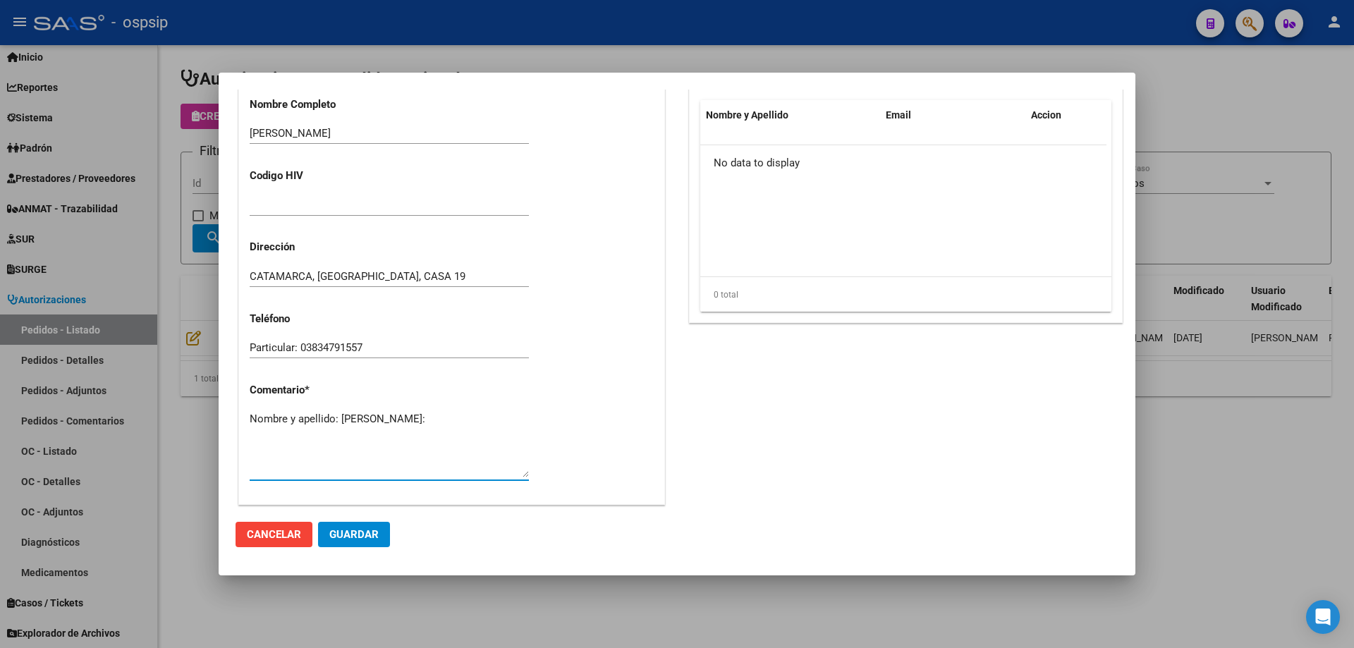
paste textarea "Balón de muy alta presión CONQUEST de"
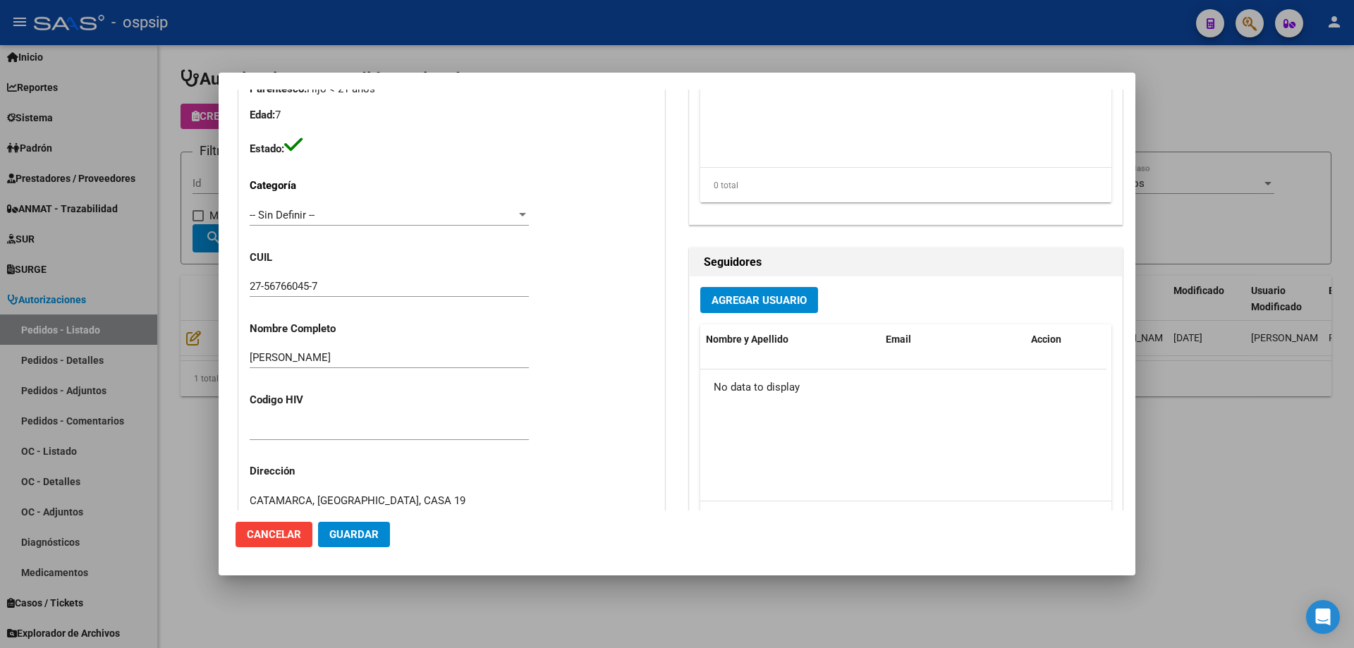
scroll to position [211, 0]
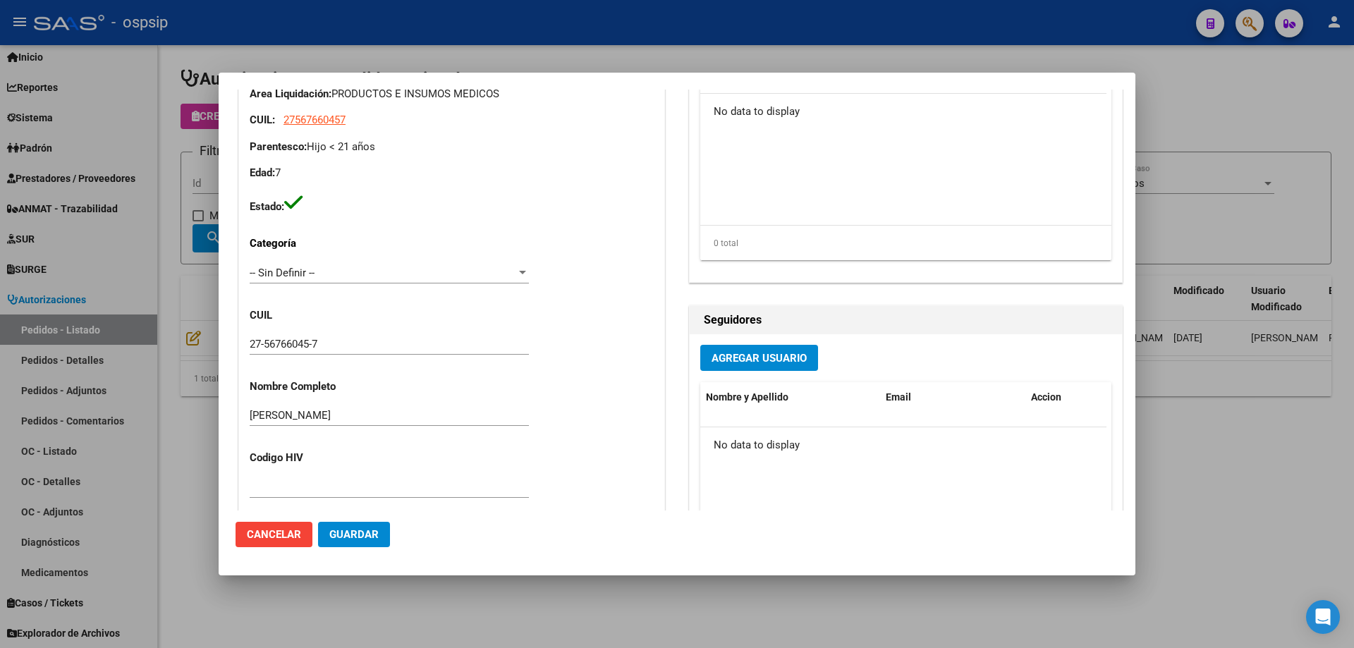
click at [295, 335] on div "27-56766045-7" at bounding box center [389, 343] width 279 height 21
click at [289, 345] on input "27-56766045-7" at bounding box center [389, 344] width 279 height 13
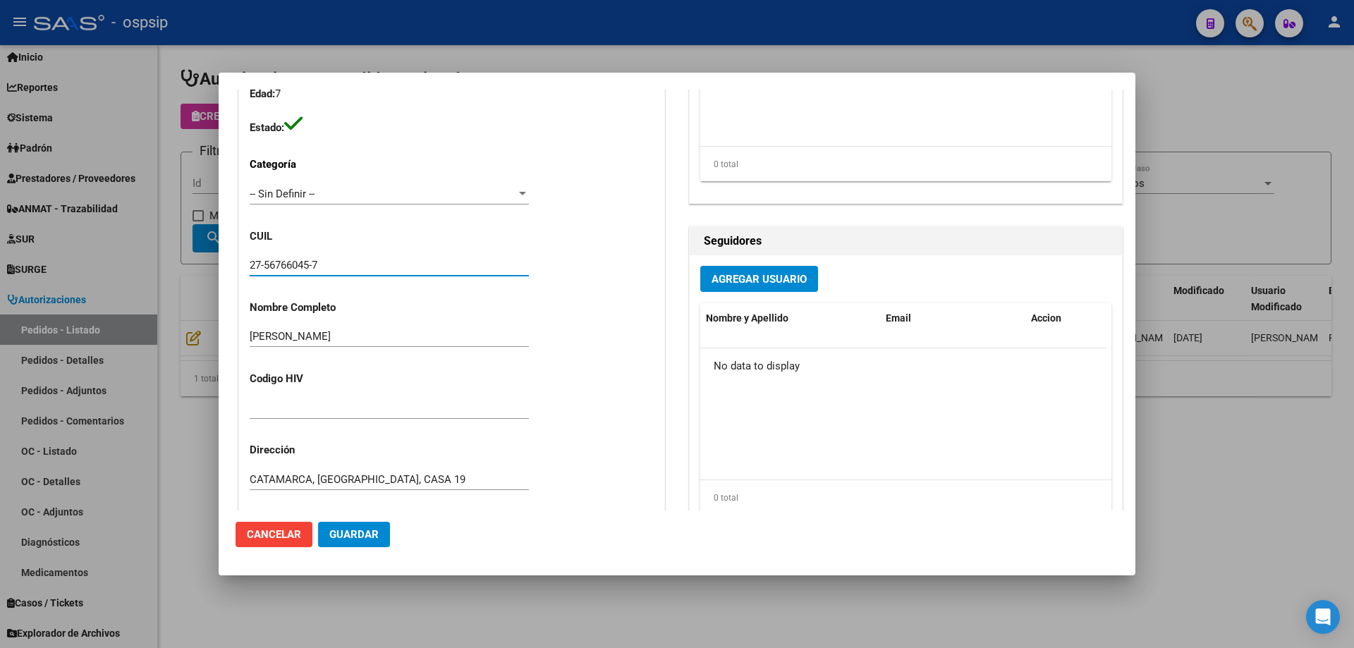
scroll to position [493, 0]
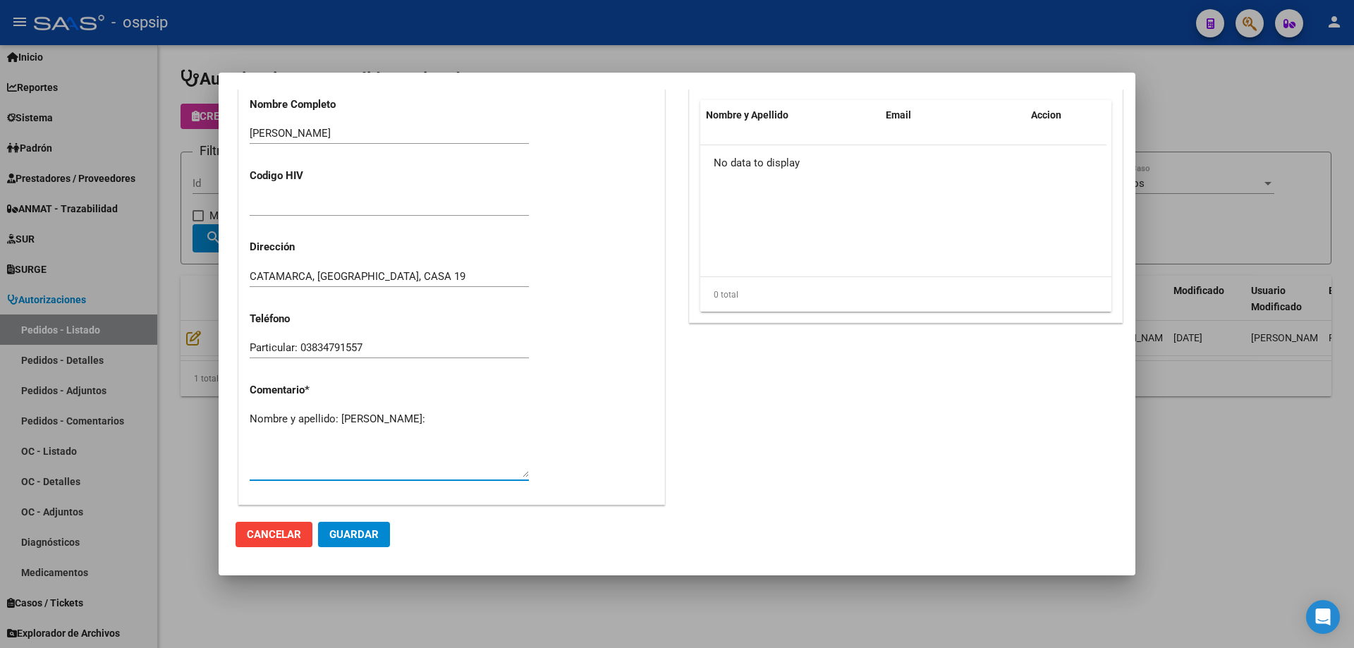
click at [307, 433] on textarea "Nombre y apellido: [PERSON_NAME]:" at bounding box center [389, 444] width 279 height 66
paste textarea "56766045"
click at [376, 532] on span "Guardar" at bounding box center [353, 534] width 49 height 13
click at [431, 438] on textarea "Nombre y apellido: [PERSON_NAME]:56766045" at bounding box center [389, 444] width 279 height 66
click at [352, 540] on span "Guardar" at bounding box center [353, 534] width 49 height 13
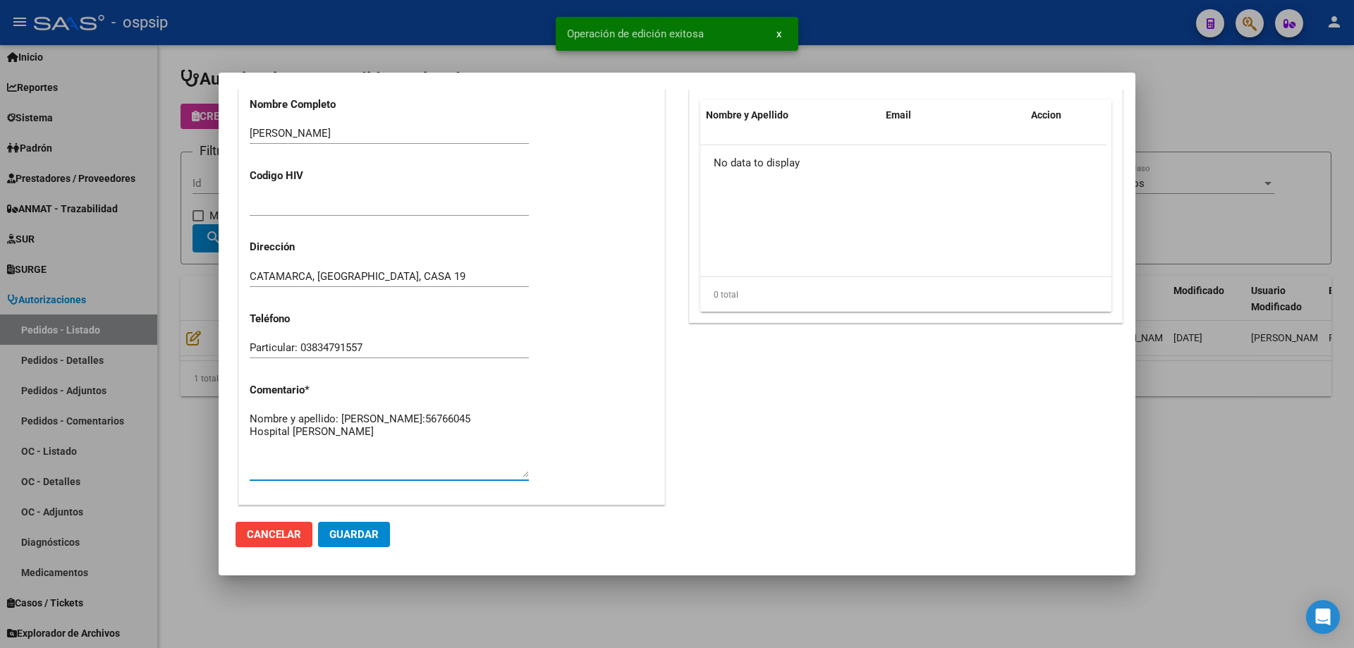
click at [367, 446] on textarea "Nombre y apellido: [PERSON_NAME]:56766045 Hospital [PERSON_NAME]" at bounding box center [389, 444] width 279 height 66
click at [347, 530] on span "Guardar" at bounding box center [353, 534] width 49 height 13
click at [402, 459] on textarea "Nombre y apellido: [PERSON_NAME]:56766045 Hospital [PERSON_NAME] Teléfono dr: […" at bounding box center [389, 444] width 279 height 66
type textarea "Nombre y apellido: [PERSON_NAME]:56766045 Hospital [PERSON_NAME] Teléfono dr: […"
click at [362, 537] on span "Guardar" at bounding box center [353, 534] width 49 height 13
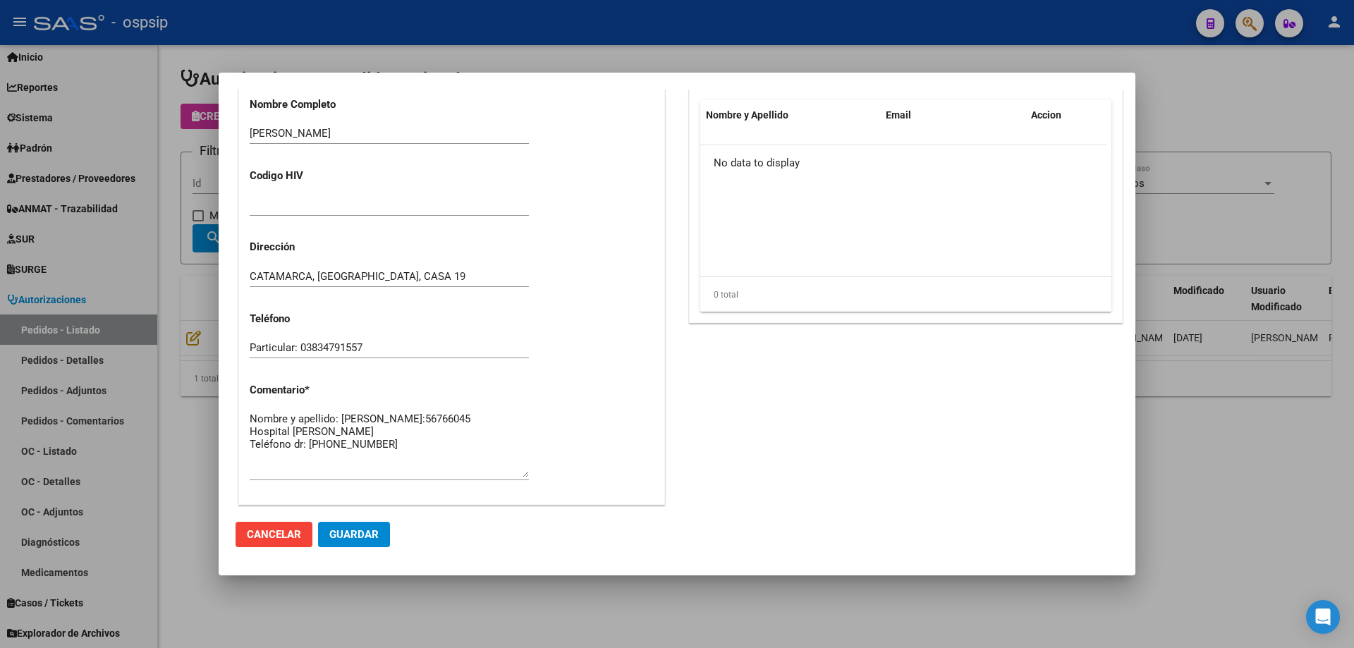
click at [371, 532] on span "Guardar" at bounding box center [353, 534] width 49 height 13
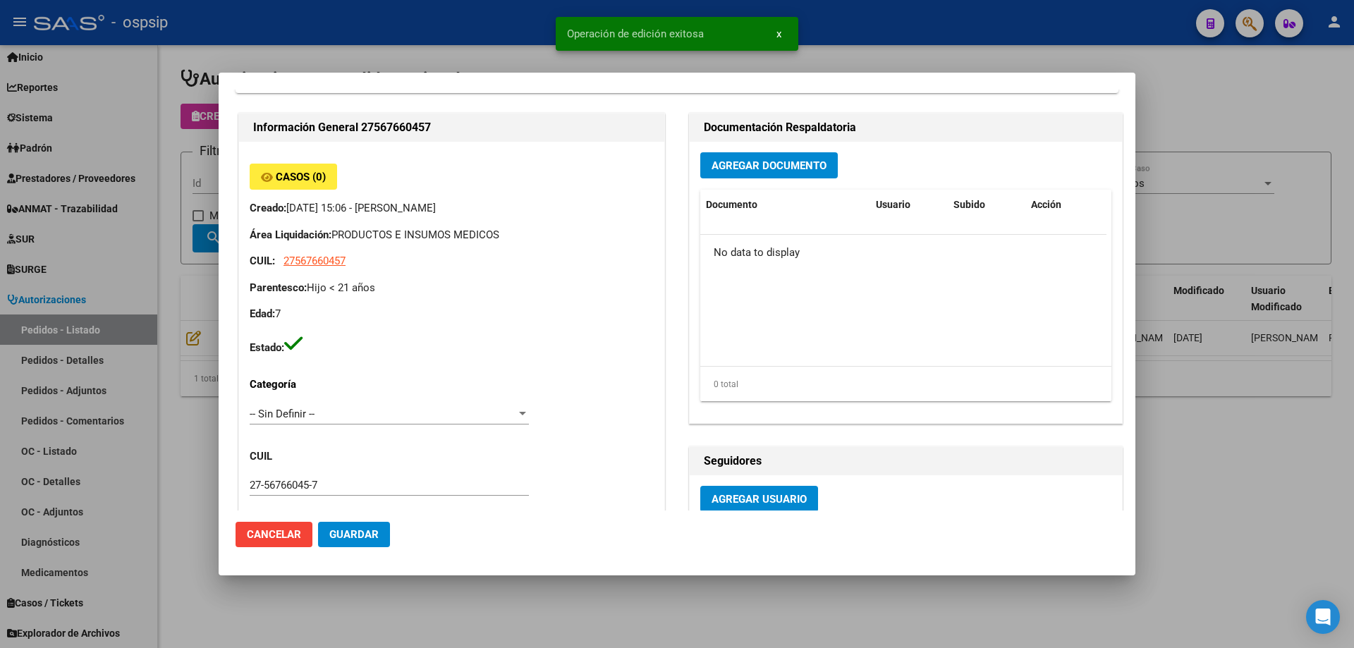
scroll to position [0, 0]
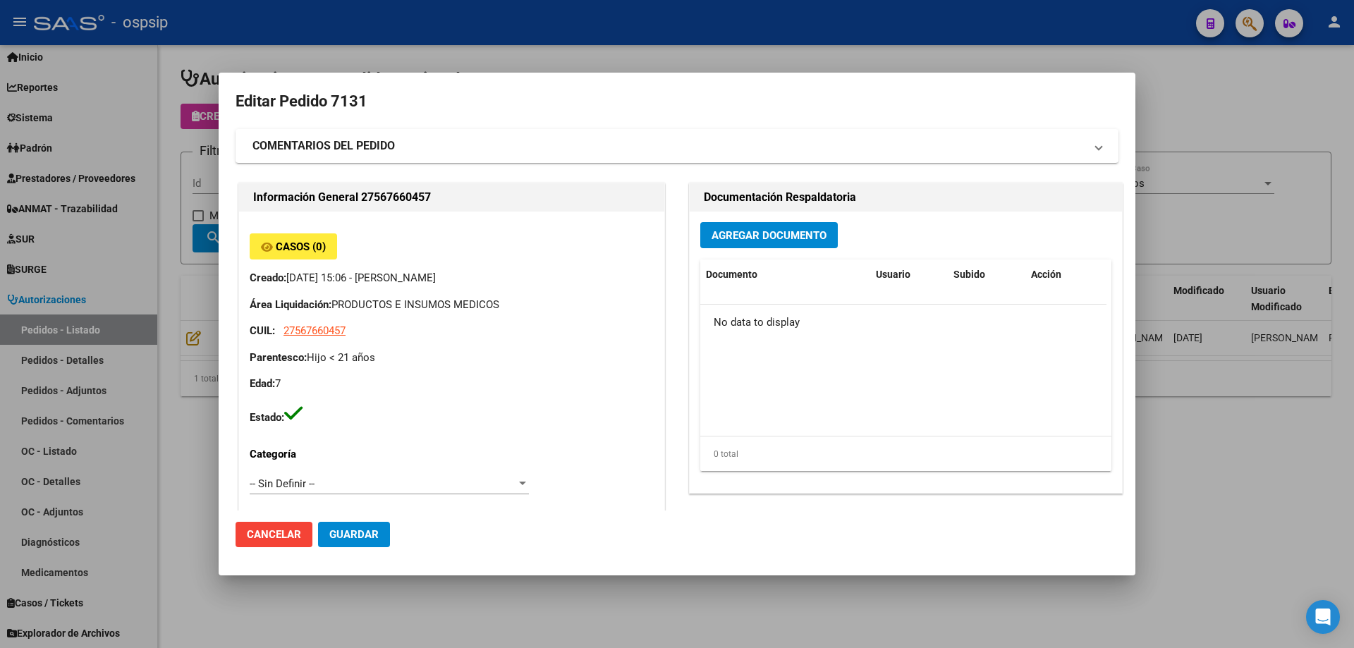
click at [724, 238] on span "Agregar Documento" at bounding box center [768, 235] width 115 height 13
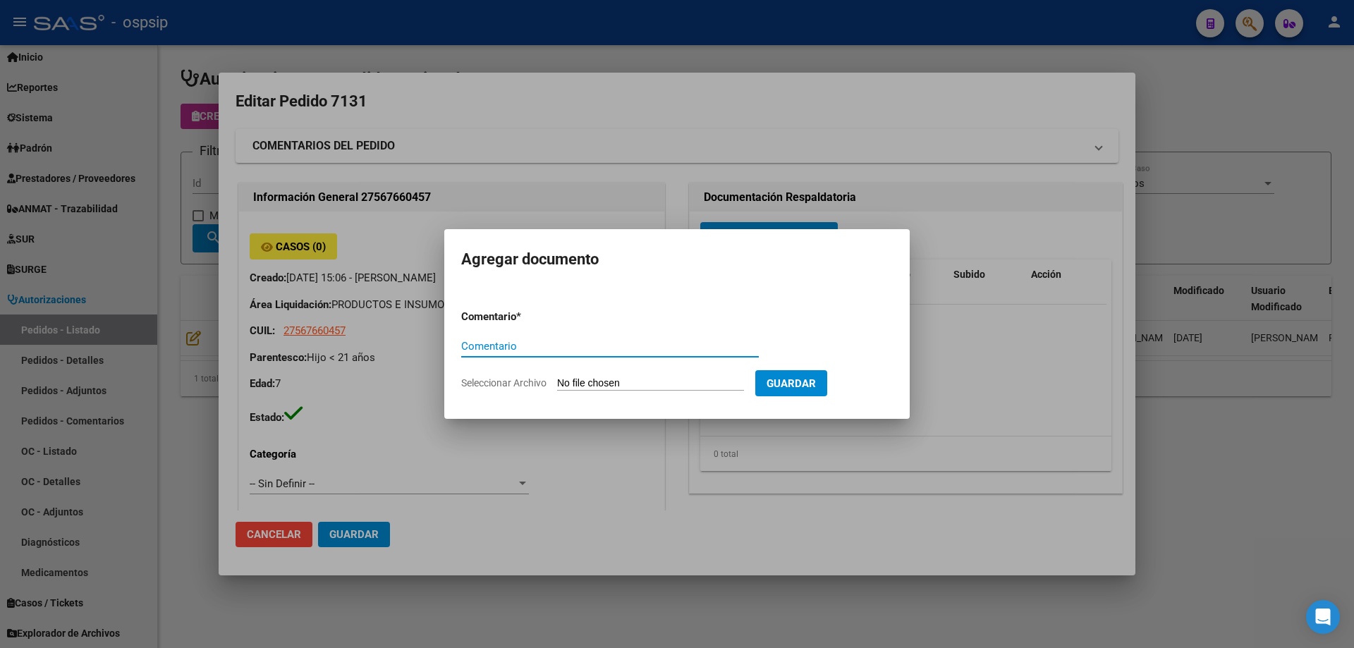
click at [656, 385] on input "Seleccionar Archivo" at bounding box center [650, 383] width 187 height 13
type input "C:\fakepath\pedido [PERSON_NAME].pdf"
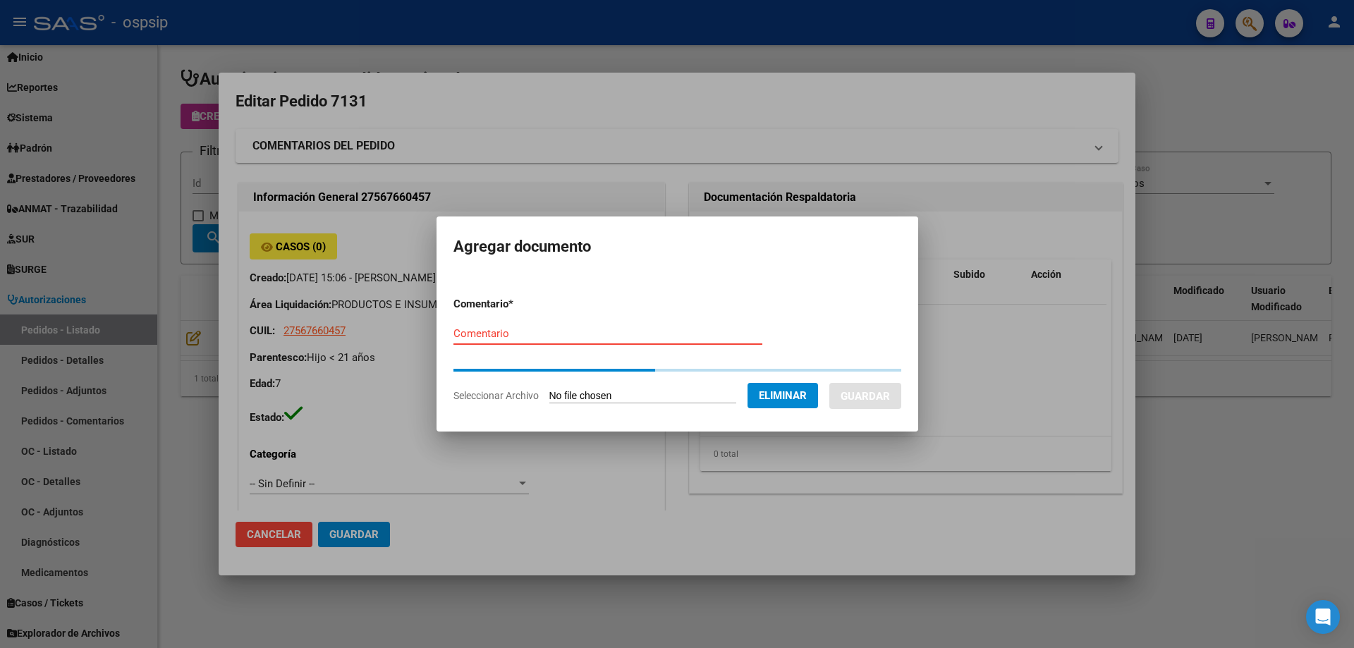
click at [458, 333] on input "Comentario" at bounding box center [607, 333] width 309 height 13
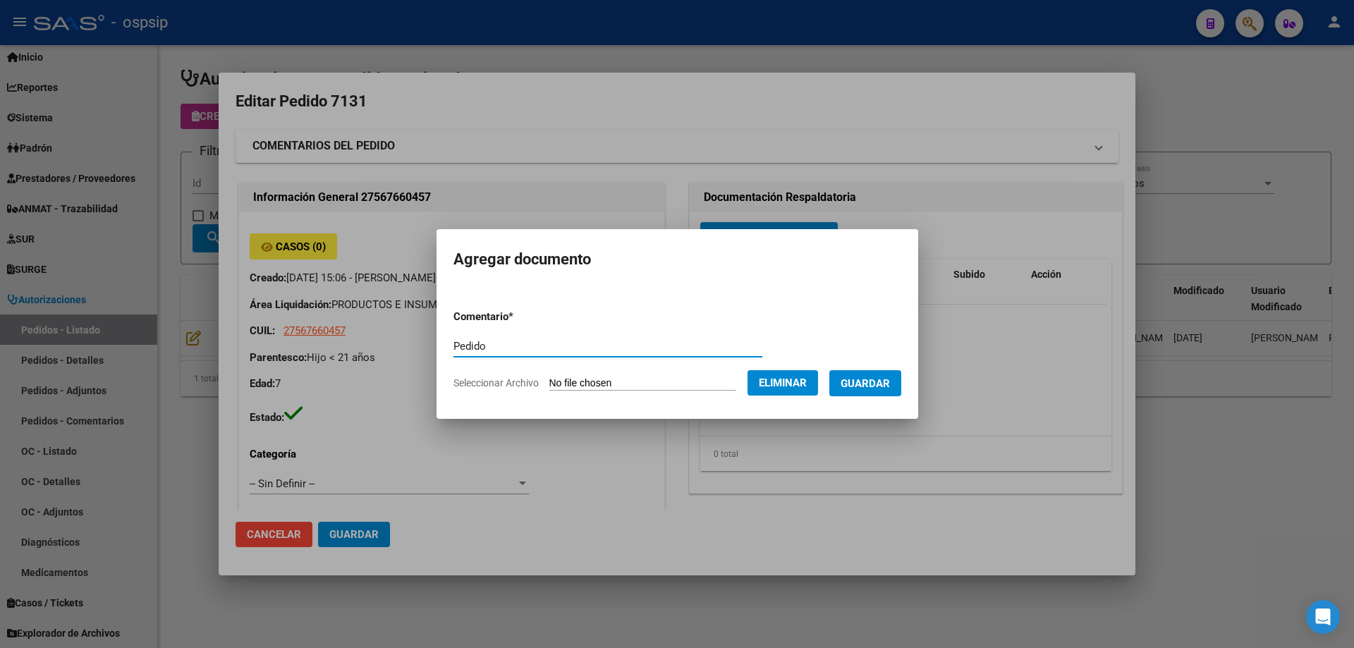
type input "Pedido"
click at [857, 382] on span "Guardar" at bounding box center [864, 383] width 49 height 13
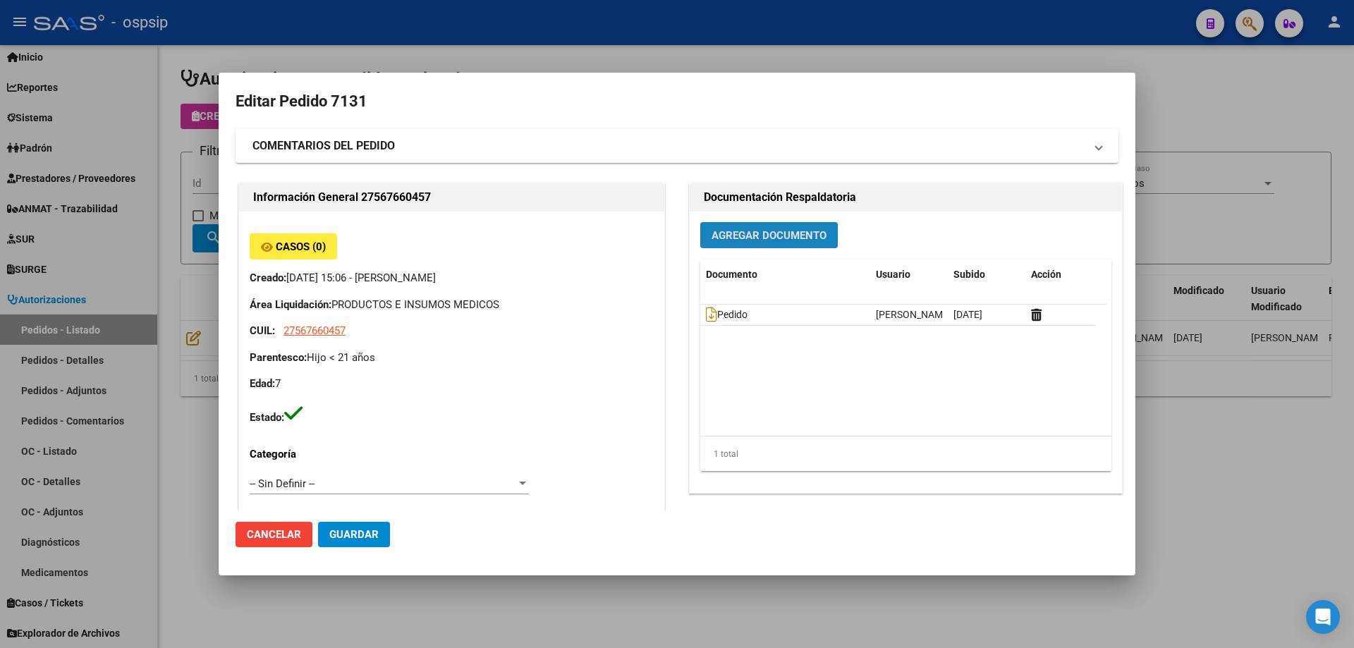
click at [737, 238] on span "Agregar Documento" at bounding box center [768, 235] width 115 height 13
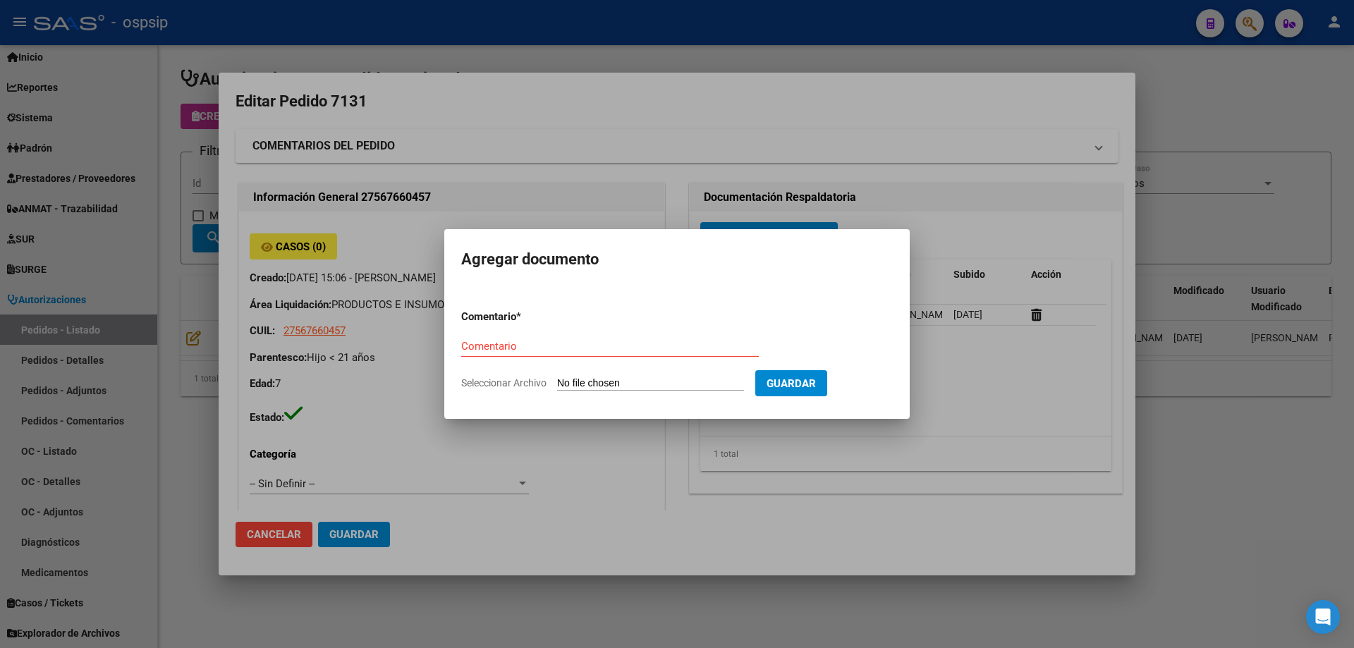
click at [680, 379] on input "Seleccionar Archivo" at bounding box center [650, 383] width 187 height 13
type input "C:\fakepath\nota.pdf"
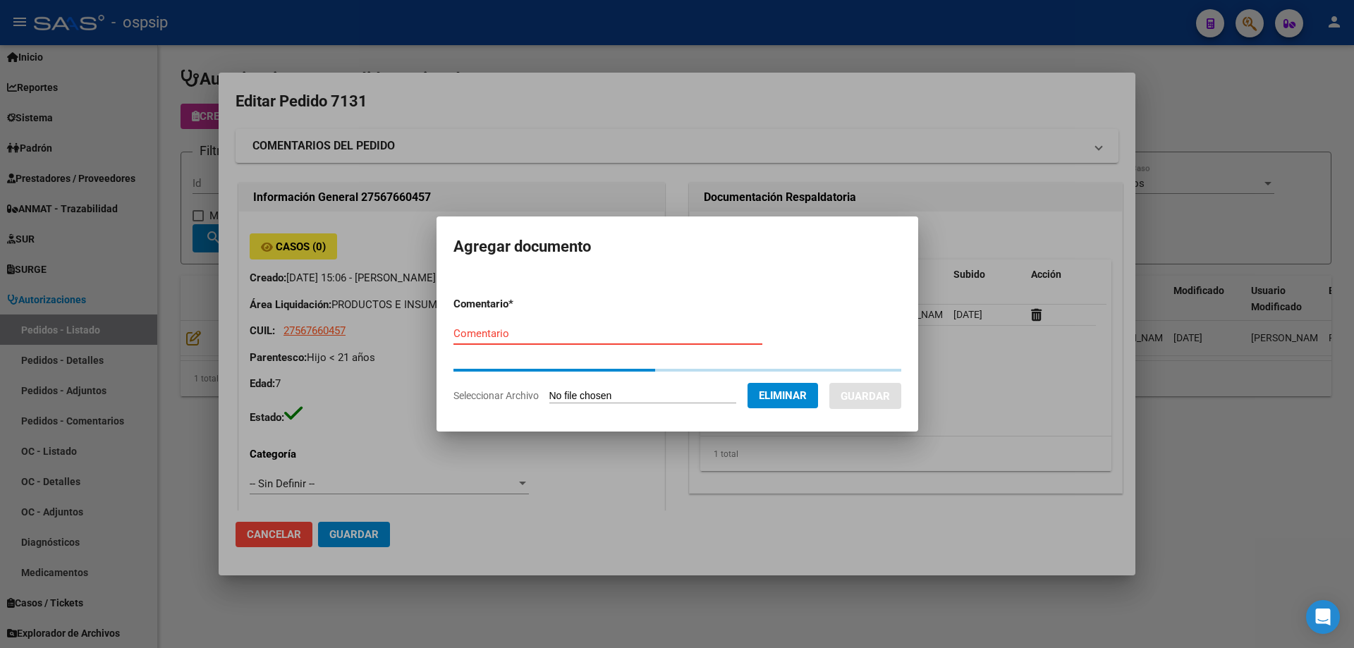
click at [555, 338] on input "Comentario" at bounding box center [607, 333] width 309 height 13
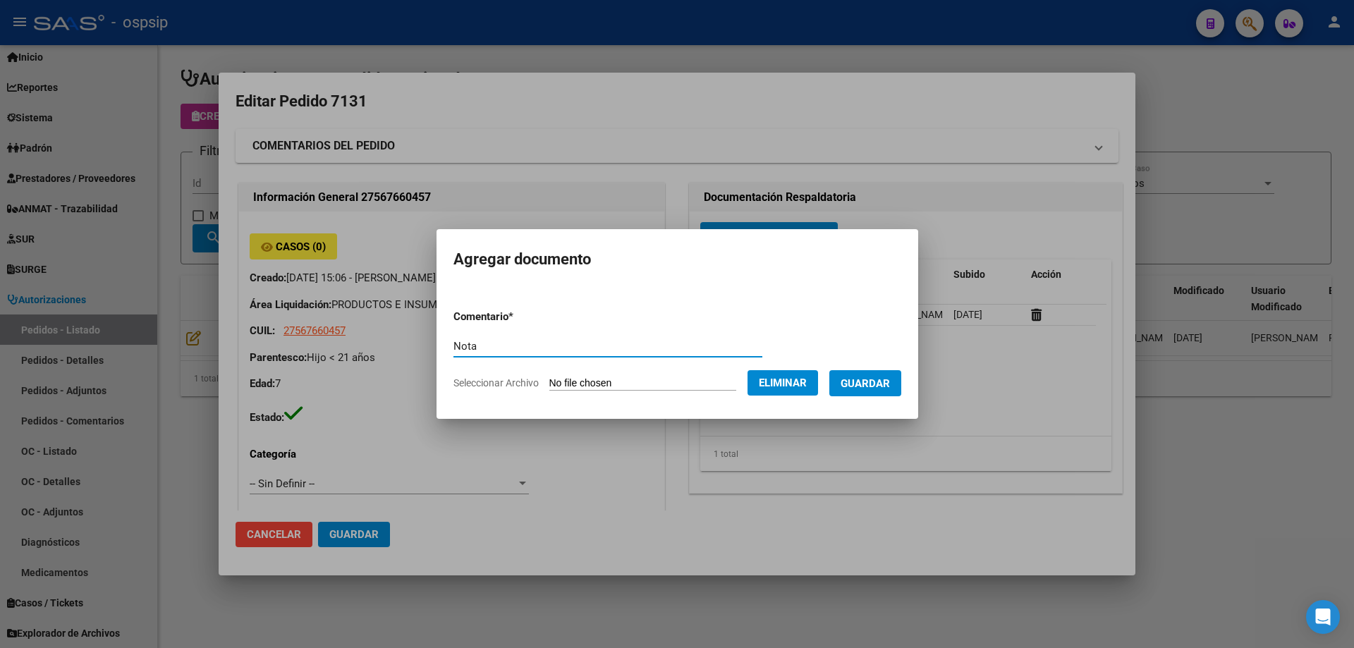
type input "Nota"
click at [850, 382] on button "Guardar" at bounding box center [865, 383] width 72 height 26
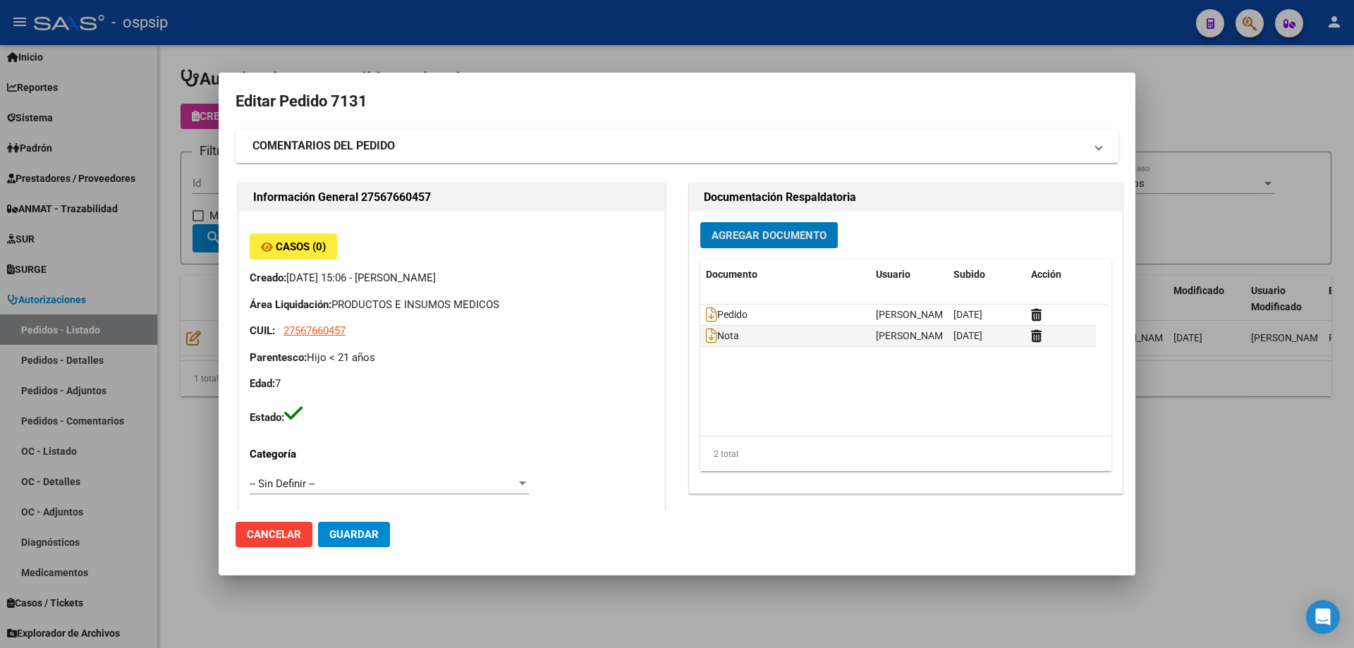
click at [747, 234] on span "Agregar Documento" at bounding box center [768, 235] width 115 height 13
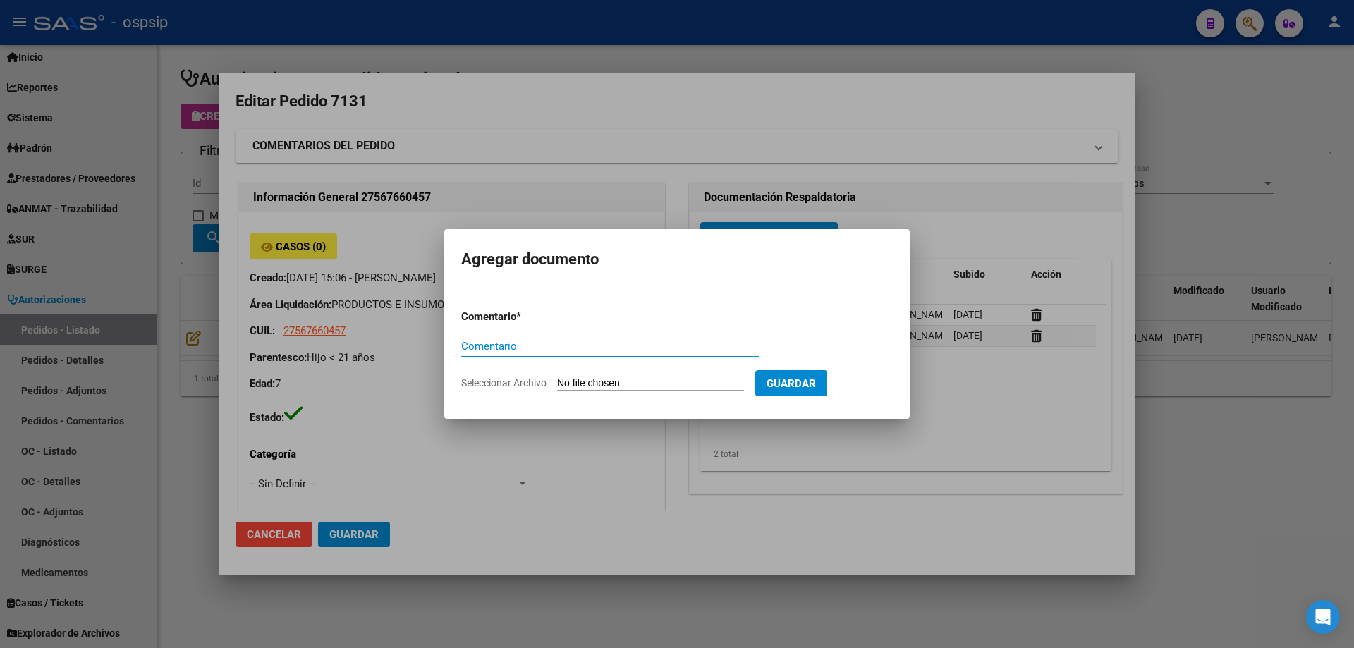
click at [646, 385] on input "Seleccionar Archivo" at bounding box center [650, 383] width 187 height 13
type input "C:\fakepath\carnet [PERSON_NAME].png"
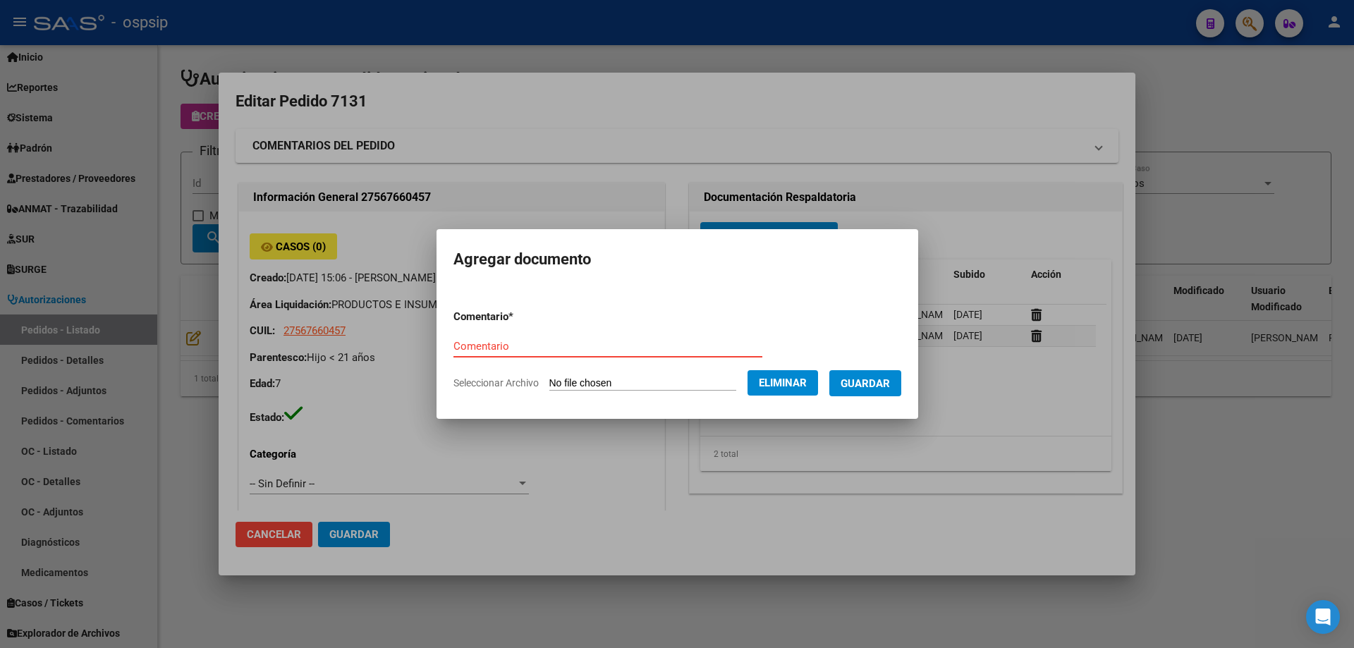
click at [503, 340] on input "Comentario" at bounding box center [607, 346] width 309 height 13
type input "Carnet"
click at [855, 386] on span "Guardar" at bounding box center [864, 383] width 49 height 13
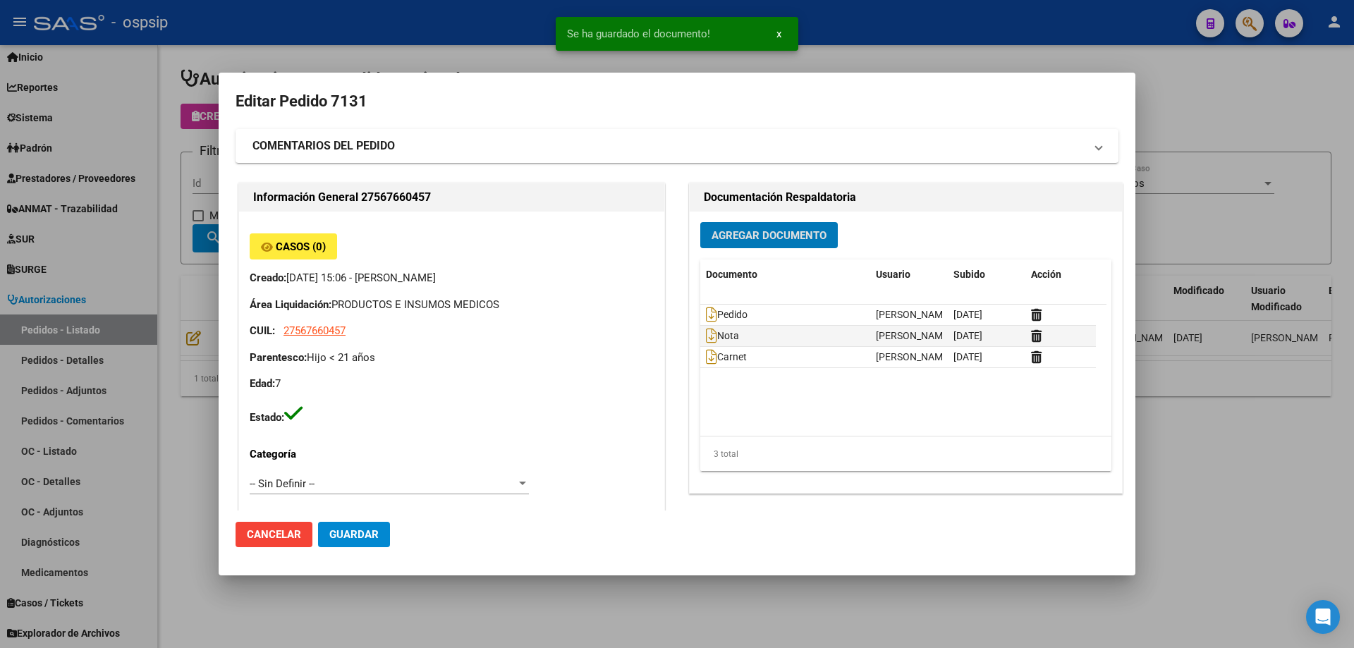
click at [377, 529] on span "Guardar" at bounding box center [353, 534] width 49 height 13
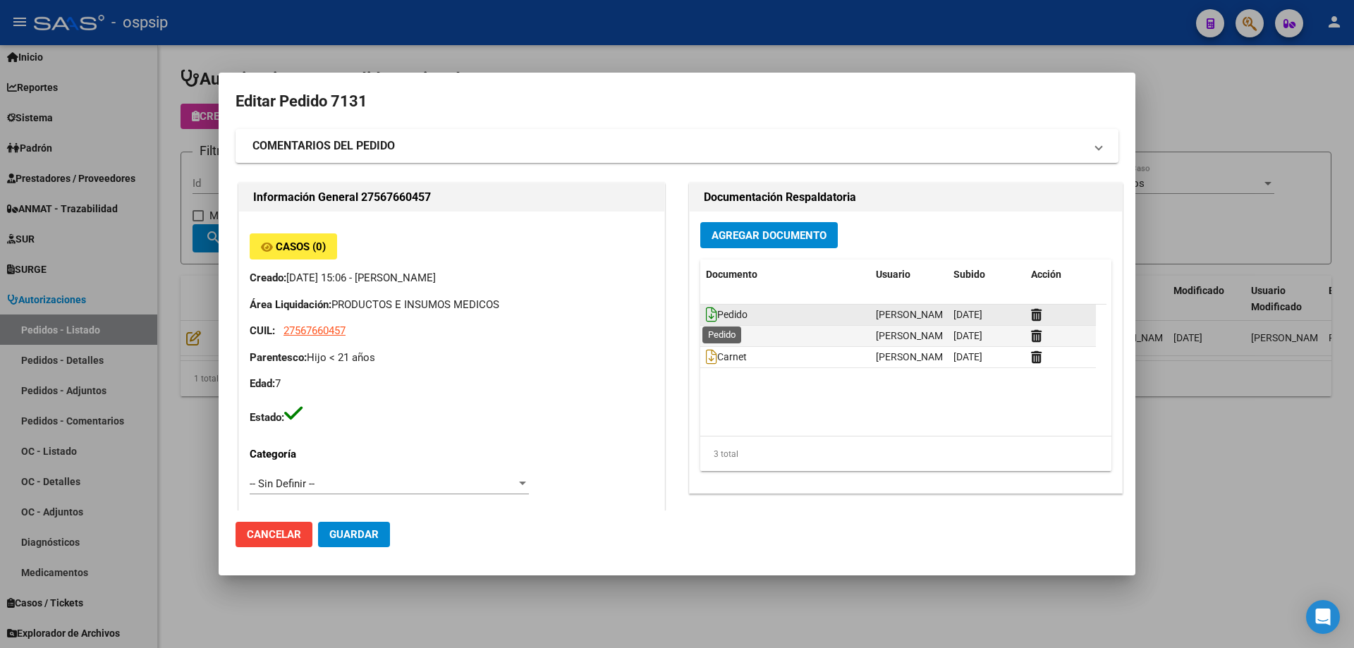
click at [708, 316] on icon at bounding box center [711, 315] width 11 height 16
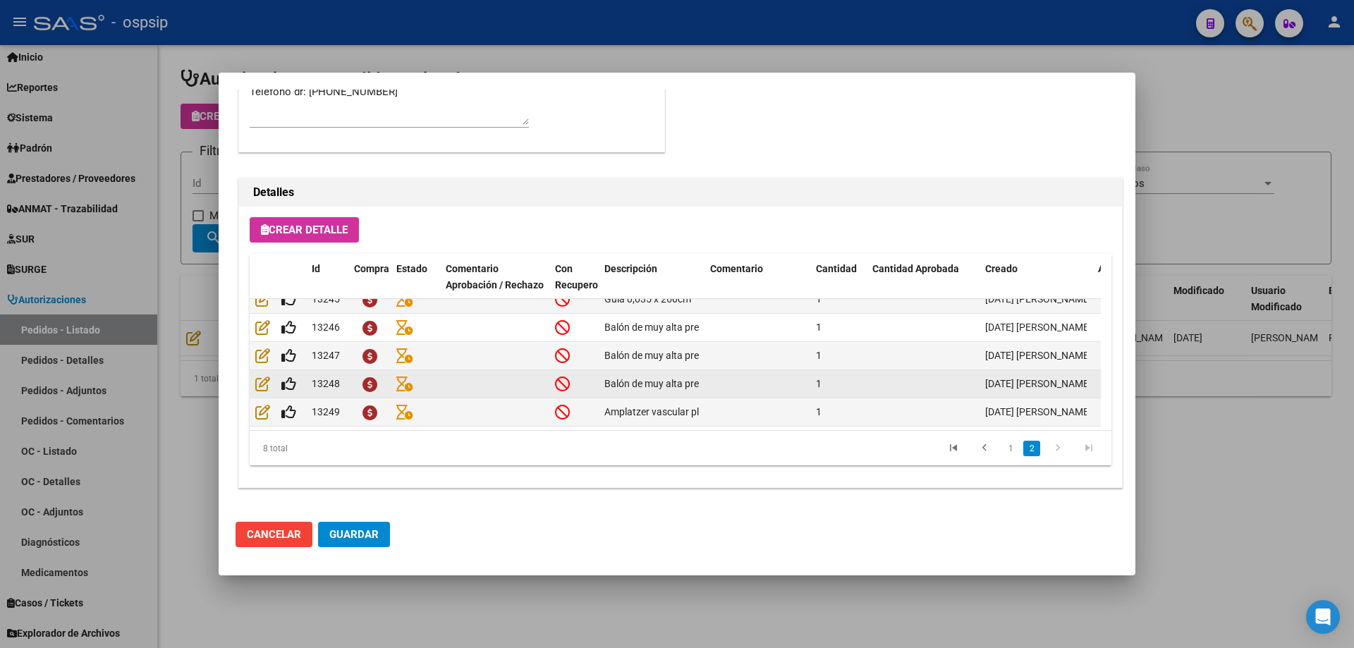
scroll to position [110, 0]
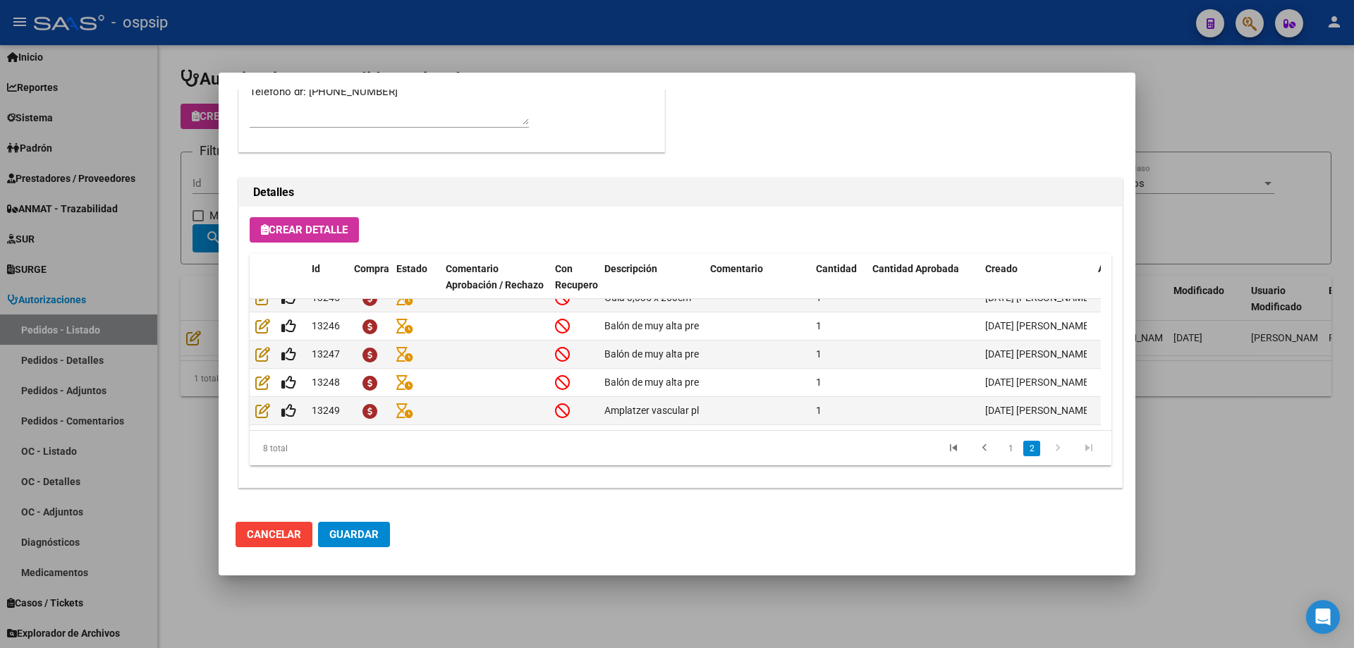
click at [367, 538] on span "Guardar" at bounding box center [353, 534] width 49 height 13
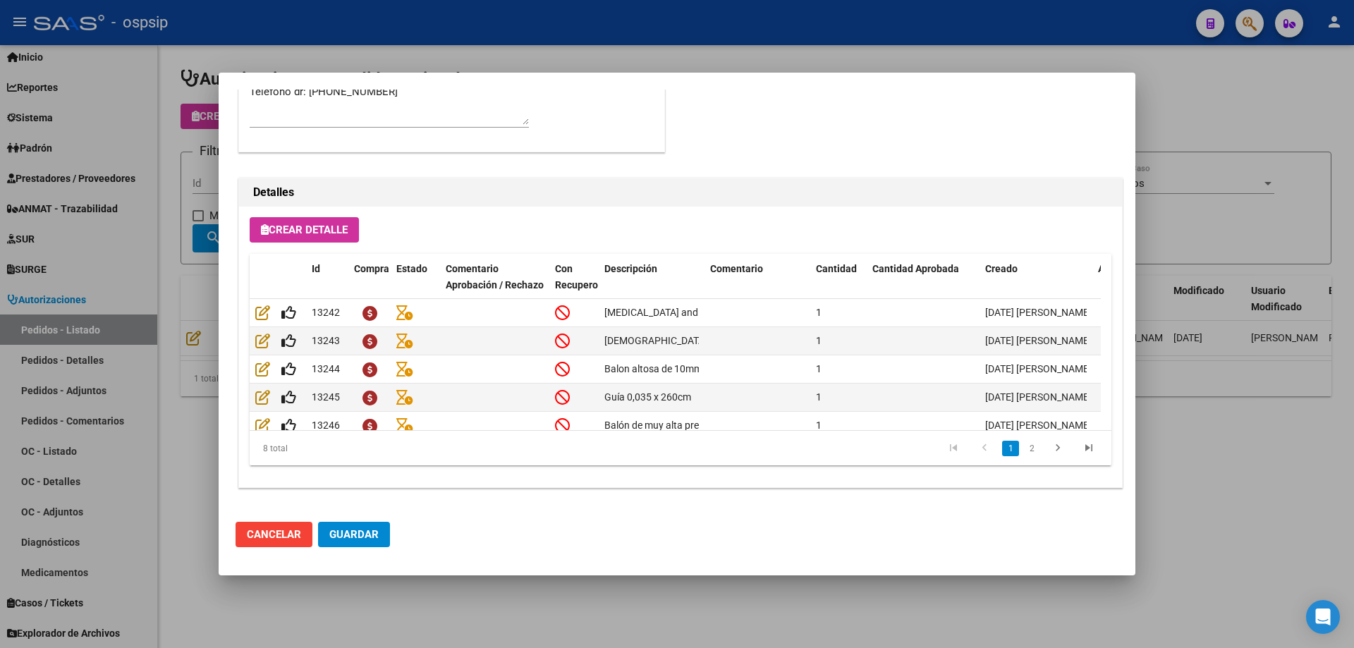
scroll to position [563, 0]
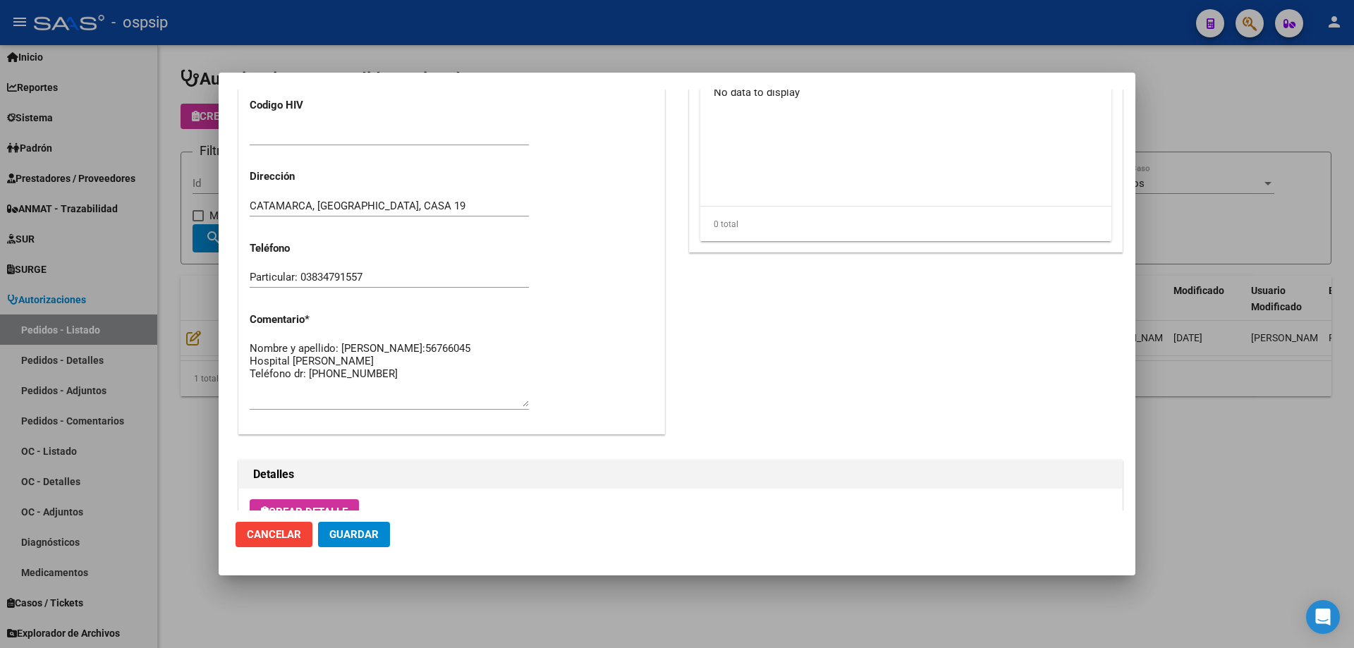
click at [372, 540] on span "Guardar" at bounding box center [353, 534] width 49 height 13
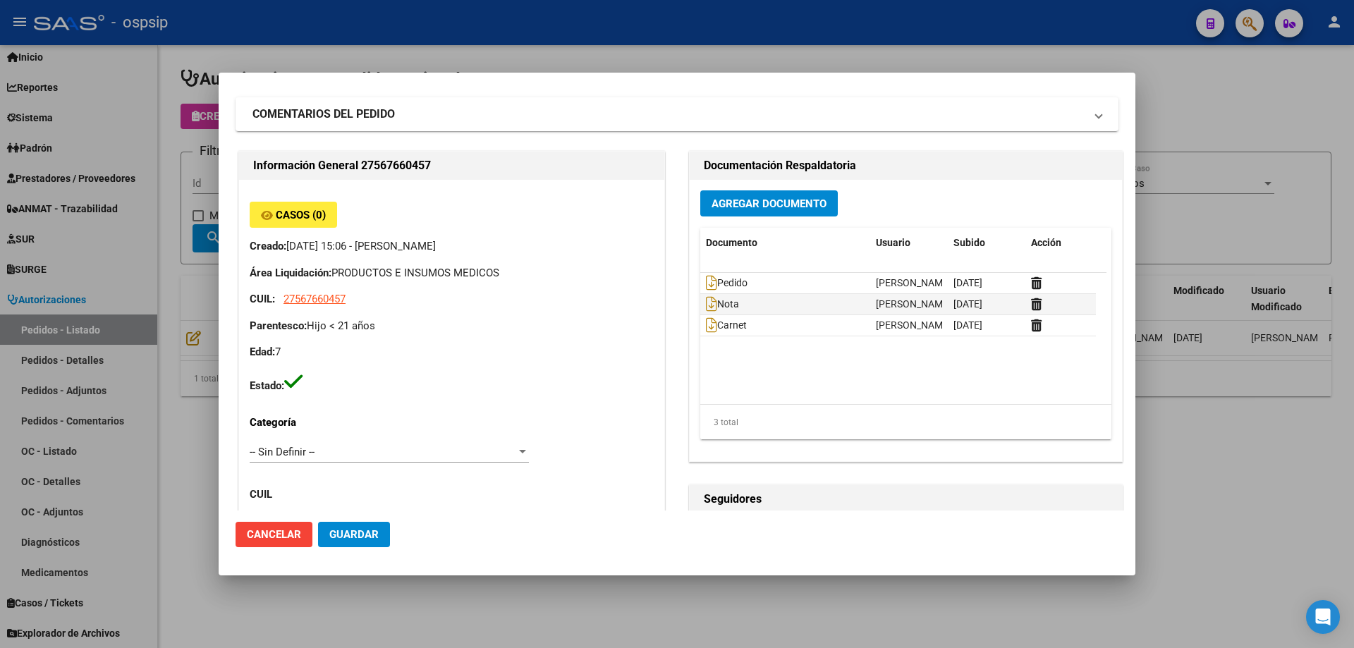
scroll to position [0, 0]
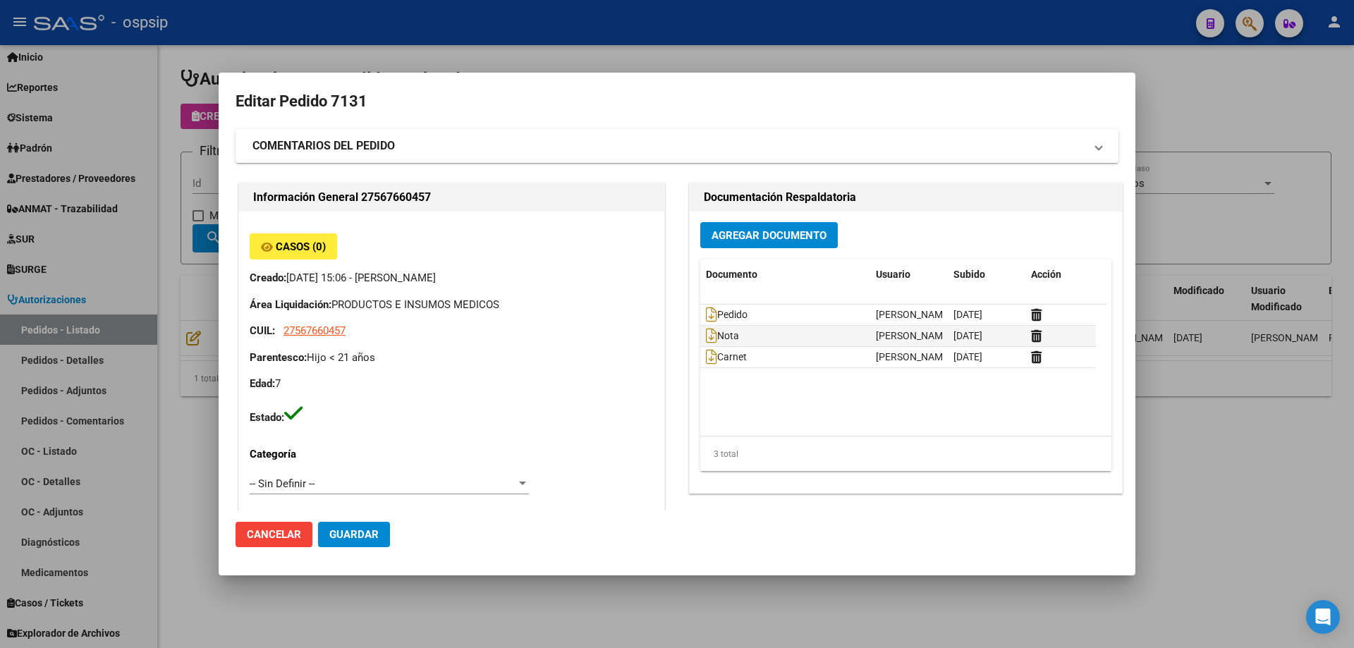
click at [185, 142] on div at bounding box center [677, 324] width 1354 height 648
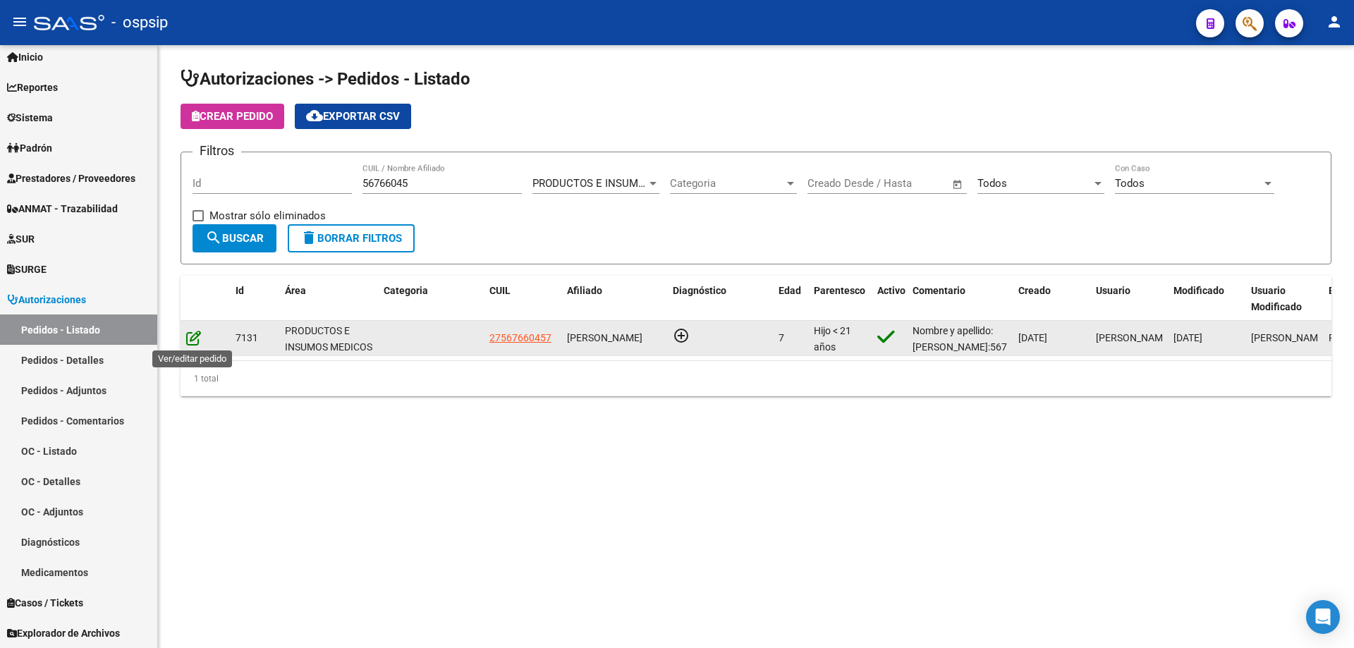
click at [190, 340] on icon at bounding box center [193, 338] width 15 height 16
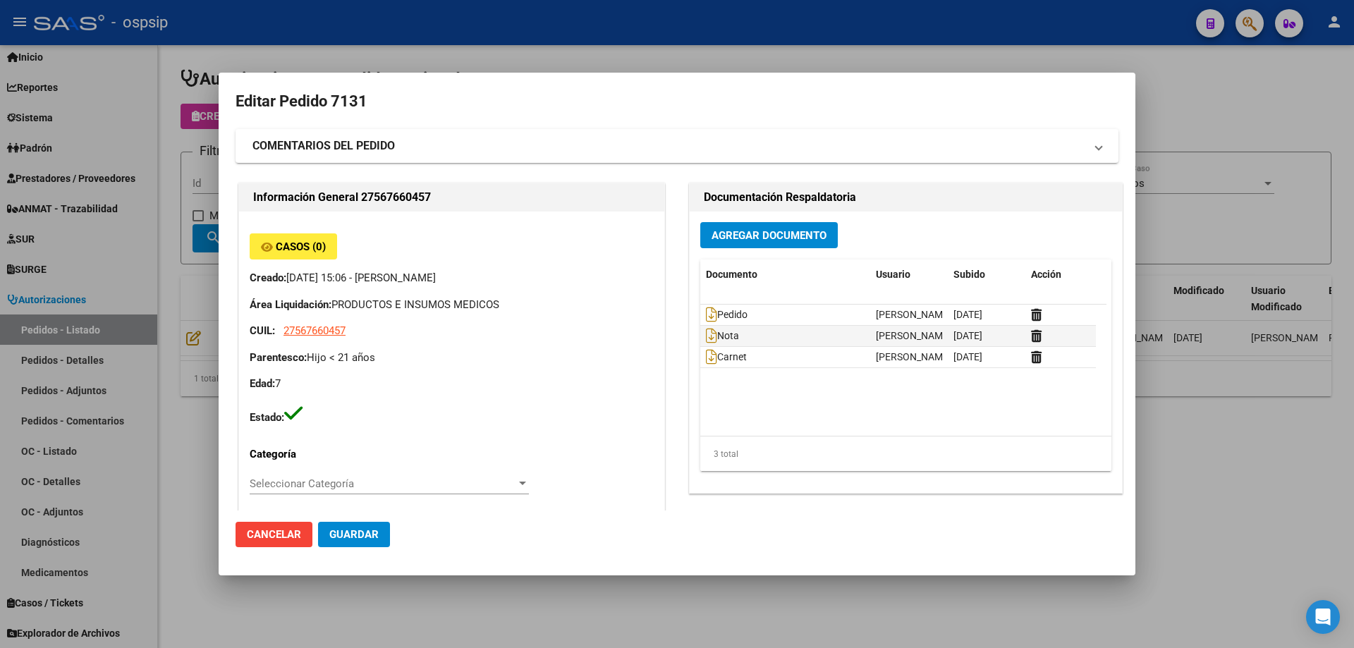
type input "Catamarca, [GEOGRAPHIC_DATA], CASA 19"
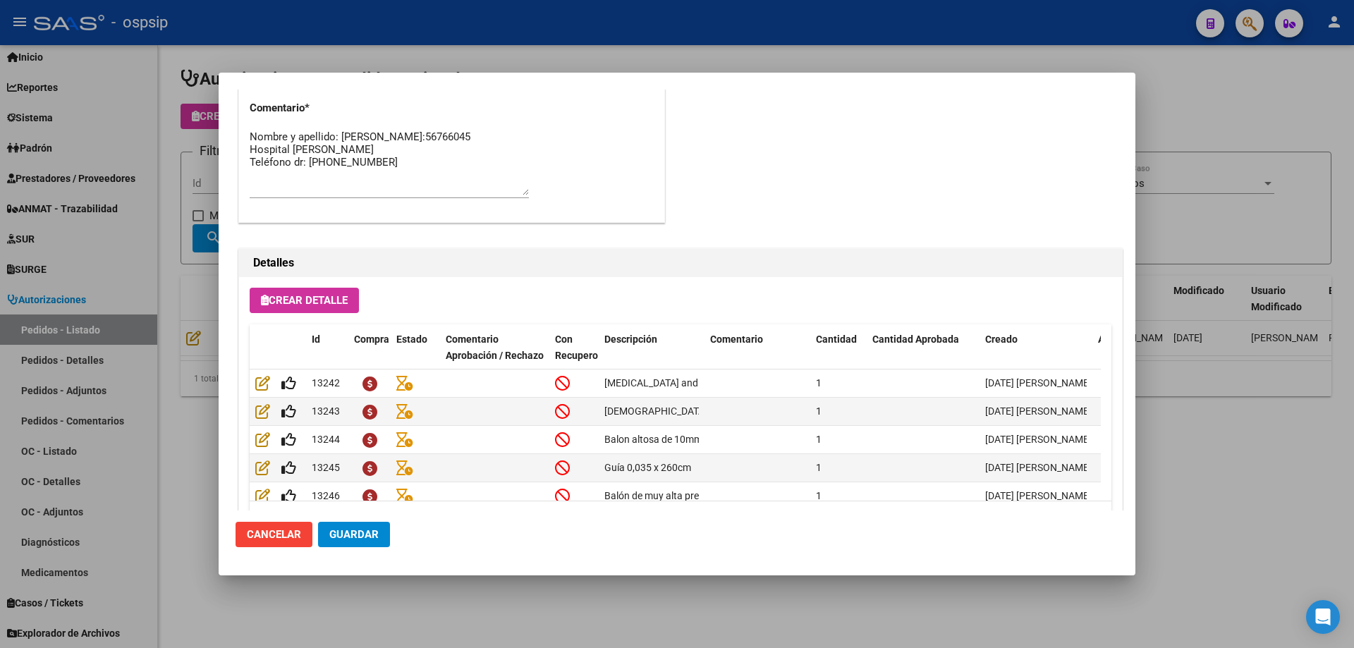
scroll to position [845, 0]
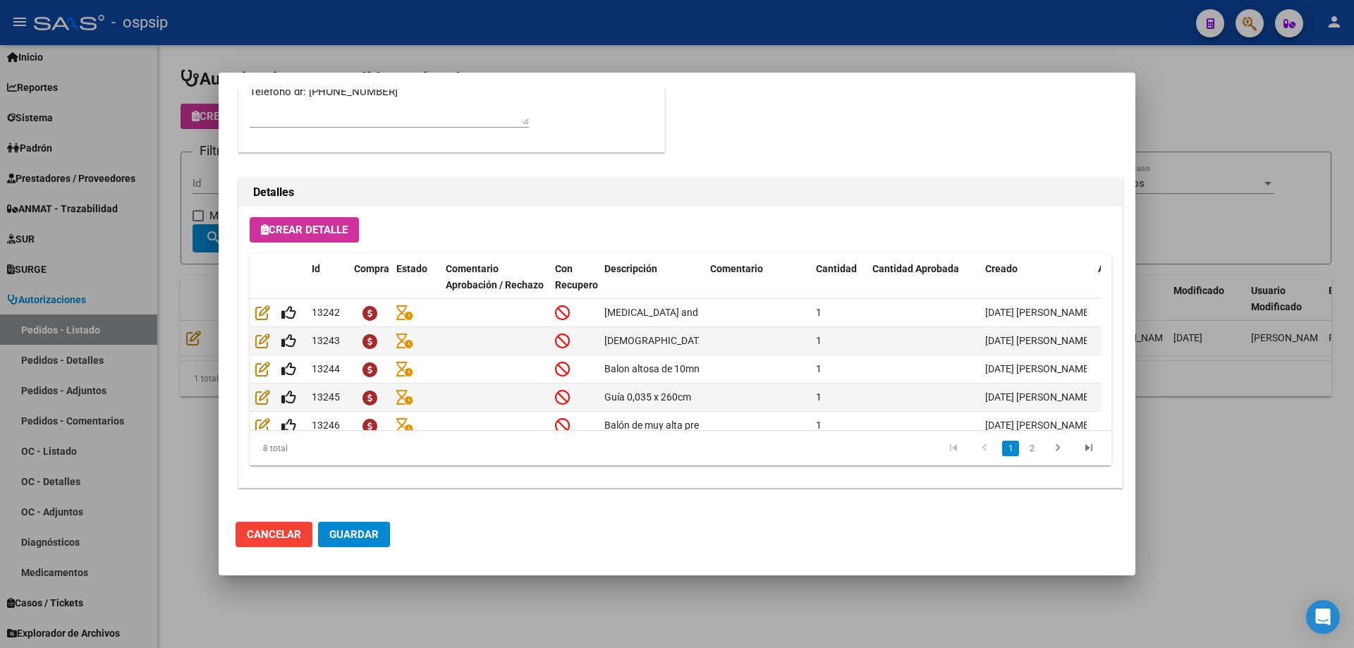
click at [171, 338] on div at bounding box center [677, 324] width 1354 height 648
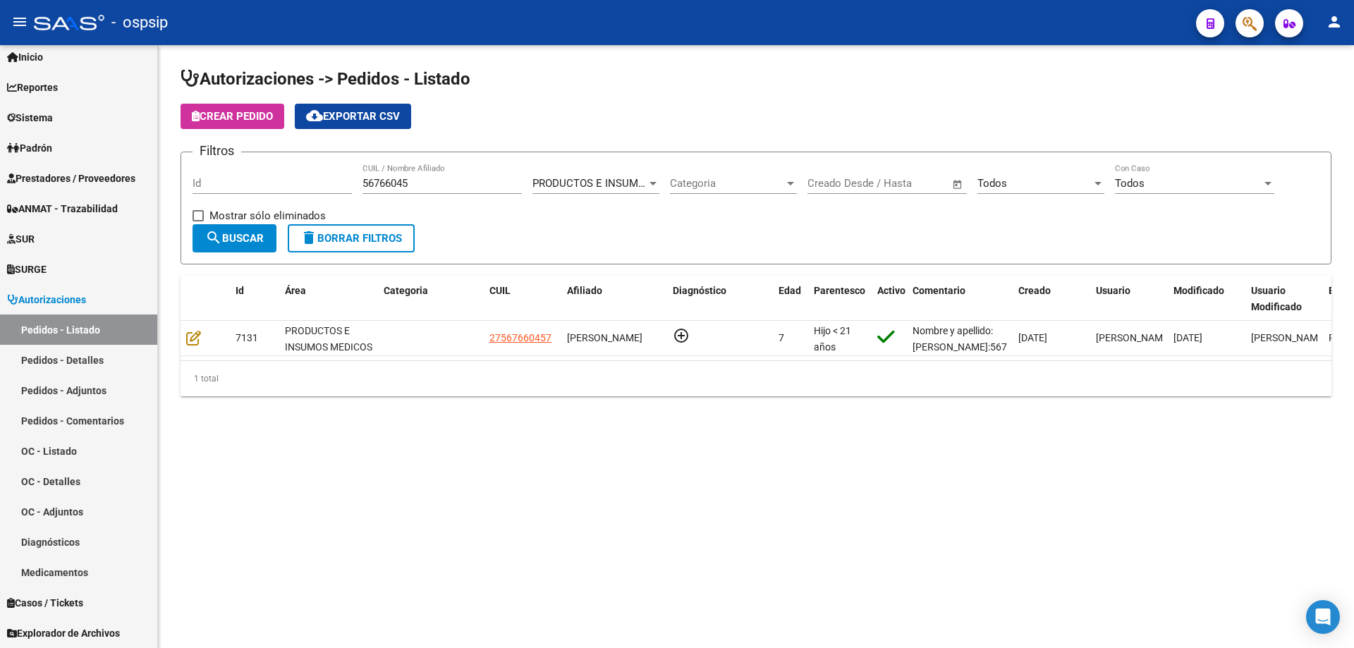
click at [434, 191] on div "56766045 CUIL / Nombre Afiliado" at bounding box center [441, 179] width 159 height 30
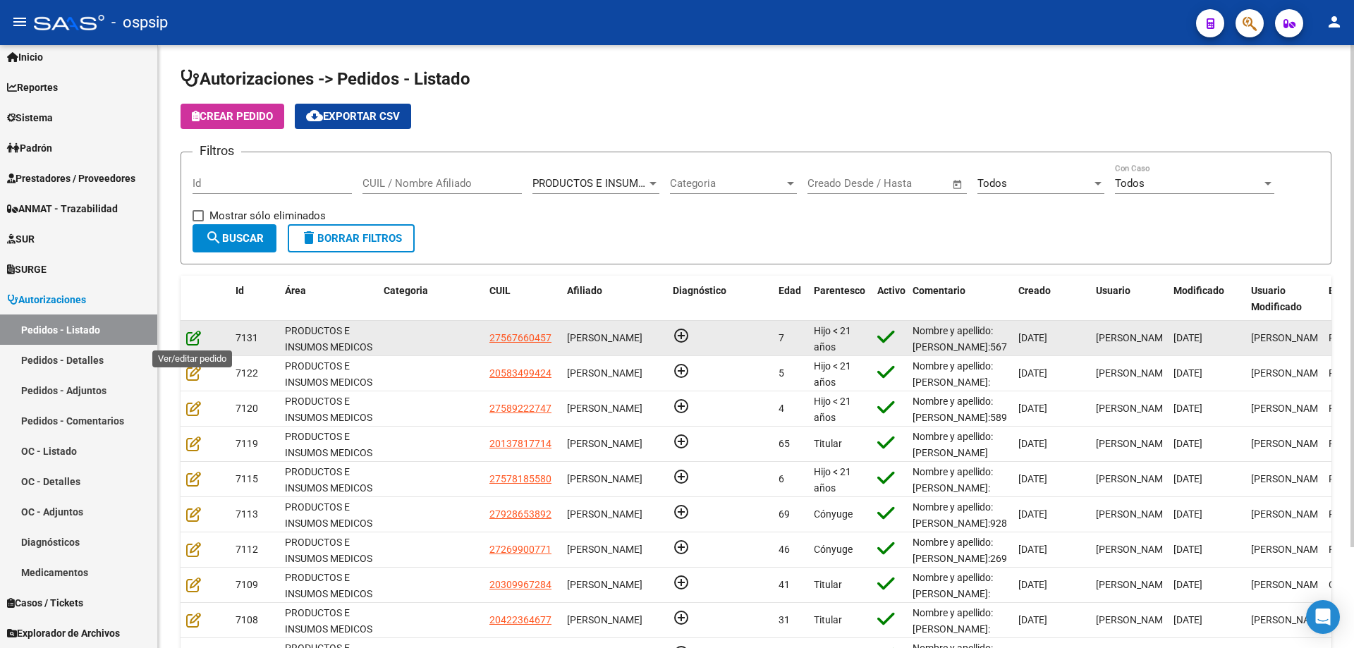
click at [188, 334] on icon at bounding box center [193, 338] width 15 height 16
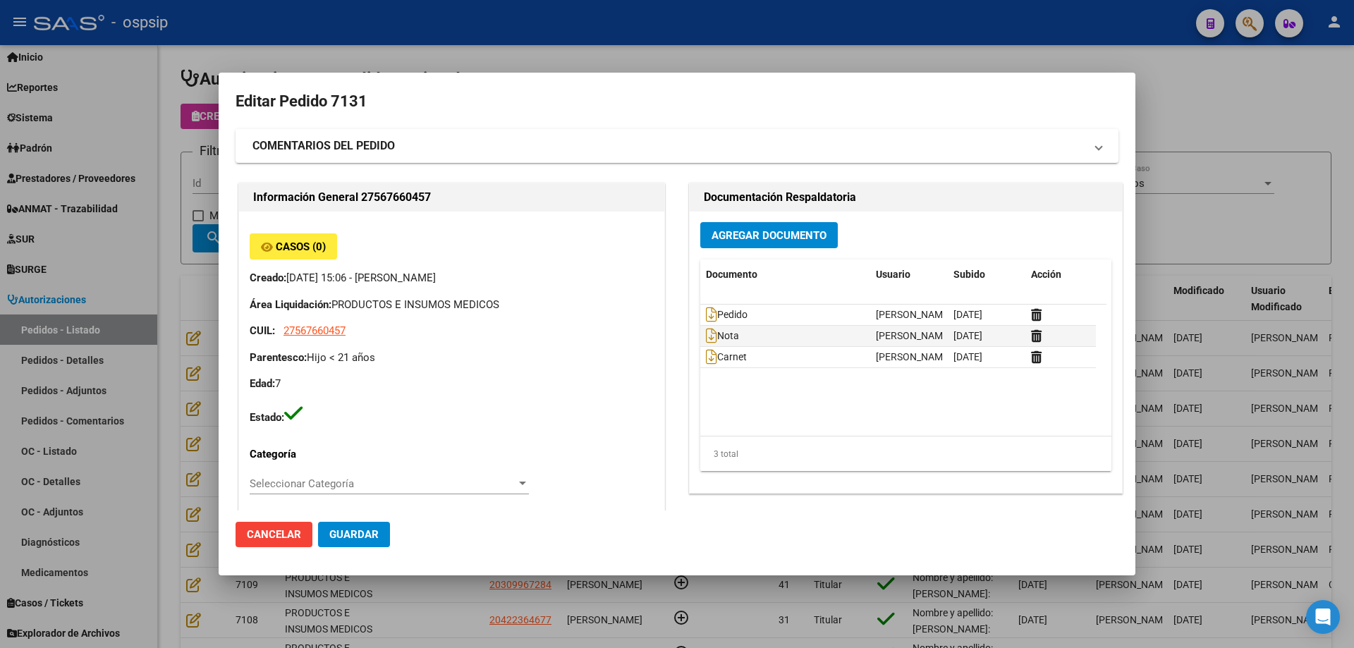
type input "Catamarca, [GEOGRAPHIC_DATA], CASA 19"
click at [706, 313] on icon at bounding box center [711, 315] width 11 height 16
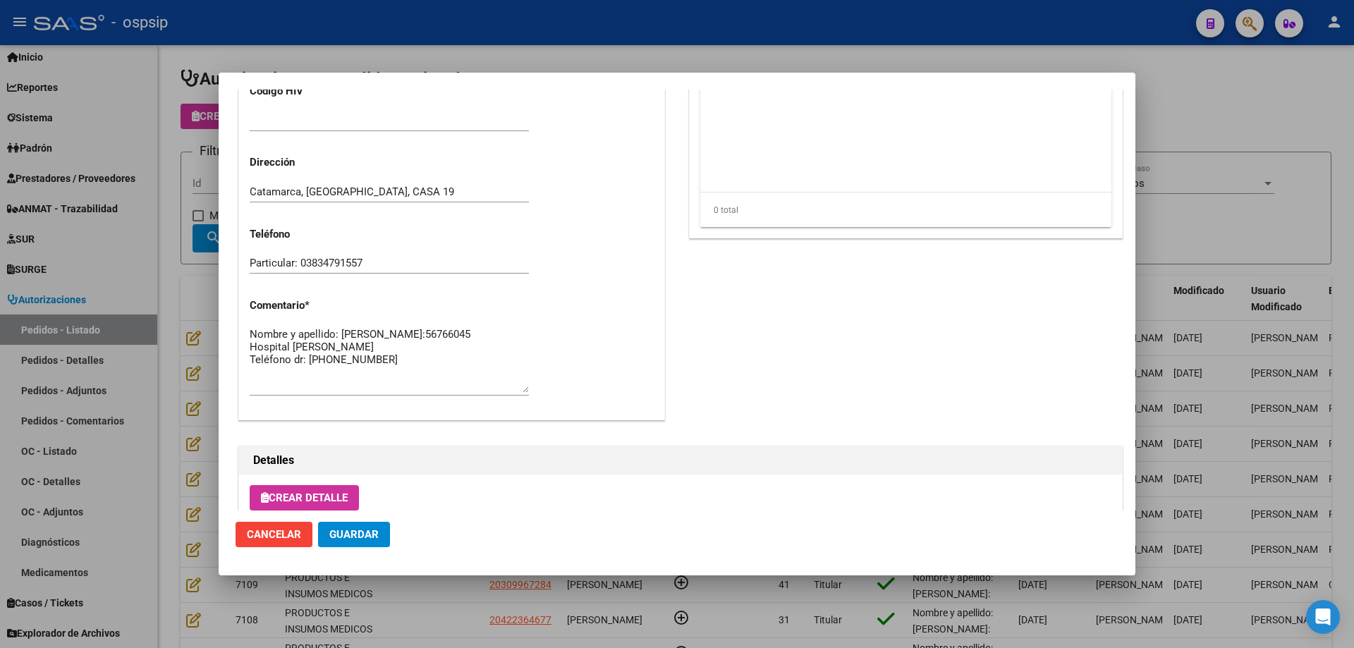
scroll to position [705, 0]
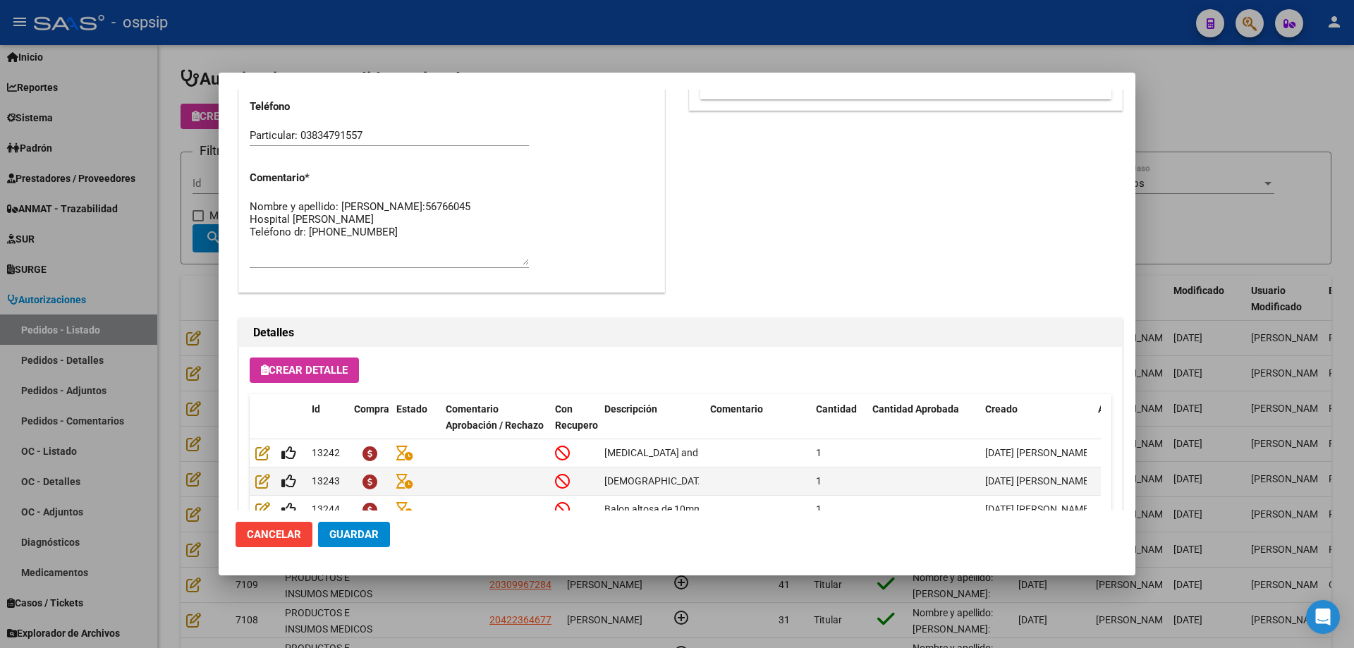
click at [416, 249] on textarea "Nombre y apellido: [PERSON_NAME]:56766045 Hospital [PERSON_NAME] Teléfono dr: […" at bounding box center [389, 232] width 279 height 66
type textarea "Nombre y apellido: [PERSON_NAME]:56766045 Hospital [PERSON_NAME] Teléfono dr: […"
click at [365, 532] on span "Guardar" at bounding box center [353, 534] width 49 height 13
click at [362, 543] on button "Guardar" at bounding box center [354, 534] width 72 height 25
click at [143, 235] on div at bounding box center [677, 324] width 1354 height 648
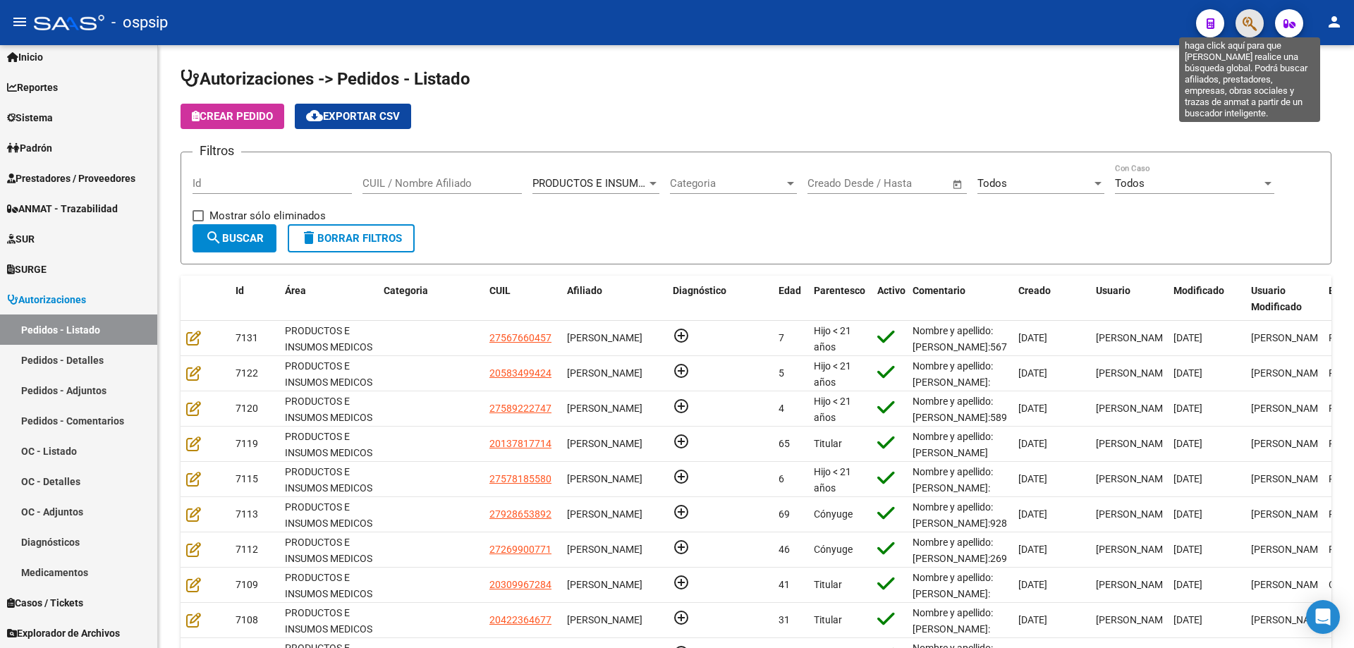
click at [1252, 24] on icon "button" at bounding box center [1249, 24] width 14 height 16
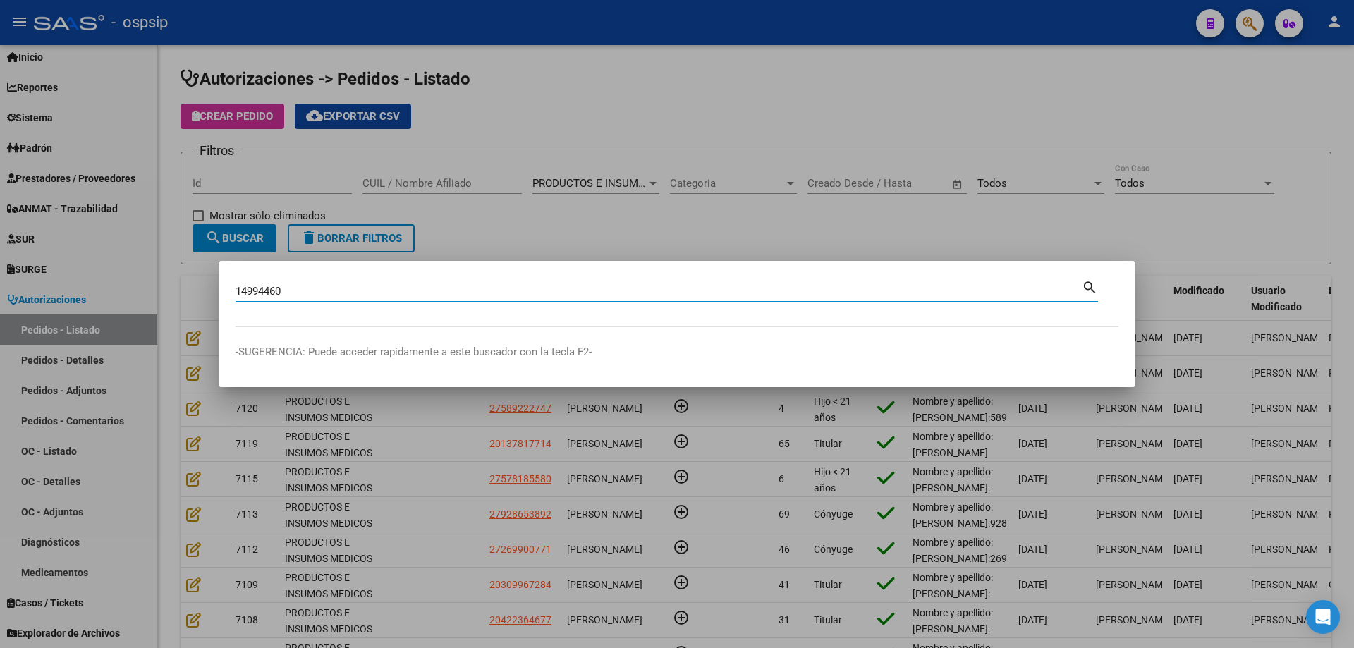
type input "14994460"
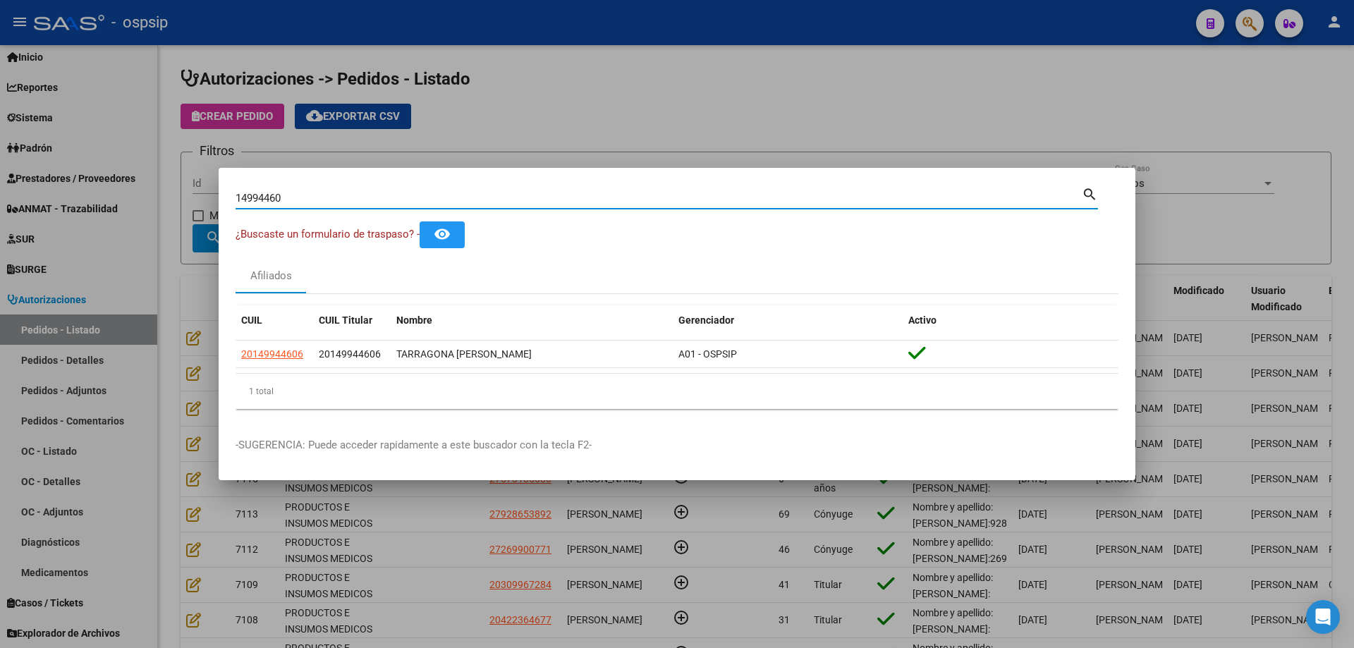
drag, startPoint x: 290, startPoint y: 195, endPoint x: 73, endPoint y: 185, distance: 217.3
click at [73, 185] on div "14994460 Buscar (apellido, dni, cuil, nro traspaso, cuit, obra social) search ¿…" at bounding box center [677, 324] width 1354 height 648
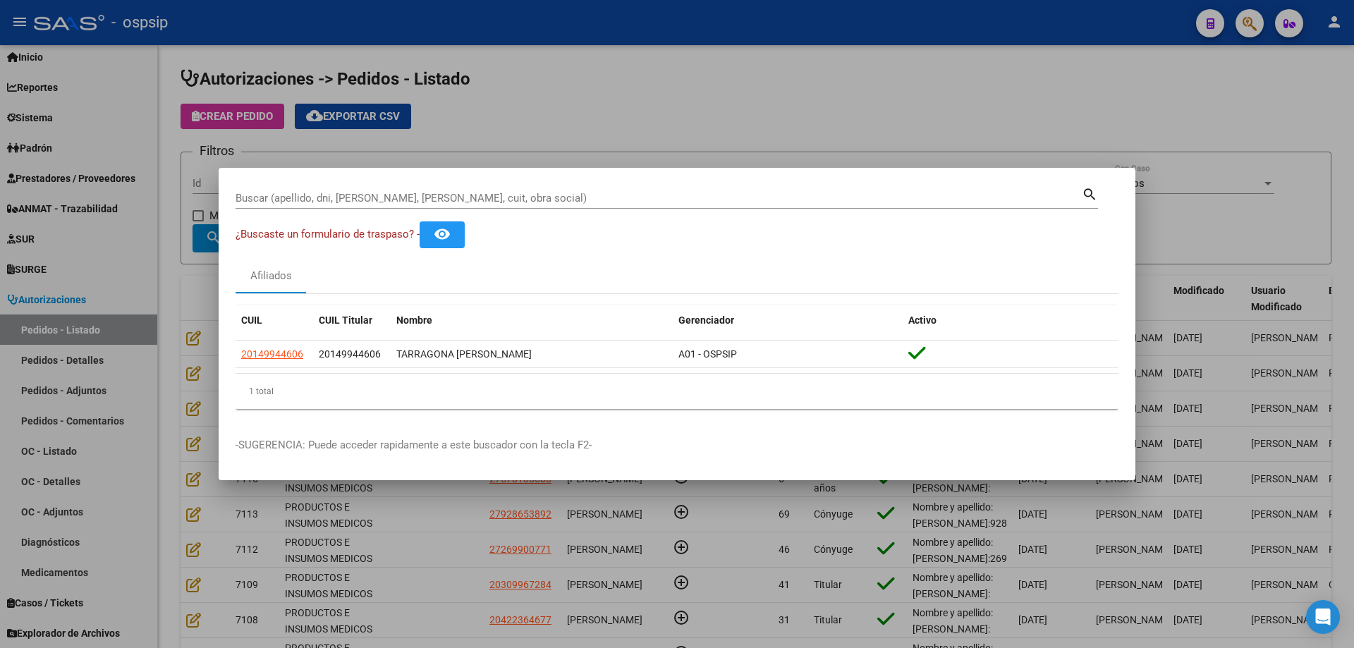
click at [166, 251] on div at bounding box center [677, 324] width 1354 height 648
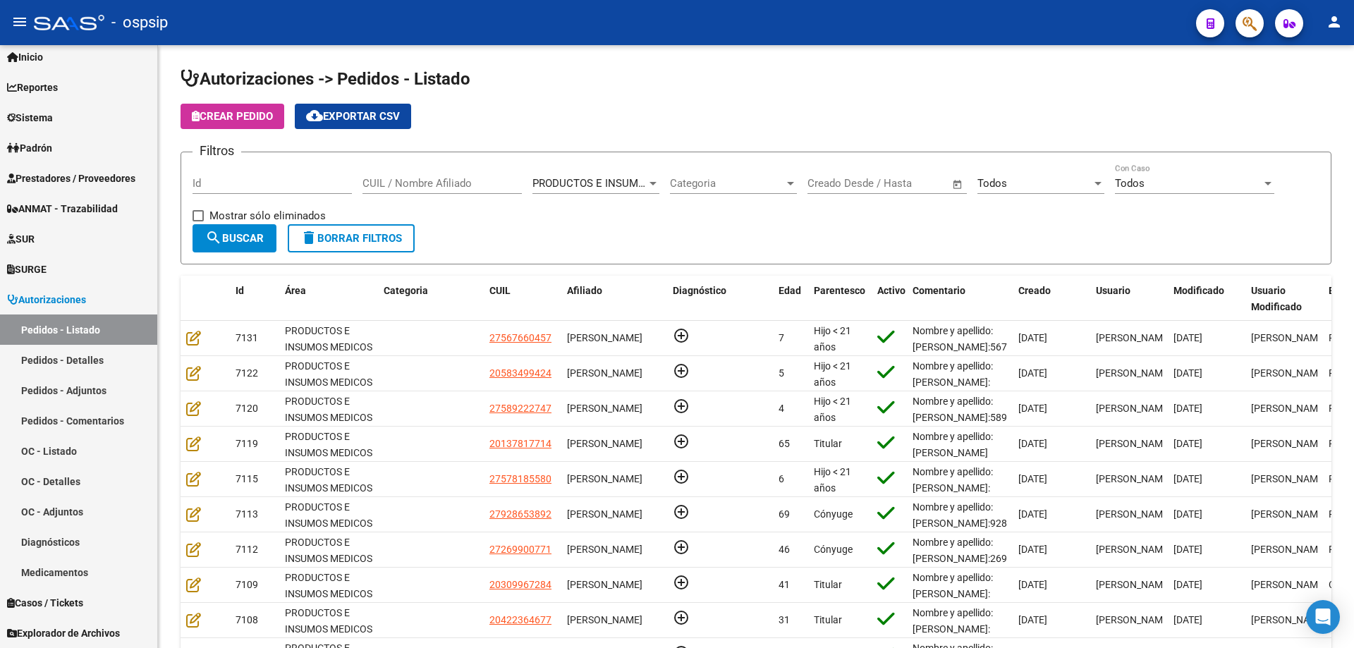
click at [1235, 9] on button "button" at bounding box center [1249, 23] width 28 height 28
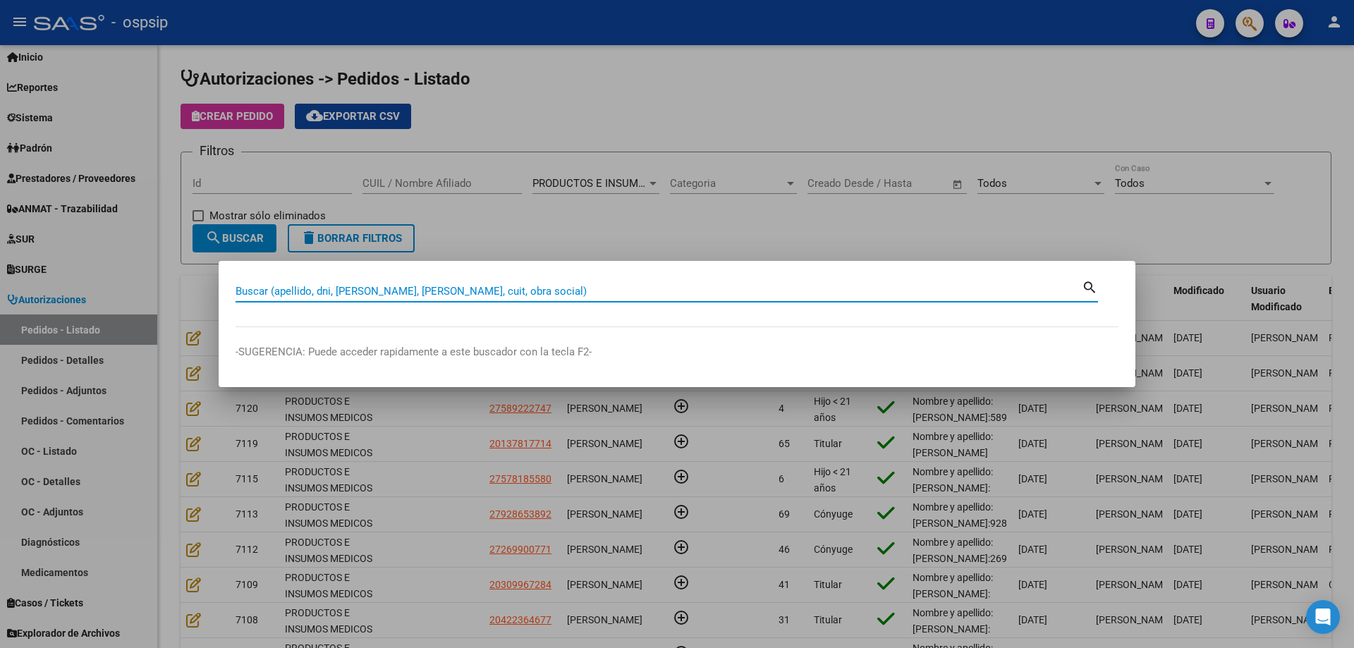
click at [329, 253] on div at bounding box center [677, 324] width 1354 height 648
